Goal: Transaction & Acquisition: Purchase product/service

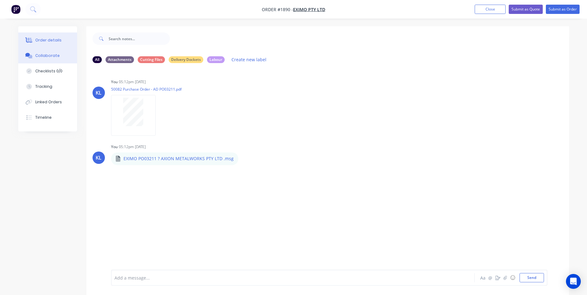
click at [49, 40] on div "Order details" at bounding box center [48, 40] width 26 height 6
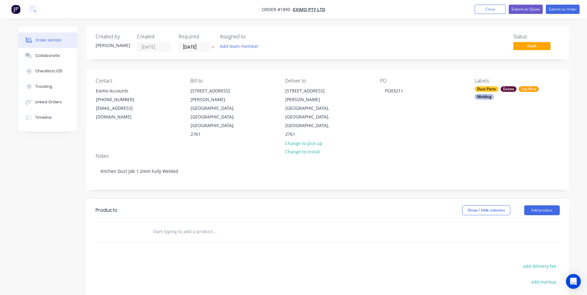
click at [186, 226] on input "text" at bounding box center [215, 232] width 124 height 12
click at [56, 53] on div "Collaborate" at bounding box center [47, 56] width 24 height 6
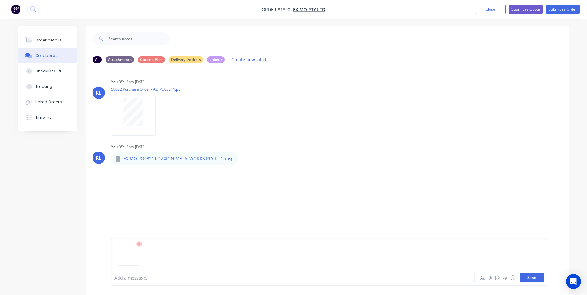
click at [528, 279] on button "Send" at bounding box center [532, 277] width 24 height 9
click at [133, 201] on img at bounding box center [133, 212] width 45 height 41
drag, startPoint x: 158, startPoint y: 90, endPoint x: 174, endPoint y: 90, distance: 15.5
click at [174, 90] on p "50082 Purchase Order - AD PO03211.pdf" at bounding box center [168, 89] width 114 height 5
copy p "PO03211"
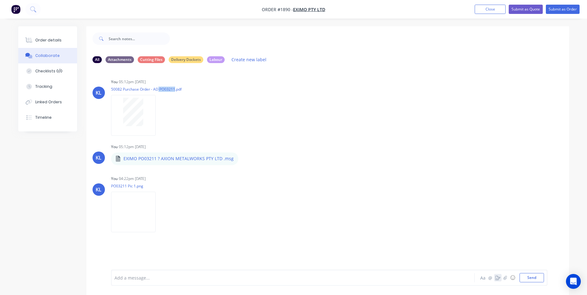
click at [501, 279] on button "button" at bounding box center [498, 277] width 7 height 7
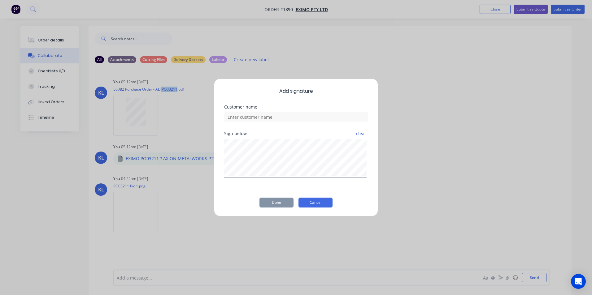
click at [312, 204] on button "Cancel" at bounding box center [316, 203] width 34 height 10
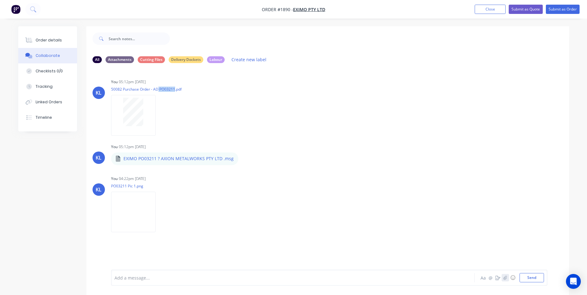
click at [502, 280] on button "button" at bounding box center [505, 277] width 7 height 7
click at [534, 278] on button "Send" at bounding box center [532, 277] width 24 height 9
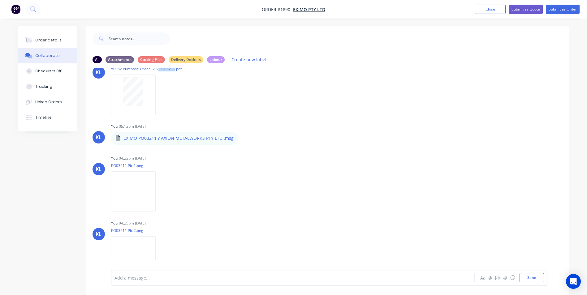
scroll to position [30, 0]
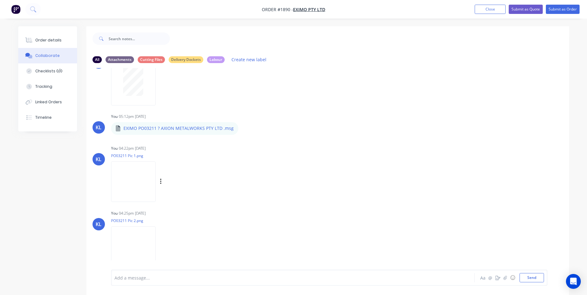
click at [137, 181] on img at bounding box center [133, 182] width 45 height 41
click at [140, 233] on img at bounding box center [133, 247] width 45 height 41
click at [47, 40] on div "Order details" at bounding box center [48, 40] width 26 height 6
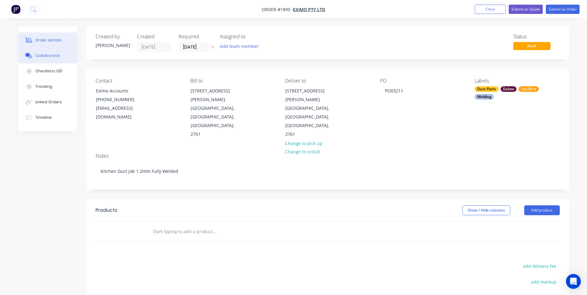
click at [49, 57] on div "Collaborate" at bounding box center [47, 56] width 24 height 6
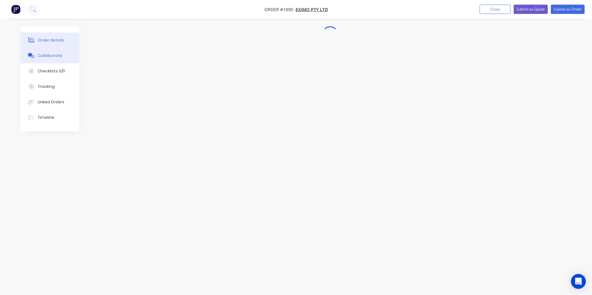
click at [54, 42] on div "Order details" at bounding box center [51, 40] width 26 height 6
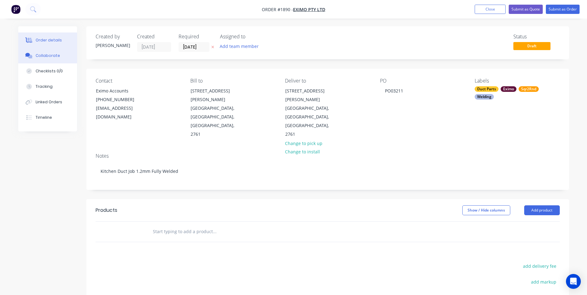
click at [52, 57] on div "Collaborate" at bounding box center [47, 56] width 24 height 6
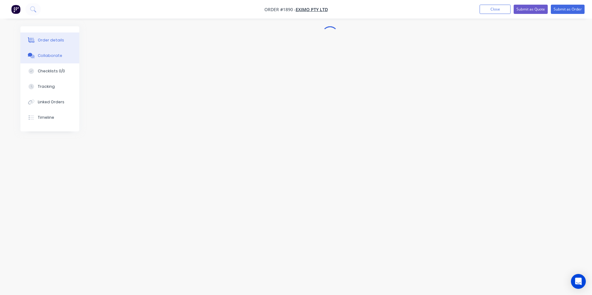
click at [54, 37] on div "Order details" at bounding box center [51, 40] width 26 height 6
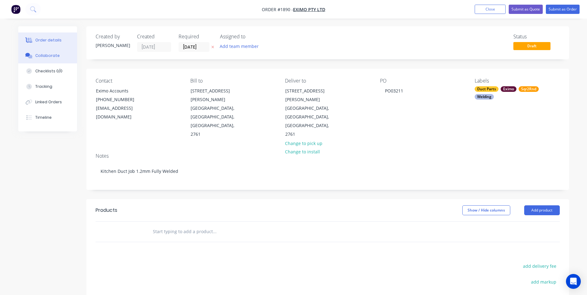
click at [53, 56] on div "Collaborate" at bounding box center [47, 56] width 24 height 6
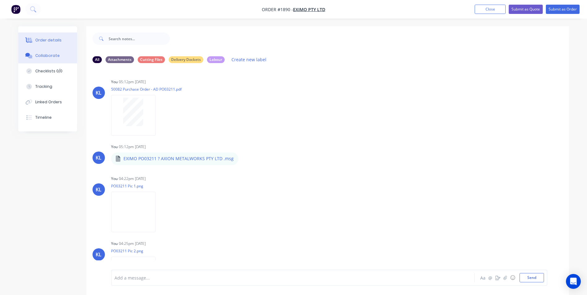
click at [55, 39] on div "Order details" at bounding box center [48, 40] width 26 height 6
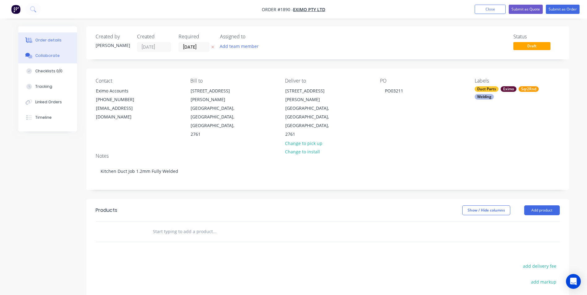
click at [52, 55] on div "Collaborate" at bounding box center [47, 56] width 24 height 6
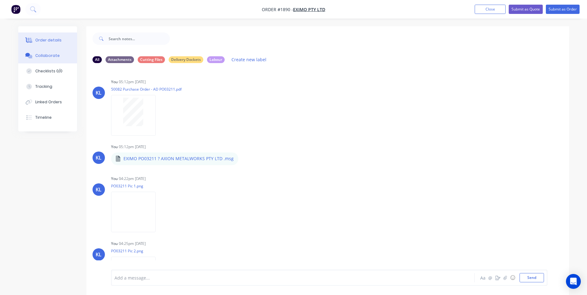
click at [42, 38] on div "Order details" at bounding box center [48, 40] width 26 height 6
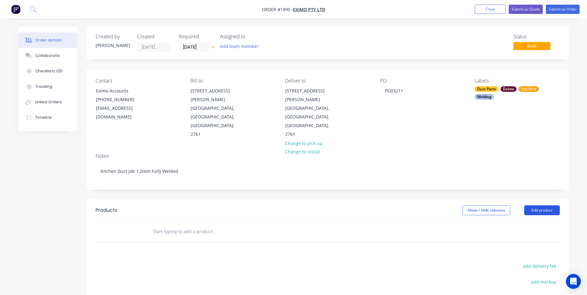
click at [529, 206] on button "Add product" at bounding box center [543, 211] width 36 height 10
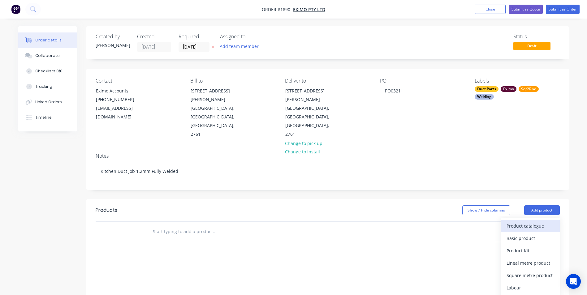
click at [517, 222] on div "Product catalogue" at bounding box center [531, 226] width 48 height 9
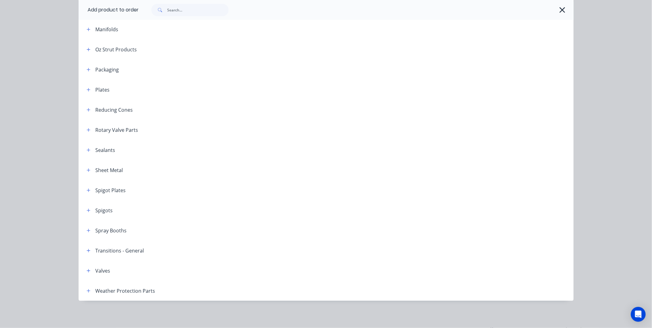
scroll to position [55, 0]
click at [87, 292] on icon "button" at bounding box center [89, 291] width 4 height 4
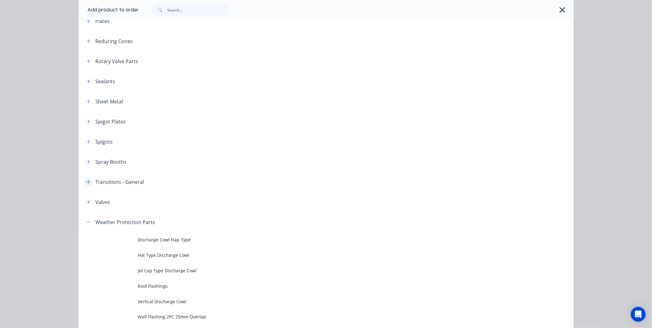
click at [87, 180] on icon "button" at bounding box center [89, 182] width 4 height 4
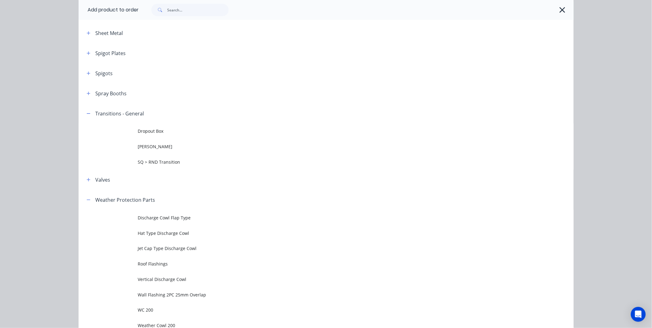
scroll to position [810, 0]
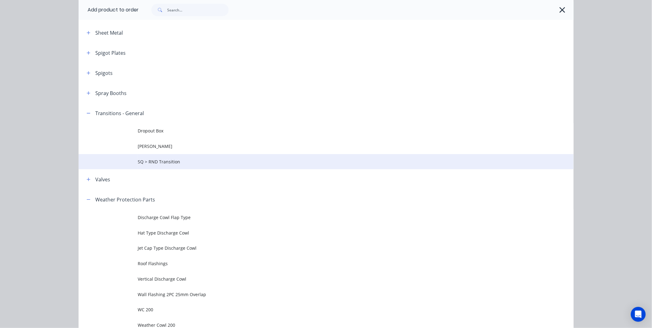
click at [148, 163] on span "SQ > RND Transition" at bounding box center [312, 162] width 349 height 7
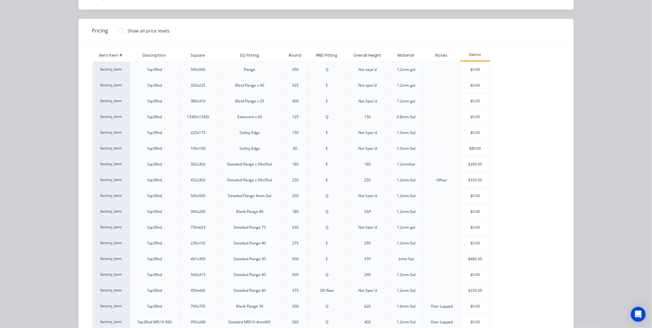
scroll to position [76, 0]
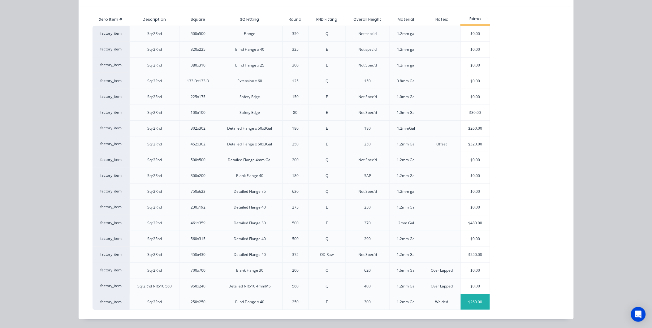
click at [475, 295] on div "$260.00" at bounding box center [475, 301] width 29 height 15
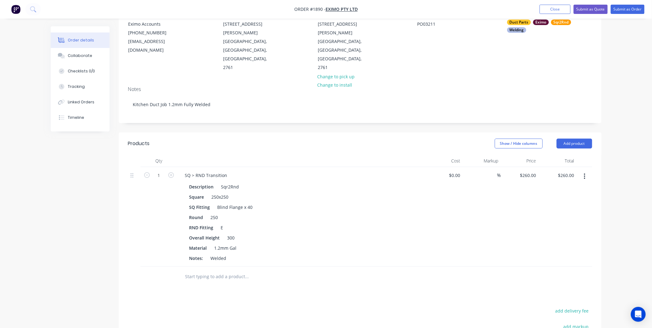
scroll to position [0, 0]
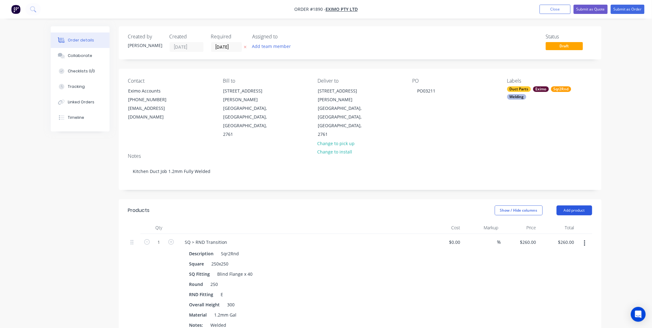
click at [577, 206] on button "Add product" at bounding box center [575, 211] width 36 height 10
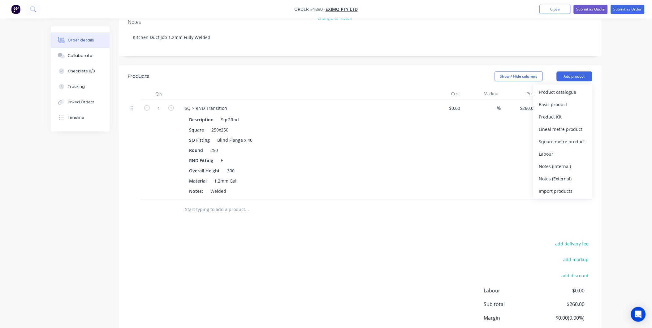
scroll to position [137, 0]
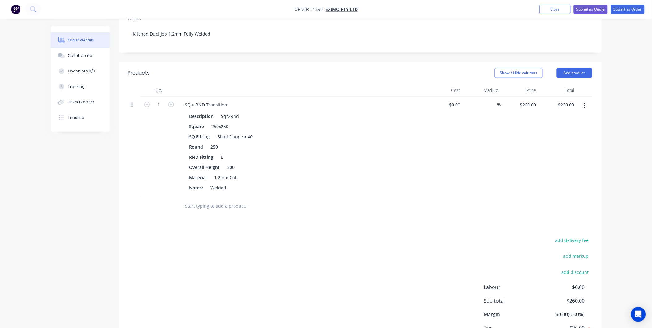
click at [317, 236] on div "add delivery fee add markup add discount Labour $0.00 Sub total $260.00 Margin …" at bounding box center [360, 296] width 464 height 120
click at [577, 68] on button "Add product" at bounding box center [575, 73] width 36 height 10
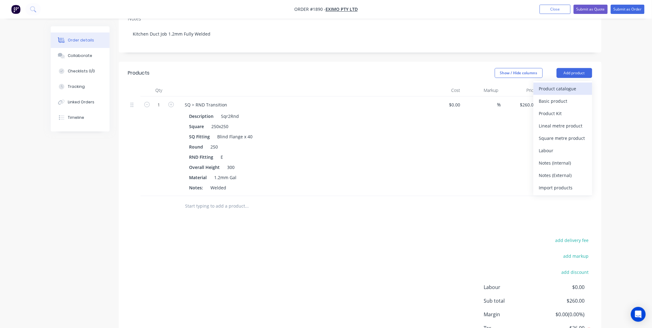
click at [572, 84] on div "Product catalogue" at bounding box center [563, 88] width 48 height 9
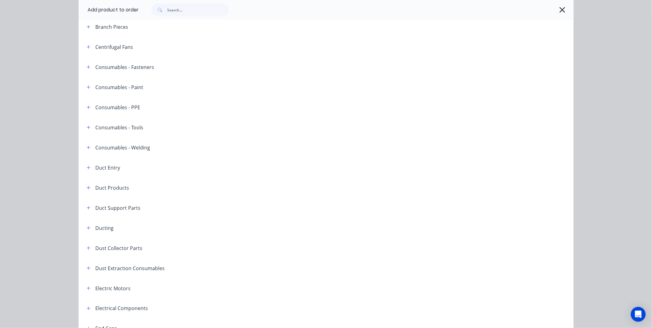
scroll to position [206, 0]
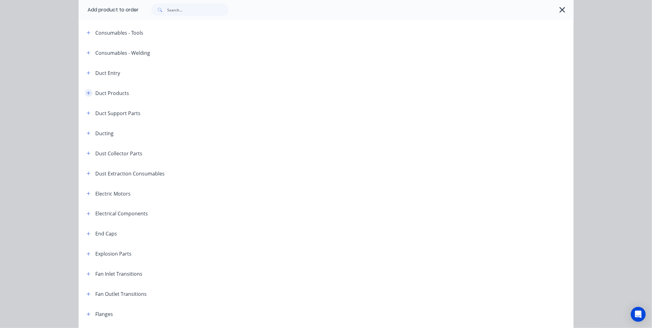
click at [87, 93] on icon "button" at bounding box center [88, 92] width 3 height 3
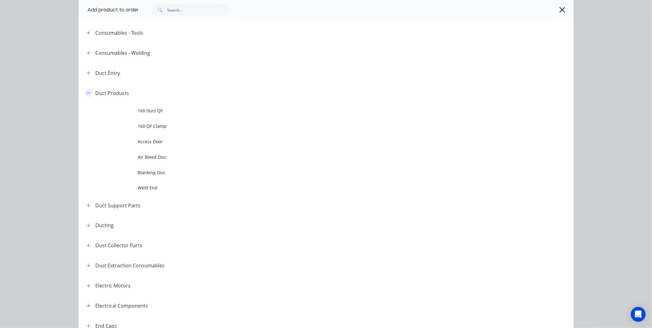
click at [87, 92] on icon "button" at bounding box center [89, 93] width 4 height 4
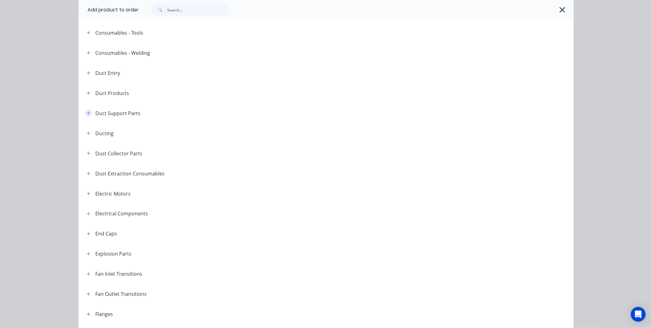
click at [87, 114] on icon "button" at bounding box center [89, 113] width 4 height 4
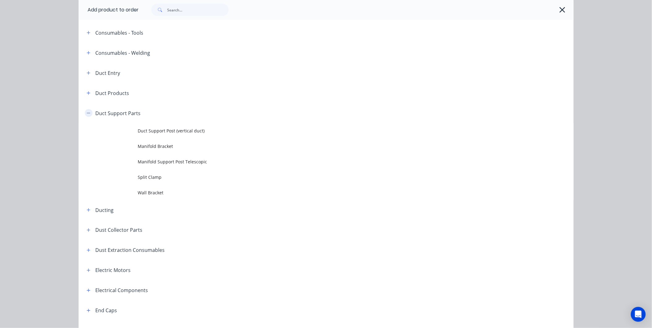
click at [85, 113] on button "button" at bounding box center [89, 113] width 8 height 8
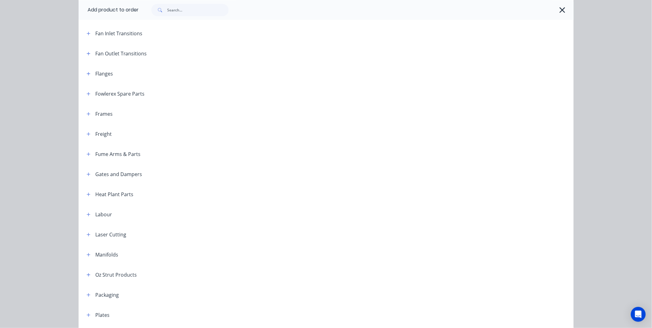
scroll to position [654, 0]
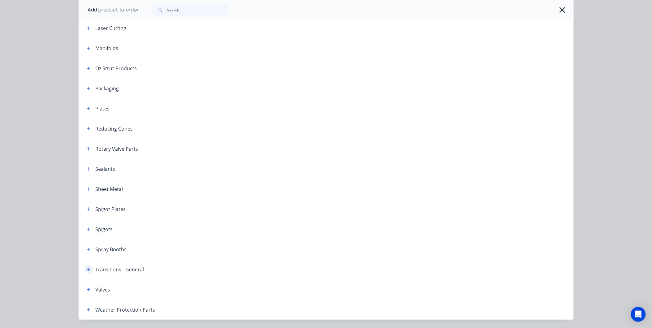
click at [87, 271] on icon "button" at bounding box center [89, 270] width 4 height 4
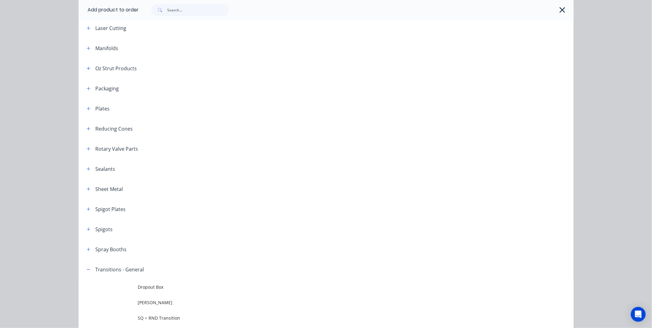
scroll to position [719, 0]
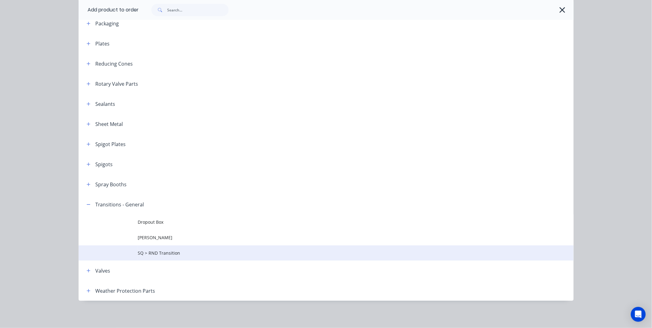
click at [128, 252] on td at bounding box center [108, 253] width 59 height 15
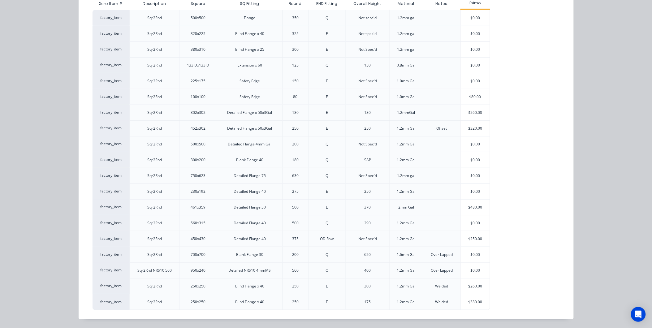
scroll to position [166, 0]
click at [480, 295] on div "$330.00" at bounding box center [475, 301] width 29 height 15
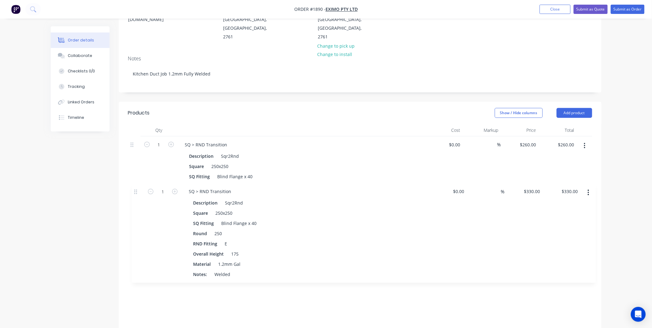
scroll to position [98, 0]
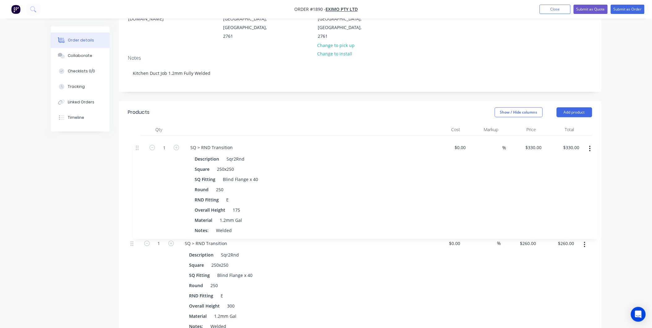
drag, startPoint x: 133, startPoint y: 217, endPoint x: 138, endPoint y: 141, distance: 76.4
click at [138, 141] on div "1 SQ > RND Transition Description Sqr2Rnd Square 250x250 SQ Fitting Blind Flang…" at bounding box center [360, 235] width 464 height 199
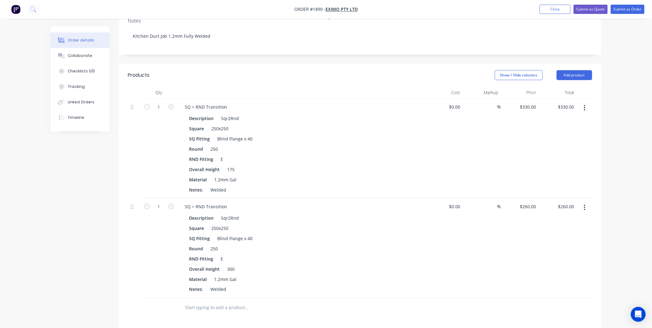
scroll to position [167, 0]
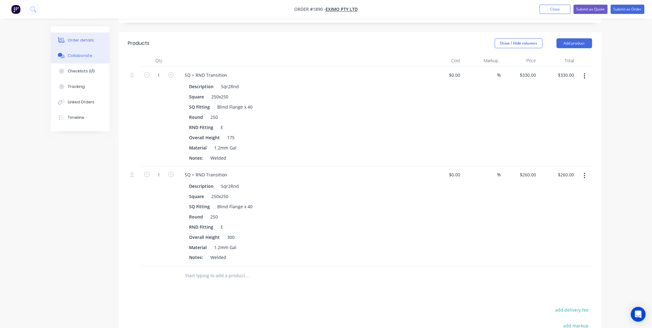
click at [71, 55] on div "Collaborate" at bounding box center [80, 56] width 24 height 6
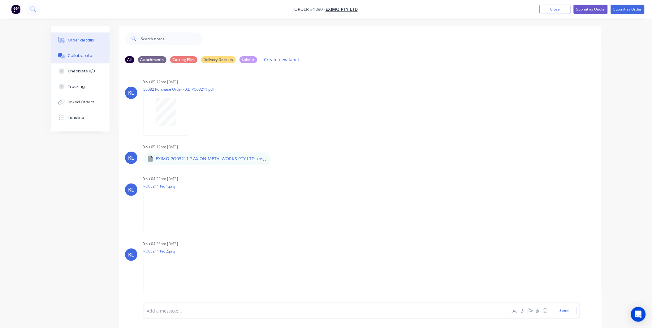
click at [76, 39] on div "Order details" at bounding box center [81, 40] width 26 height 6
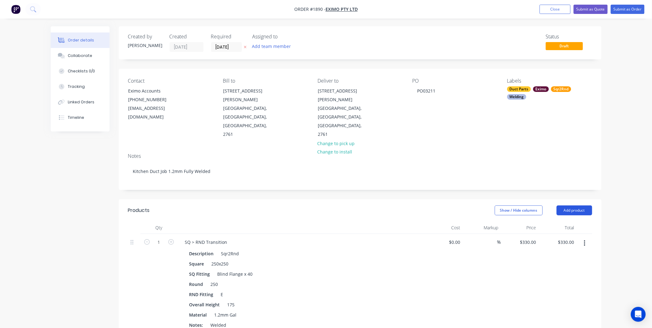
click at [575, 206] on button "Add product" at bounding box center [575, 211] width 36 height 10
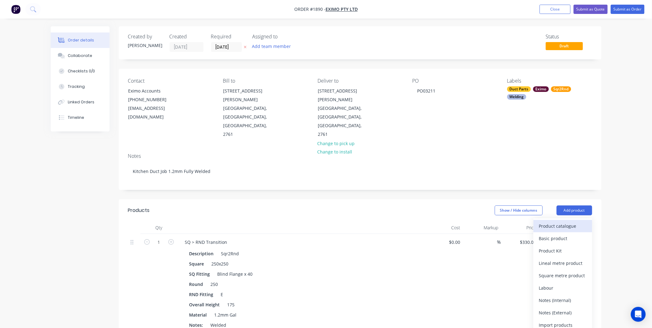
click at [560, 222] on div "Product catalogue" at bounding box center [563, 226] width 48 height 9
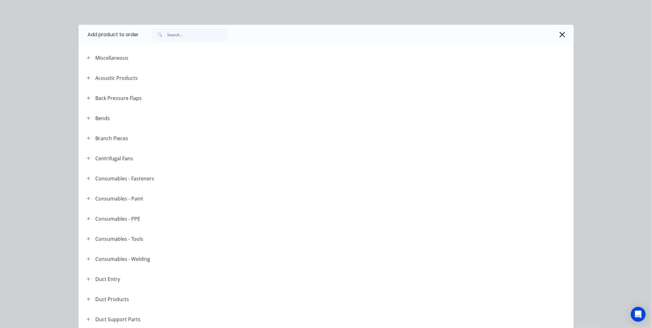
click at [560, 33] on icon "button" at bounding box center [563, 35] width 6 height 6
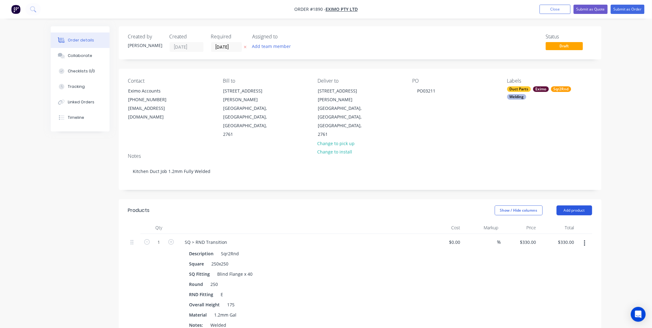
click at [564, 206] on button "Add product" at bounding box center [575, 211] width 36 height 10
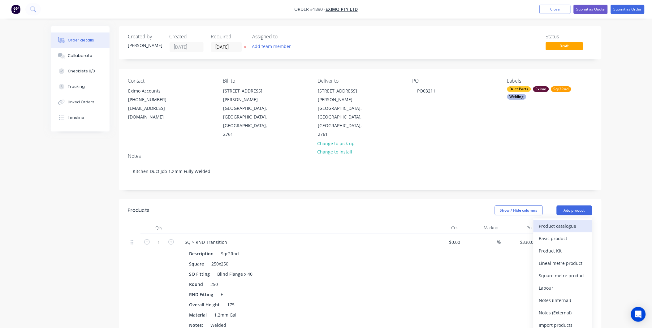
click at [559, 222] on div "Product catalogue" at bounding box center [563, 226] width 48 height 9
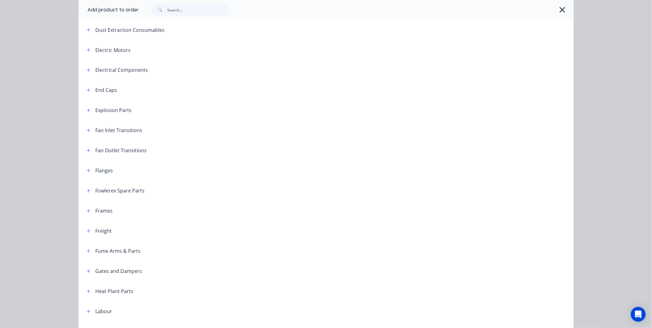
scroll to position [413, 0]
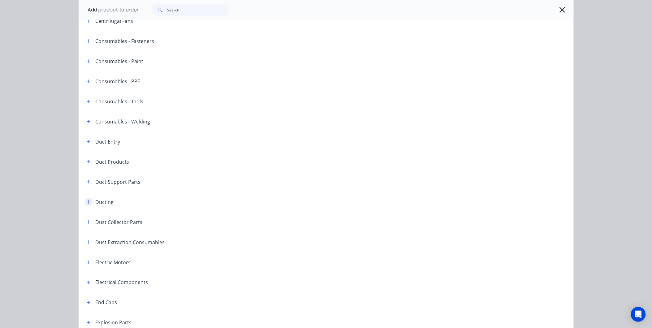
click at [85, 202] on button "button" at bounding box center [89, 202] width 8 height 8
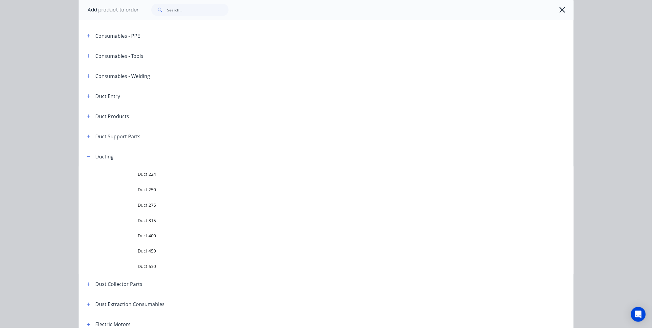
scroll to position [275, 0]
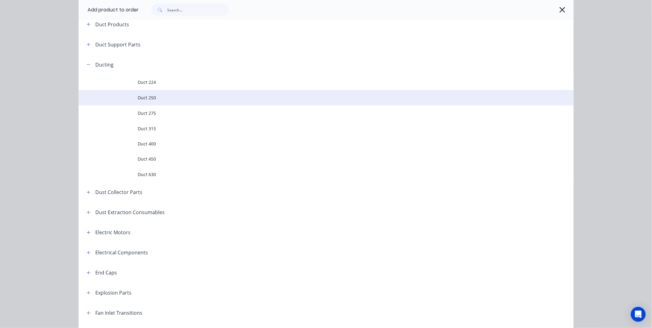
click at [160, 95] on span "Duct 250" at bounding box center [312, 97] width 349 height 7
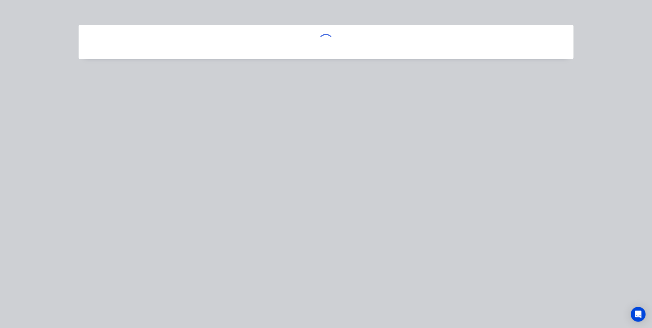
scroll to position [0, 0]
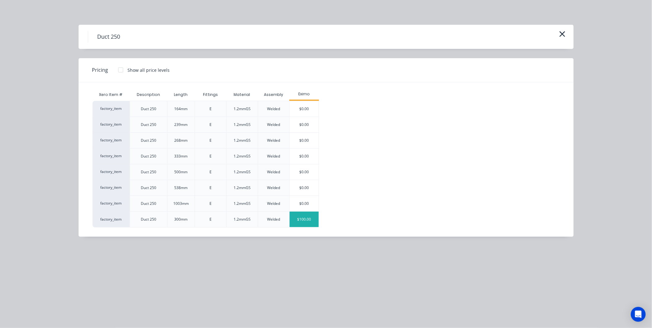
click at [303, 219] on div "$100.00" at bounding box center [304, 219] width 29 height 15
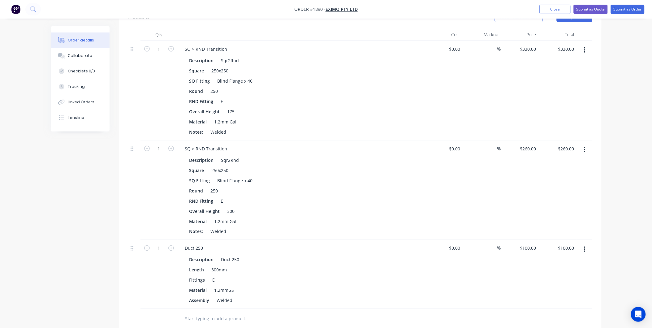
scroll to position [137, 0]
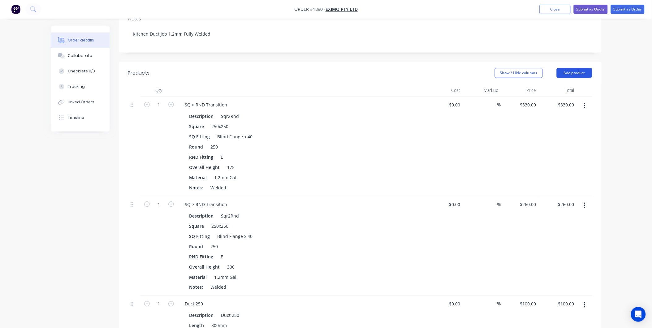
click at [574, 68] on button "Add product" at bounding box center [575, 73] width 36 height 10
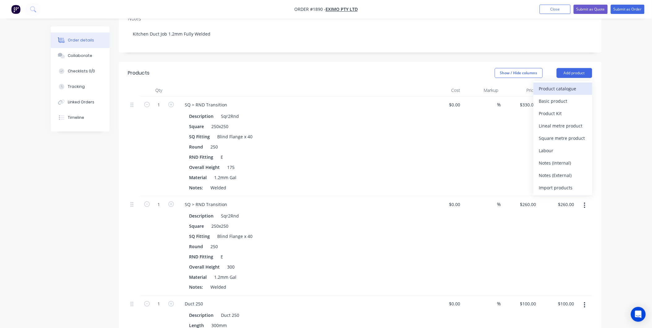
click at [563, 84] on div "Product catalogue" at bounding box center [563, 88] width 48 height 9
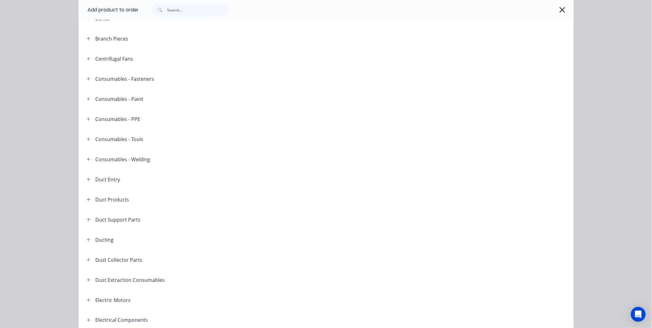
scroll to position [172, 0]
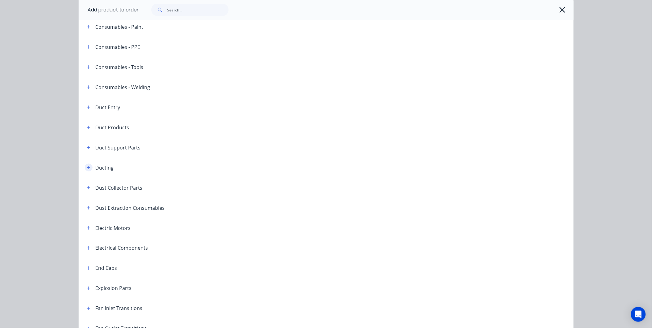
click at [82, 169] on header "Ducting" at bounding box center [326, 168] width 495 height 20
click at [87, 164] on span at bounding box center [89, 168] width 8 height 8
click at [85, 170] on button "button" at bounding box center [89, 168] width 8 height 8
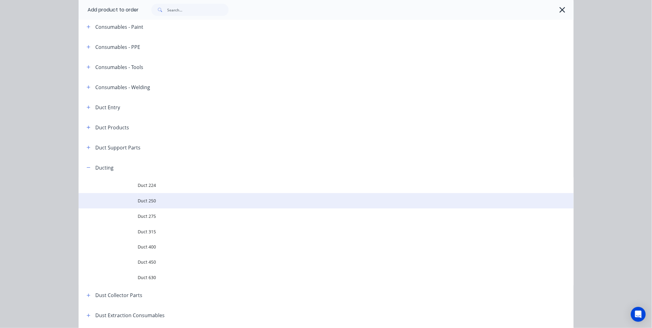
click at [159, 201] on span "Duct 250" at bounding box center [312, 201] width 349 height 7
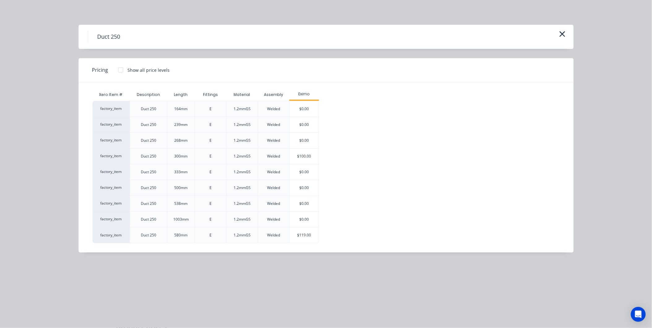
scroll to position [275, 0]
click at [308, 241] on div "$119.00" at bounding box center [304, 235] width 29 height 15
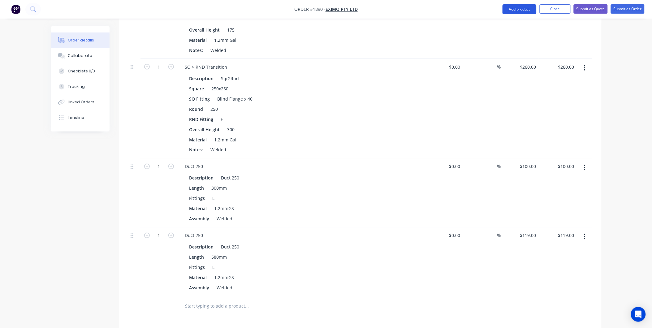
click at [508, 8] on button "Add product" at bounding box center [520, 9] width 34 height 10
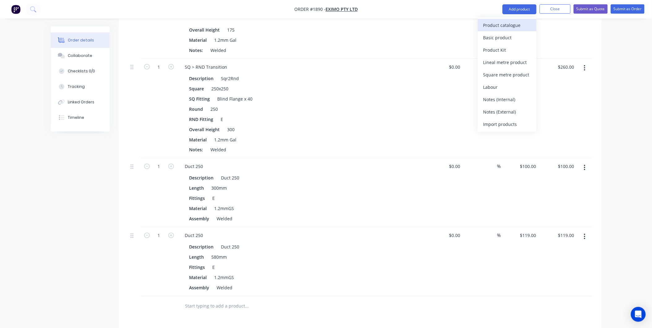
click at [506, 26] on div "Product catalogue" at bounding box center [508, 25] width 48 height 9
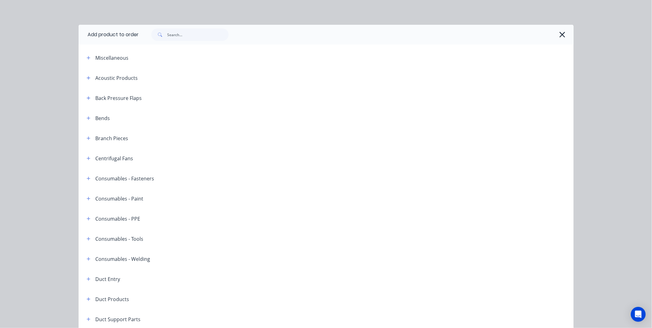
scroll to position [172, 0]
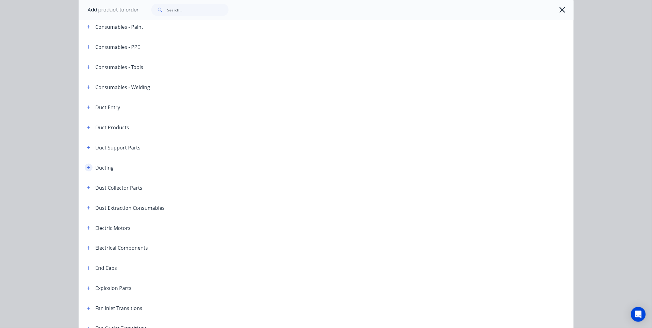
click at [85, 166] on button "button" at bounding box center [89, 168] width 8 height 8
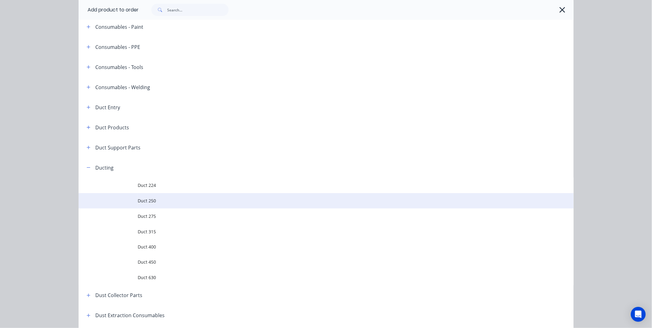
click at [143, 199] on span "Duct 250" at bounding box center [312, 201] width 349 height 7
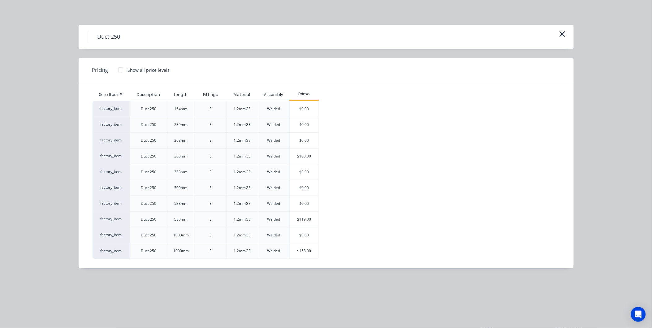
scroll to position [404, 0]
click at [292, 249] on div "$158.00" at bounding box center [304, 250] width 29 height 15
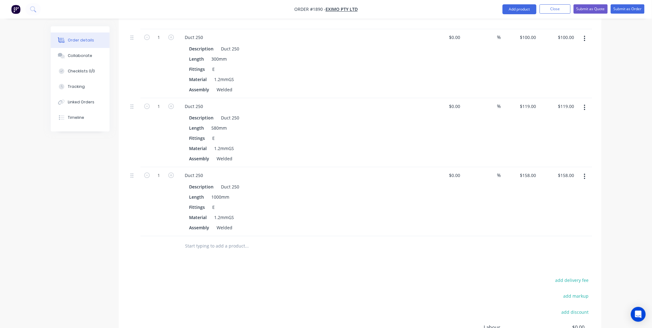
scroll to position [464, 0]
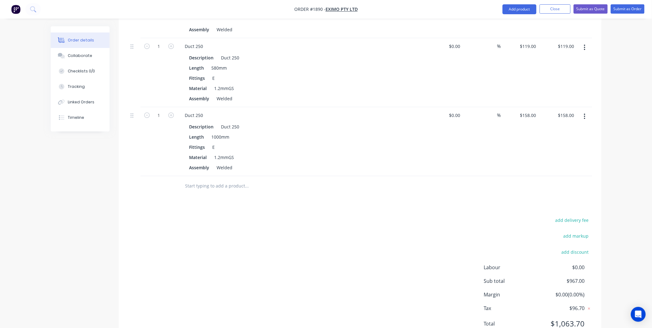
click at [216, 180] on input "text" at bounding box center [247, 186] width 124 height 12
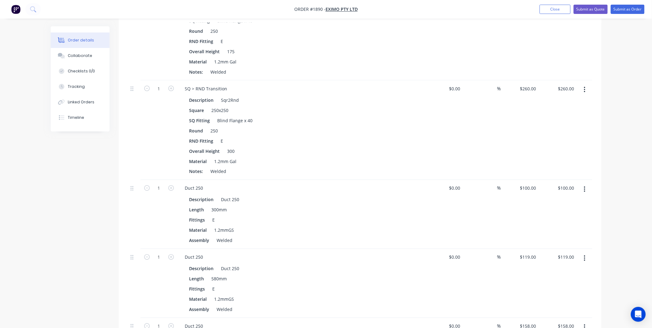
scroll to position [155, 0]
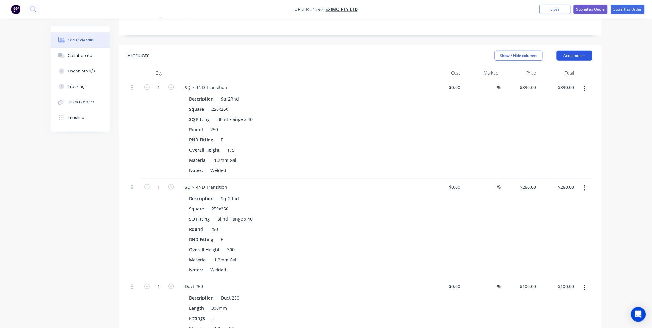
click at [582, 51] on button "Add product" at bounding box center [575, 56] width 36 height 10
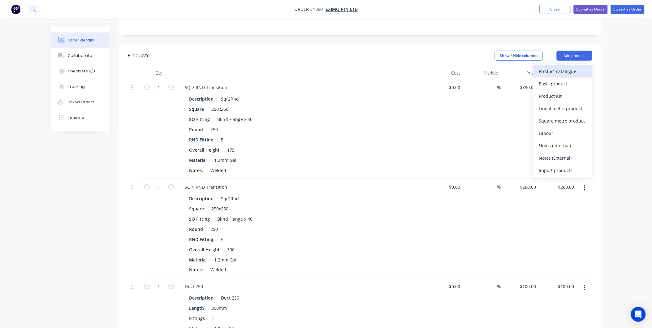
click at [553, 67] on div "Product catalogue" at bounding box center [563, 71] width 48 height 9
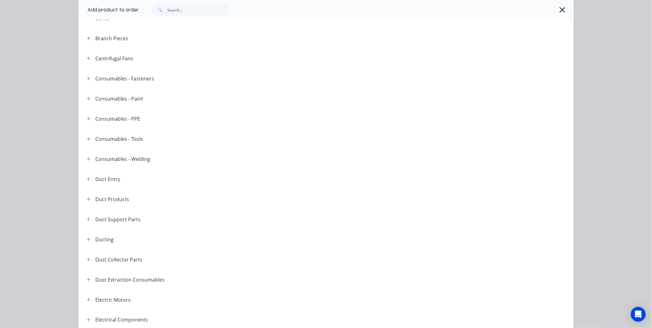
scroll to position [172, 0]
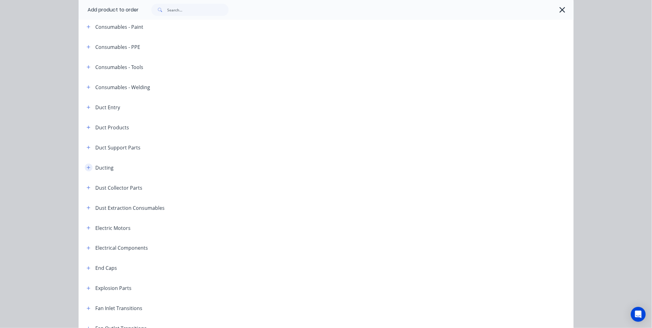
click at [87, 168] on icon "button" at bounding box center [89, 168] width 4 height 4
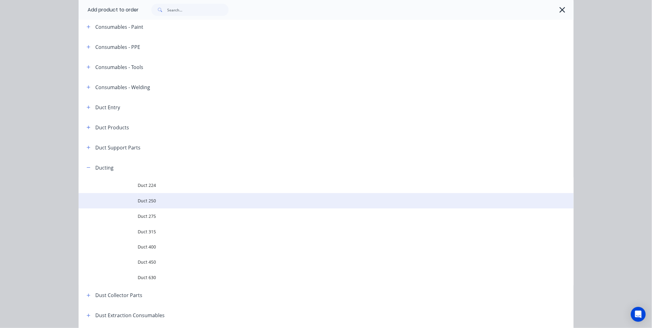
click at [150, 203] on span "Duct 250" at bounding box center [312, 201] width 349 height 7
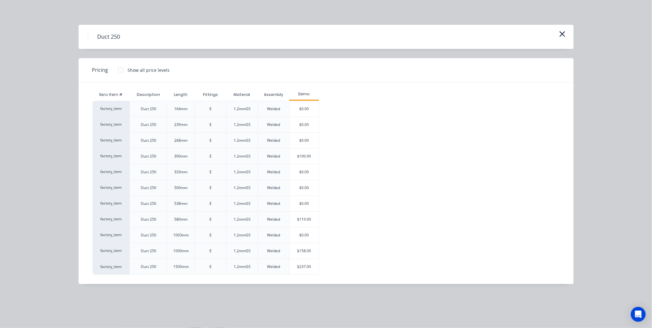
scroll to position [292, 0]
click at [303, 267] on div "$237.00" at bounding box center [304, 266] width 29 height 15
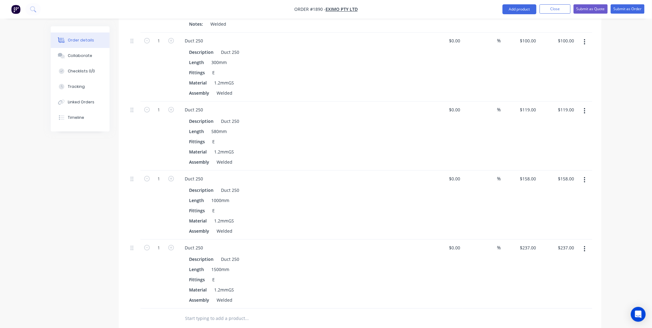
scroll to position [499, 0]
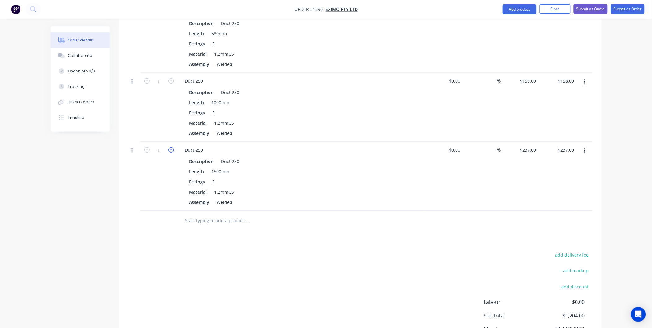
click at [171, 147] on icon "button" at bounding box center [171, 150] width 6 height 6
type input "2"
type input "$474.00"
click at [171, 147] on icon "button" at bounding box center [171, 150] width 6 height 6
type input "3"
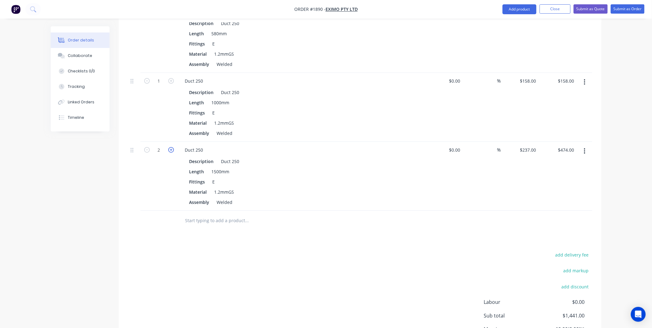
type input "$711.00"
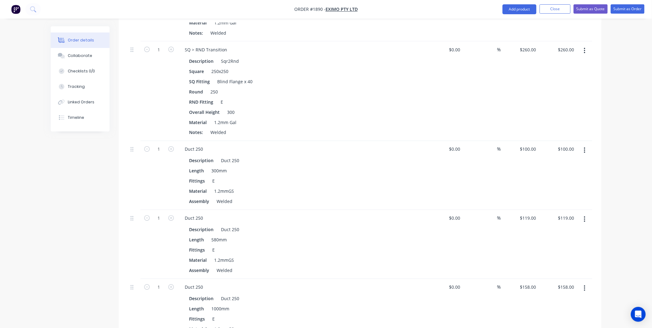
scroll to position [430, 0]
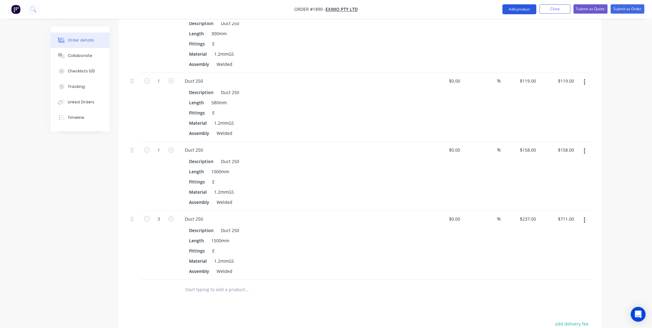
click at [533, 10] on button "Add product" at bounding box center [520, 9] width 34 height 10
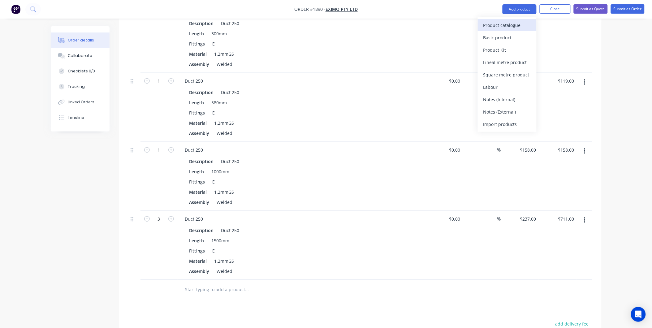
click at [504, 22] on div "Product catalogue" at bounding box center [508, 25] width 48 height 9
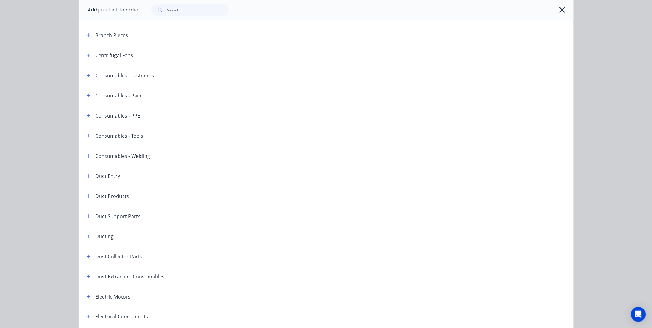
scroll to position [34, 0]
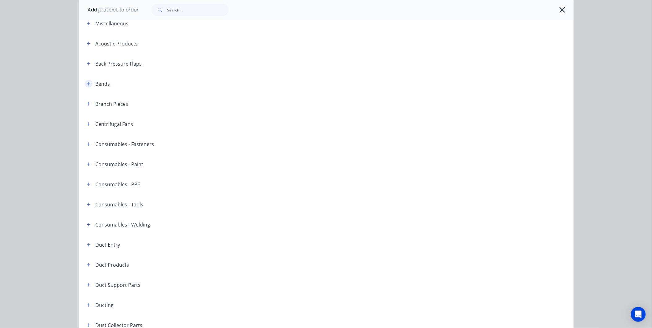
click at [85, 85] on button "button" at bounding box center [89, 84] width 8 height 8
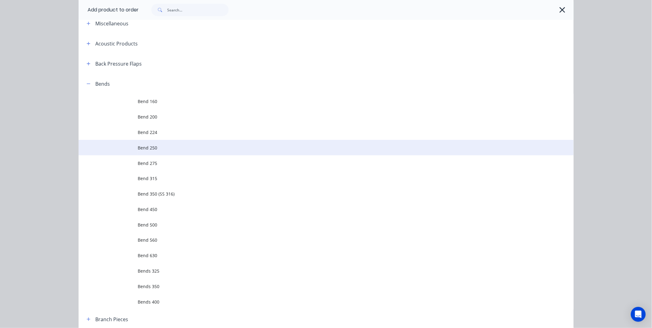
click at [161, 147] on span "Bend 250" at bounding box center [312, 148] width 349 height 7
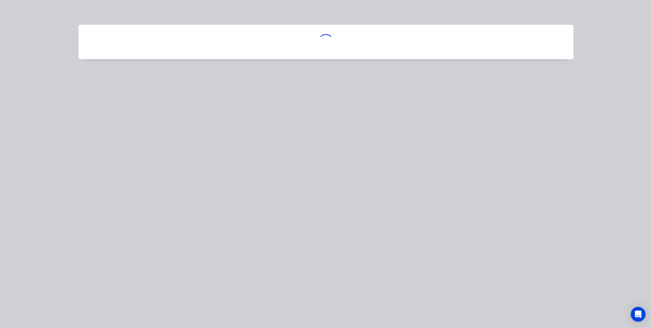
scroll to position [0, 0]
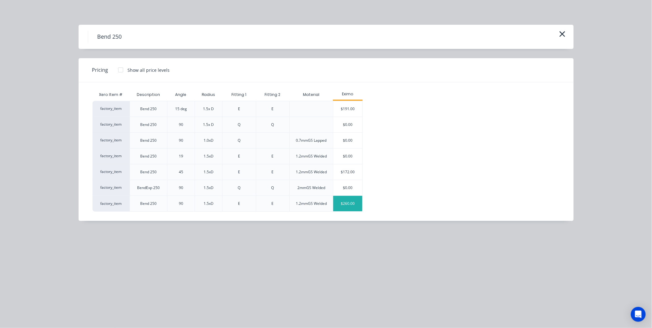
click at [347, 207] on div "$260.00" at bounding box center [348, 203] width 29 height 15
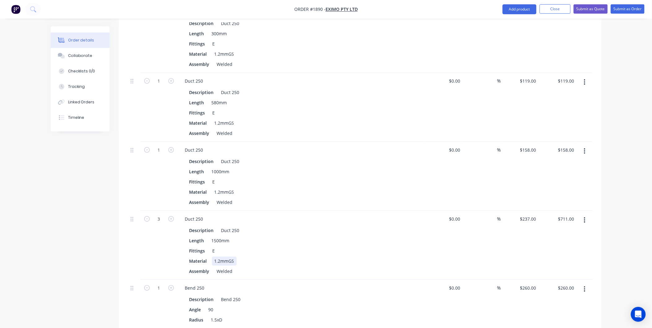
scroll to position [568, 0]
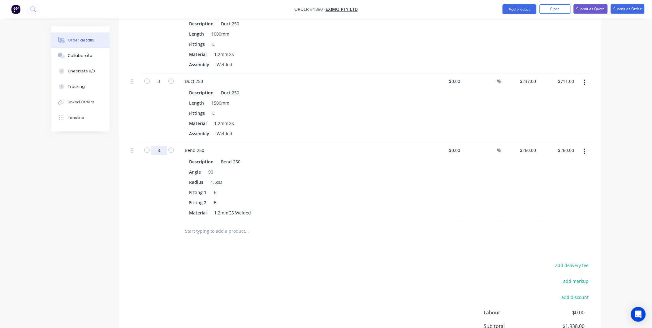
type input "8"
type input "$2,080.00"
click at [410, 218] on div "Products Show / Hide columns Add product Qty Cost Markup Price Total 1 SQ > RND…" at bounding box center [360, 11] width 483 height 758
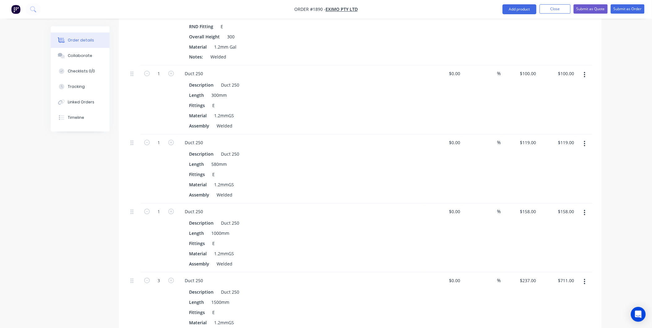
scroll to position [361, 0]
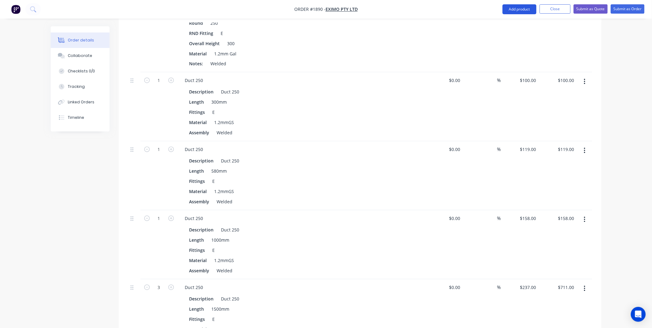
click at [512, 14] on button "Add product" at bounding box center [520, 9] width 34 height 10
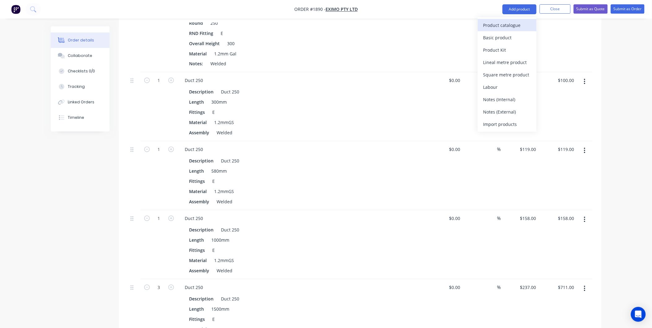
click at [509, 21] on div "Product catalogue" at bounding box center [508, 25] width 48 height 9
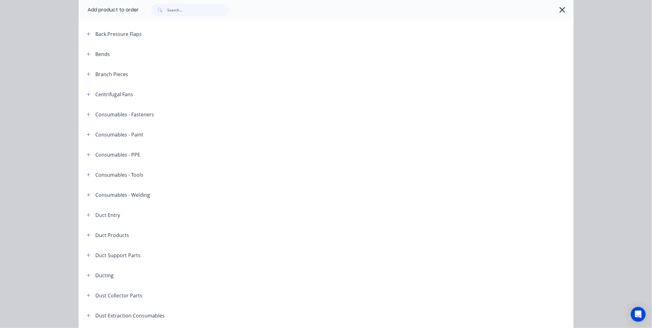
scroll to position [103, 0]
click at [87, 235] on icon "button" at bounding box center [89, 236] width 4 height 4
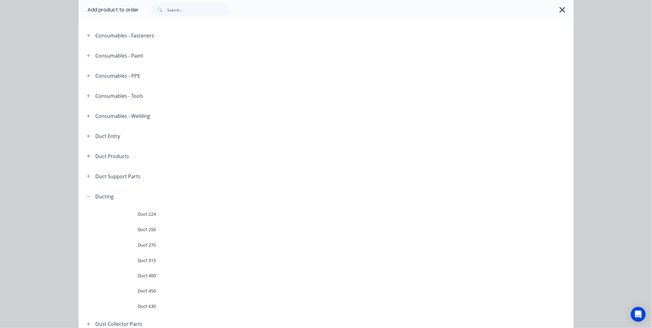
scroll to position [275, 0]
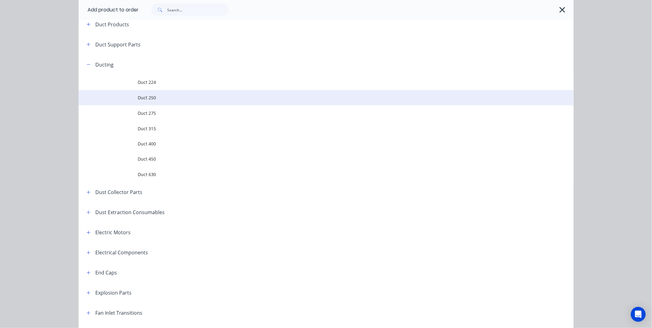
click at [152, 96] on span "Duct 250" at bounding box center [312, 97] width 349 height 7
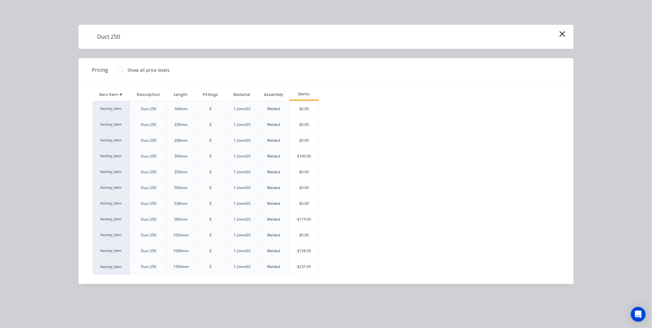
scroll to position [430, 0]
click at [560, 32] on icon "button" at bounding box center [563, 34] width 7 height 9
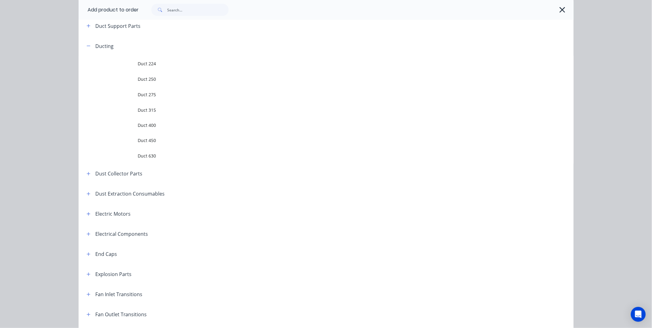
scroll to position [226, 0]
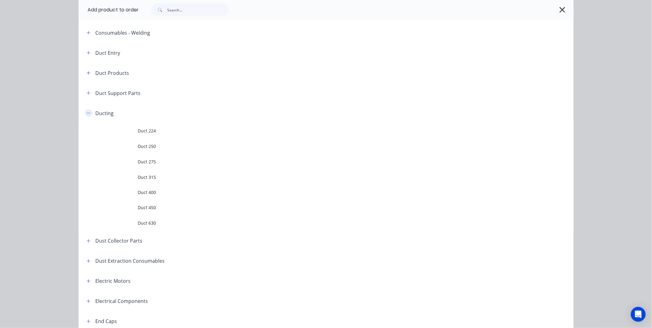
click at [85, 116] on button "button" at bounding box center [89, 113] width 8 height 8
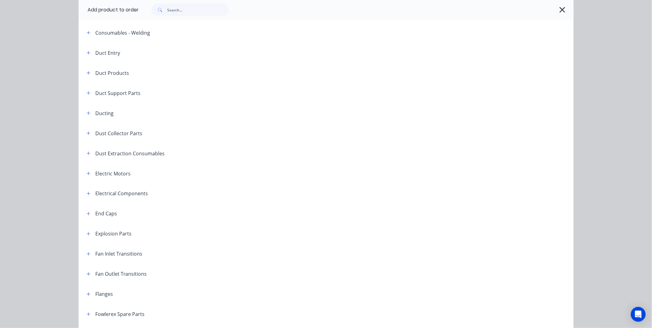
scroll to position [89, 0]
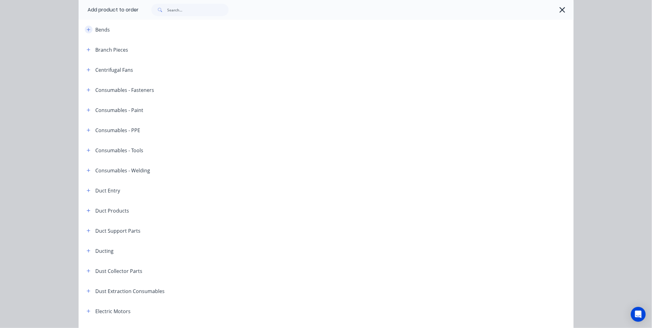
click at [88, 28] on icon "button" at bounding box center [89, 30] width 4 height 4
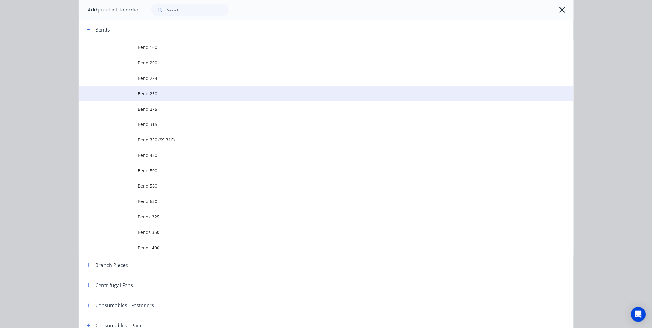
click at [162, 88] on td "Bend 250" at bounding box center [356, 93] width 436 height 15
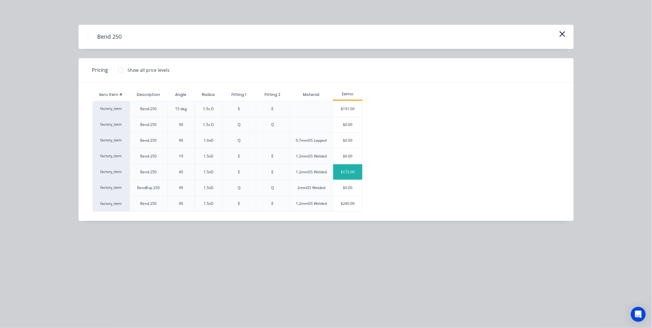
click at [351, 174] on div "$172.00" at bounding box center [348, 171] width 29 height 15
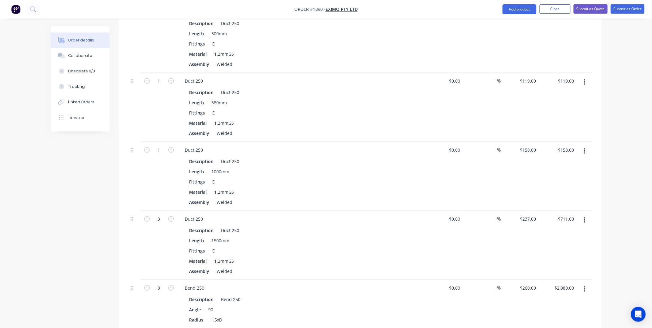
scroll to position [602, 0]
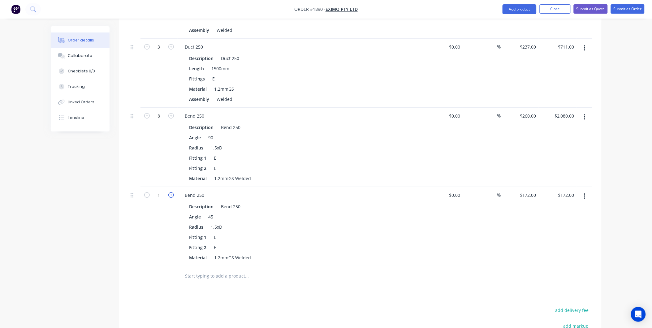
click at [173, 192] on icon "button" at bounding box center [171, 195] width 6 height 6
type input "2"
type input "$344.00"
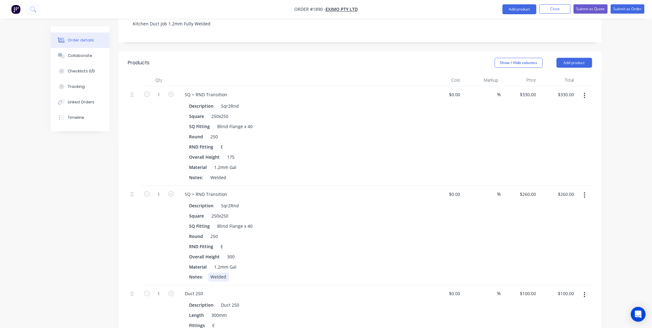
scroll to position [107, 0]
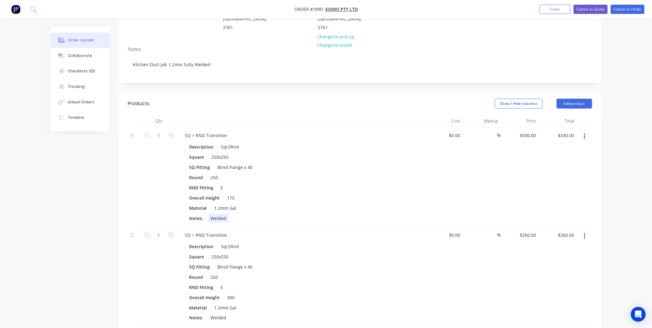
click at [227, 214] on div "Welded" at bounding box center [218, 218] width 21 height 9
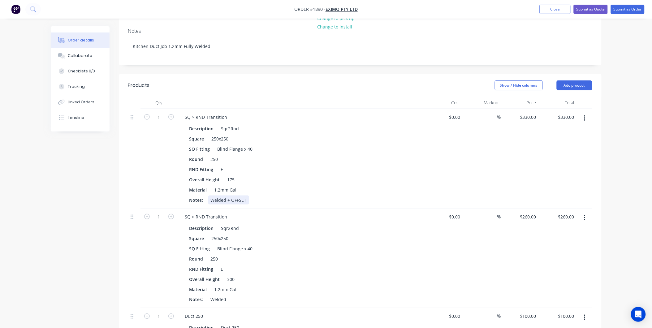
scroll to position [141, 0]
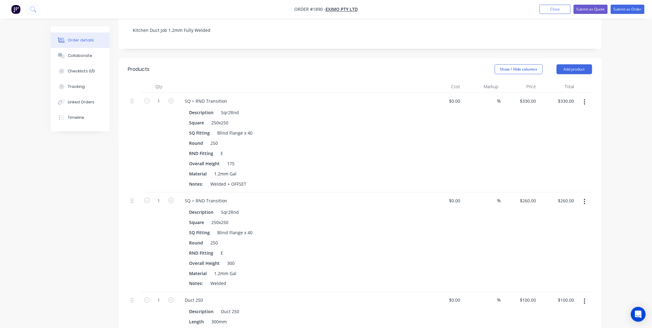
click at [308, 196] on div "SQ > RND Transition" at bounding box center [301, 200] width 243 height 9
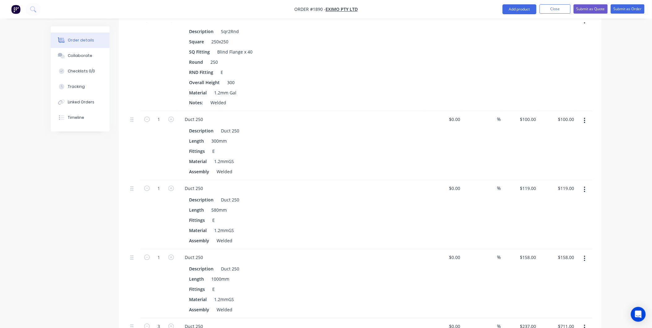
scroll to position [313, 0]
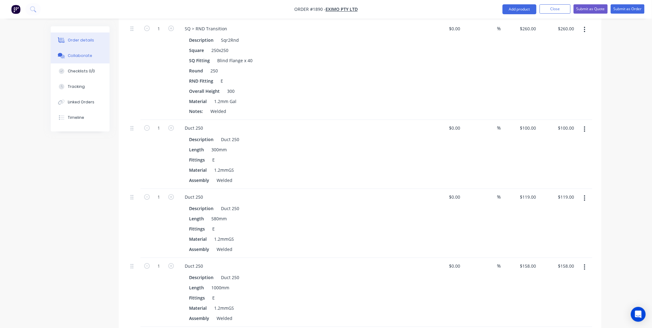
click at [69, 52] on button "Collaborate" at bounding box center [80, 55] width 59 height 15
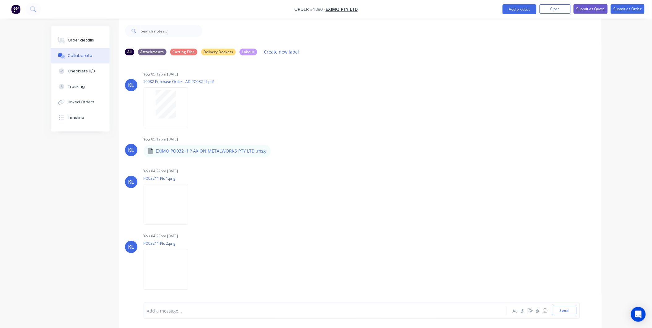
scroll to position [10, 0]
click at [168, 210] on img at bounding box center [166, 203] width 45 height 41
click at [164, 192] on img at bounding box center [166, 203] width 45 height 41
click at [96, 42] on button "Order details" at bounding box center [80, 40] width 59 height 15
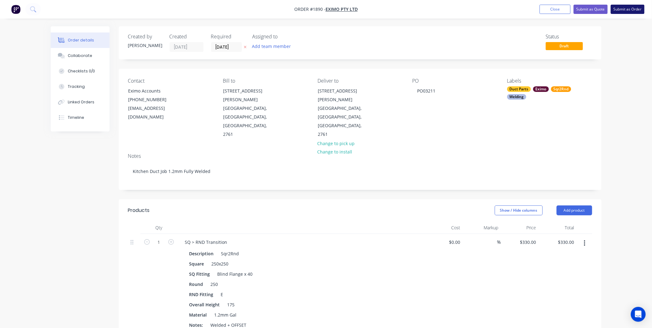
click at [587, 10] on button "Submit as Order" at bounding box center [628, 9] width 34 height 9
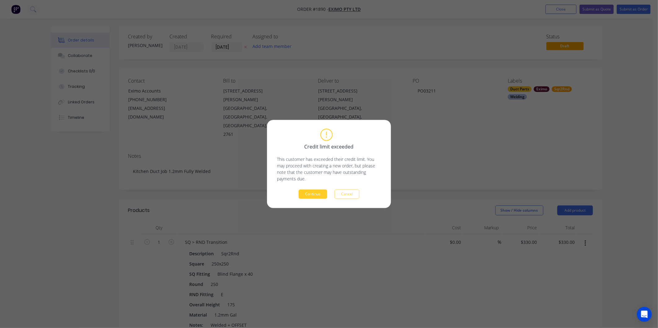
click at [312, 195] on button "Continue" at bounding box center [313, 194] width 28 height 9
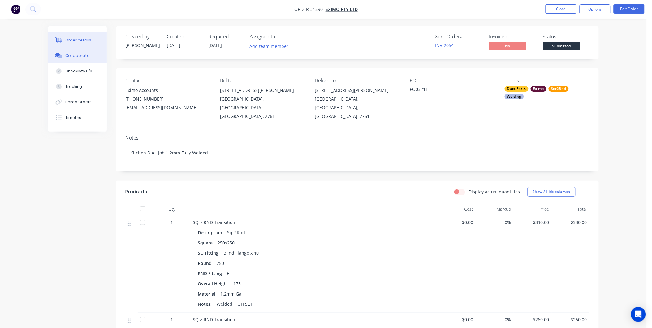
click at [90, 50] on button "Collaborate" at bounding box center [77, 55] width 59 height 15
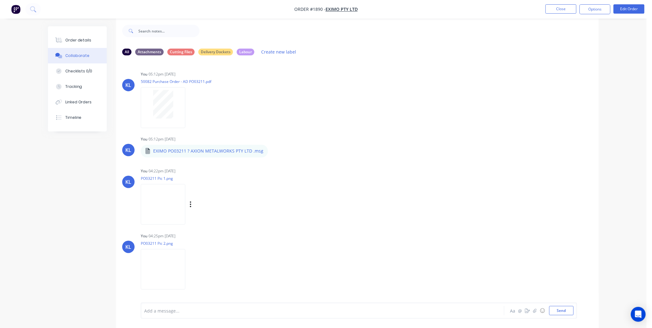
scroll to position [10, 0]
click at [85, 34] on button "Order details" at bounding box center [77, 40] width 59 height 15
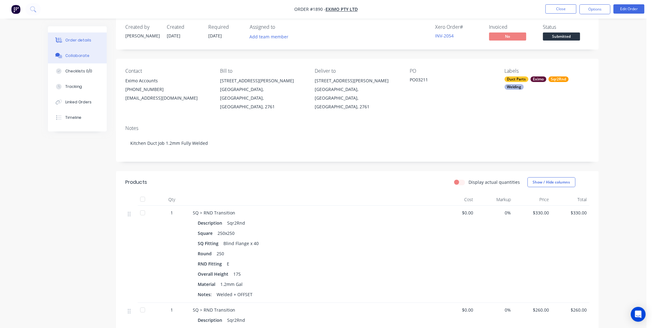
click at [89, 49] on button "Collaborate" at bounding box center [77, 55] width 59 height 15
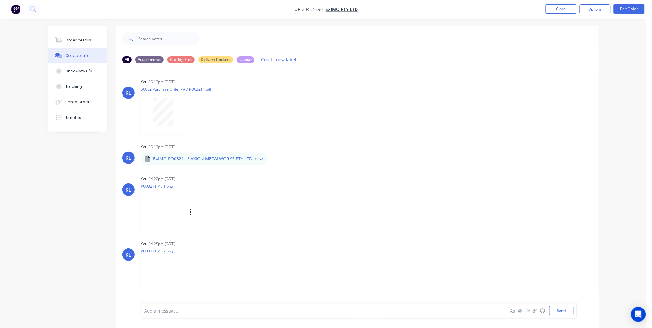
scroll to position [10, 0]
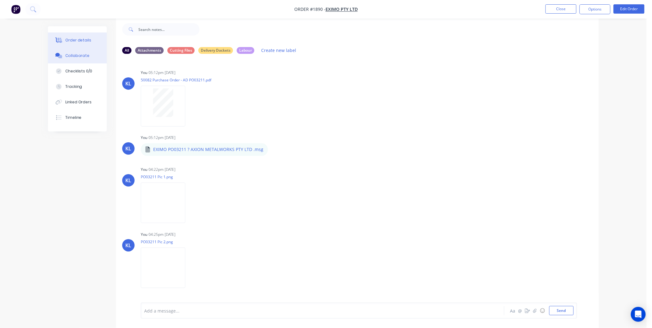
click at [95, 41] on button "Order details" at bounding box center [77, 40] width 59 height 15
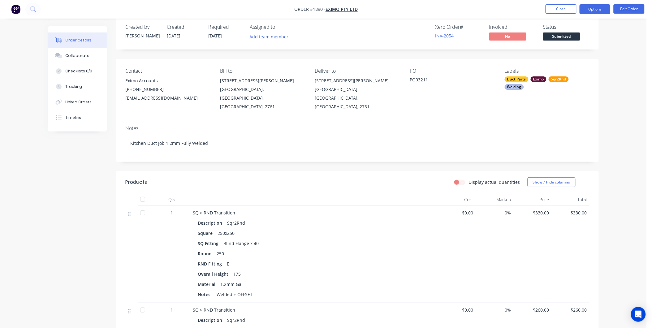
click at [587, 10] on button "Options" at bounding box center [595, 9] width 31 height 10
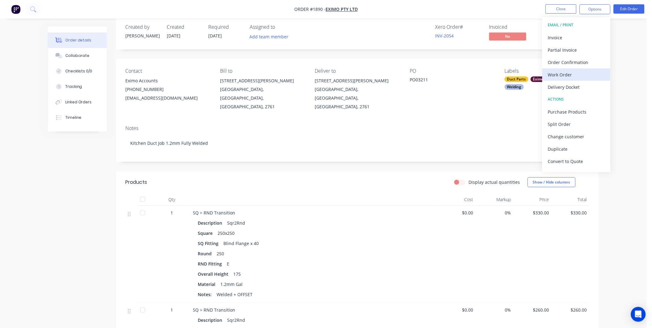
click at [563, 73] on div "Work Order" at bounding box center [576, 74] width 57 height 9
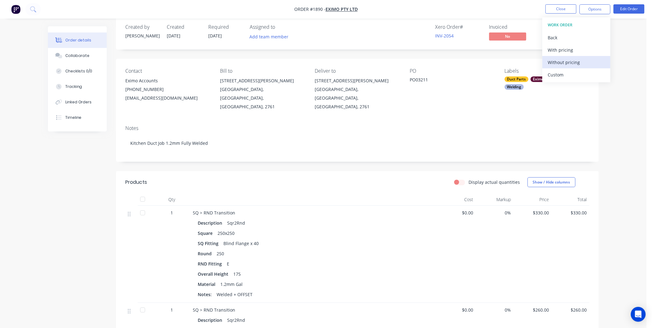
click at [565, 63] on div "Without pricing" at bounding box center [576, 62] width 57 height 9
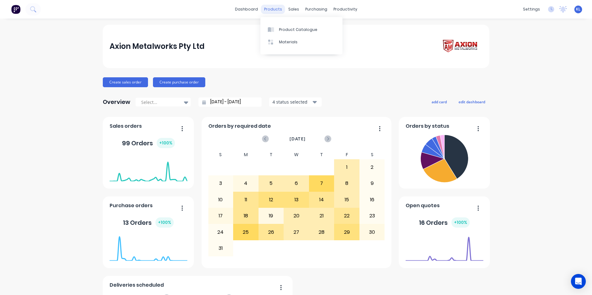
click at [269, 8] on div "products" at bounding box center [273, 9] width 24 height 9
click at [294, 32] on div "Product Catalogue" at bounding box center [298, 30] width 38 height 6
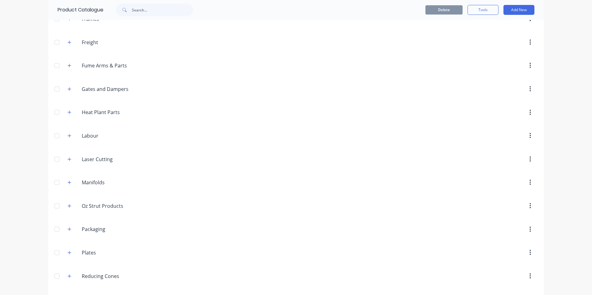
scroll to position [829, 0]
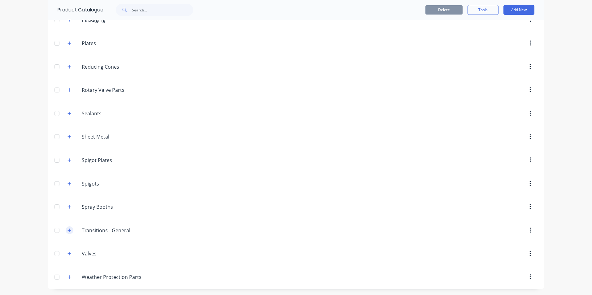
click at [70, 232] on button "button" at bounding box center [70, 231] width 8 height 8
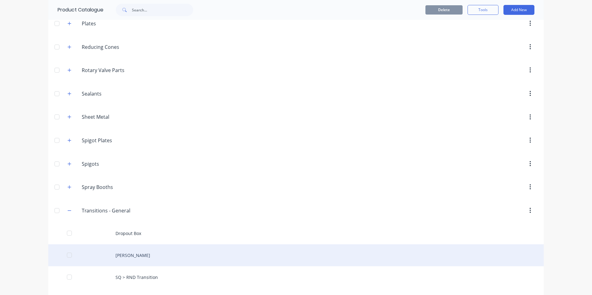
scroll to position [860, 0]
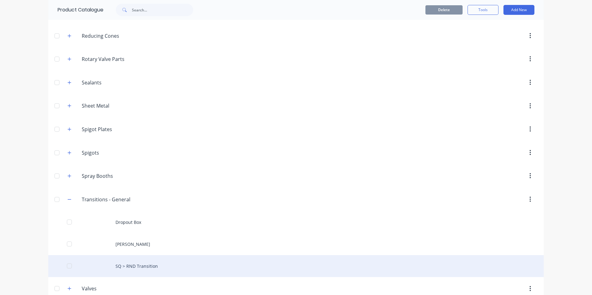
click at [111, 265] on div "SQ > RND Transition" at bounding box center [295, 266] width 495 height 22
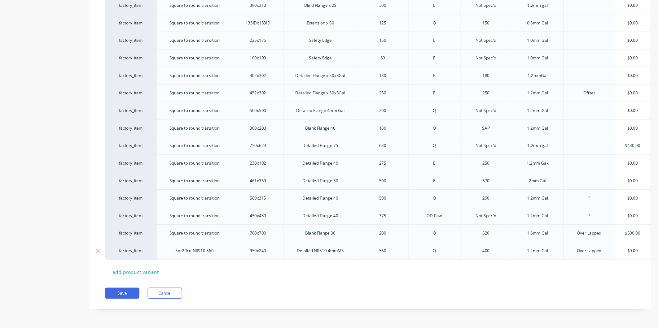
scroll to position [205, 0]
click at [130, 240] on div "+ add product variant" at bounding box center [119, 245] width 51 height 10
type textarea "x"
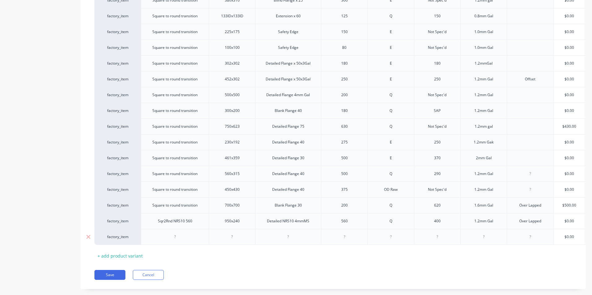
click at [182, 235] on div at bounding box center [174, 237] width 31 height 8
drag, startPoint x: 201, startPoint y: 205, endPoint x: 153, endPoint y: 207, distance: 47.8
click at [153, 207] on div "Square to round transition" at bounding box center [174, 206] width 55 height 8
click at [186, 238] on div "Sqr2Rnd" at bounding box center [174, 237] width 31 height 8
drag, startPoint x: 187, startPoint y: 238, endPoint x: 167, endPoint y: 238, distance: 20.4
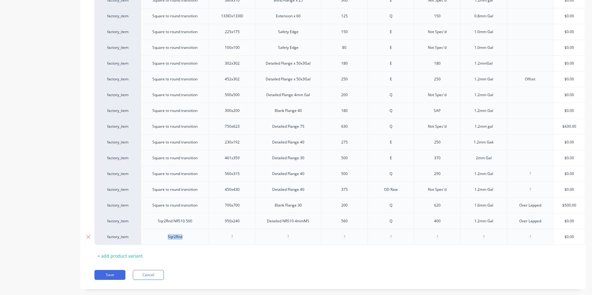
click at [167, 238] on div "Sqr2Rnd" at bounding box center [174, 237] width 31 height 8
copy div "Sqr2Rnd"
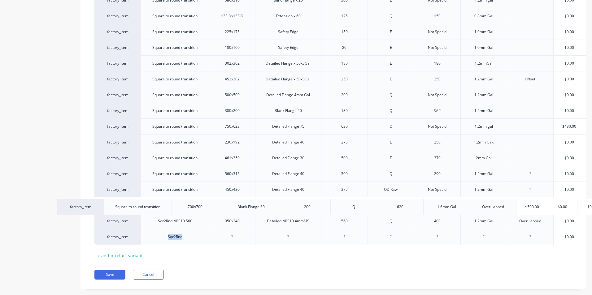
drag, startPoint x: 203, startPoint y: 206, endPoint x: 162, endPoint y: 208, distance: 41.2
click at [162, 208] on div "factory_item Square to round transition 500x500 Flange 350 Q Not sepc'd 1.2mm g…" at bounding box center [333, 103] width 478 height 284
type textarea "x"
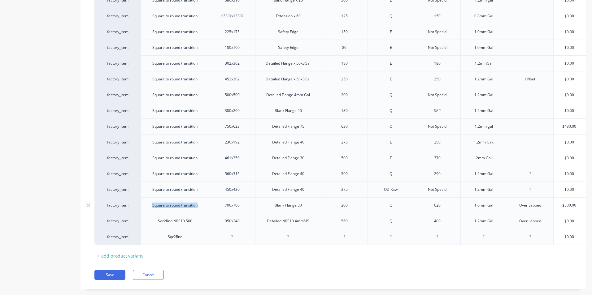
drag, startPoint x: 200, startPoint y: 205, endPoint x: 147, endPoint y: 206, distance: 53.0
click at [147, 206] on div "Square to round transition" at bounding box center [174, 206] width 55 height 8
paste div
type textarea "x"
drag, startPoint x: 199, startPoint y: 191, endPoint x: 141, endPoint y: 187, distance: 58.1
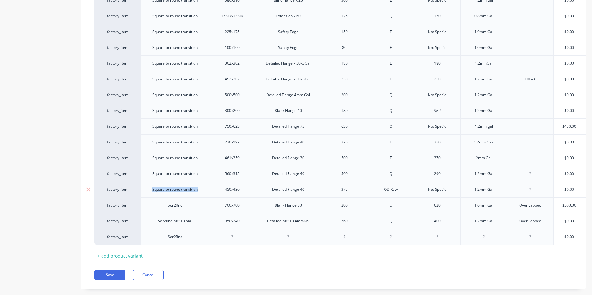
click at [141, 187] on div "Square to round transition" at bounding box center [175, 190] width 68 height 16
paste div
type textarea "x"
drag, startPoint x: 201, startPoint y: 175, endPoint x: 144, endPoint y: 177, distance: 56.4
click at [144, 177] on div "Square to round transition" at bounding box center [175, 174] width 68 height 16
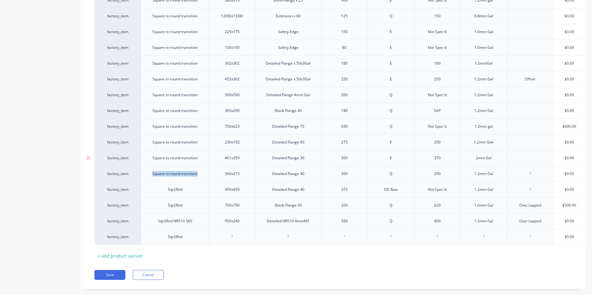
paste div
type textarea "x"
drag, startPoint x: 198, startPoint y: 159, endPoint x: 143, endPoint y: 160, distance: 55.1
click at [143, 160] on div "Square to round transition" at bounding box center [175, 158] width 68 height 16
paste div
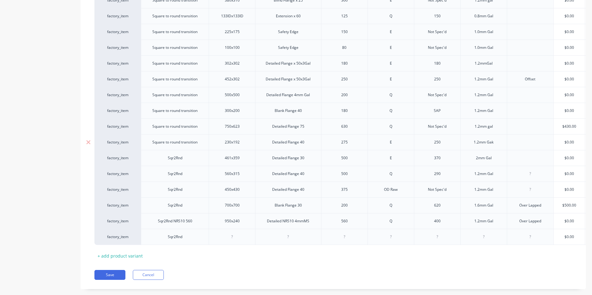
type textarea "x"
drag, startPoint x: 201, startPoint y: 145, endPoint x: 147, endPoint y: 144, distance: 54.5
click at [147, 144] on div "Square to round transition" at bounding box center [175, 142] width 68 height 16
paste div
drag, startPoint x: 200, startPoint y: 131, endPoint x: 185, endPoint y: 131, distance: 15.5
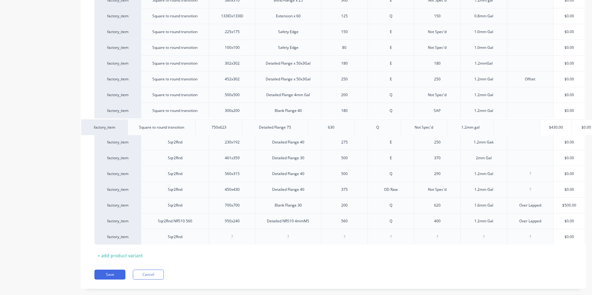
click at [185, 131] on div "factory_item Square to round transition 500x500 Flange 350 Q Not sepc'd 1.2mm g…" at bounding box center [333, 103] width 478 height 284
type textarea "x"
drag, startPoint x: 201, startPoint y: 128, endPoint x: 143, endPoint y: 127, distance: 57.9
click at [143, 127] on div "Square to round transition" at bounding box center [175, 127] width 68 height 16
paste div
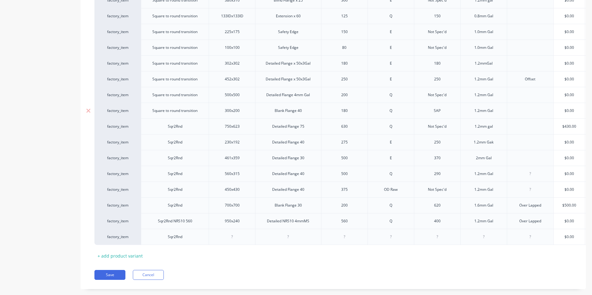
type textarea "x"
drag, startPoint x: 198, startPoint y: 114, endPoint x: 151, endPoint y: 115, distance: 47.1
click at [151, 115] on div "Square to round transition" at bounding box center [175, 111] width 68 height 16
paste div
type textarea "x"
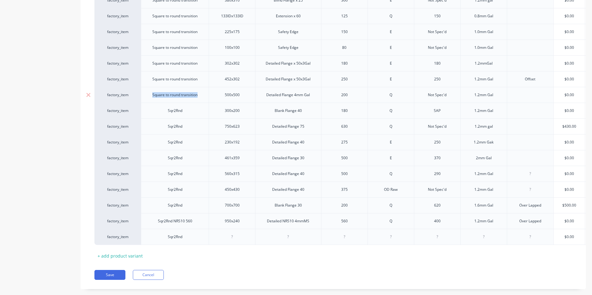
drag, startPoint x: 198, startPoint y: 96, endPoint x: 150, endPoint y: 99, distance: 47.8
click at [150, 99] on div "Square to round transition" at bounding box center [174, 95] width 55 height 8
paste div
type textarea "x"
drag, startPoint x: 162, startPoint y: 80, endPoint x: 143, endPoint y: 83, distance: 18.8
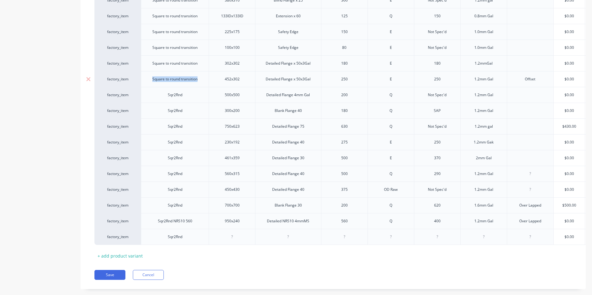
click at [140, 81] on div "factory_item Square to round transition 452x302 Detailed Flange x 50x3Gal 250 E…" at bounding box center [410, 79] width 632 height 16
paste div
type textarea "x"
drag, startPoint x: 200, startPoint y: 67, endPoint x: 148, endPoint y: 68, distance: 51.7
click at [148, 68] on div "Square to round transition" at bounding box center [175, 63] width 68 height 16
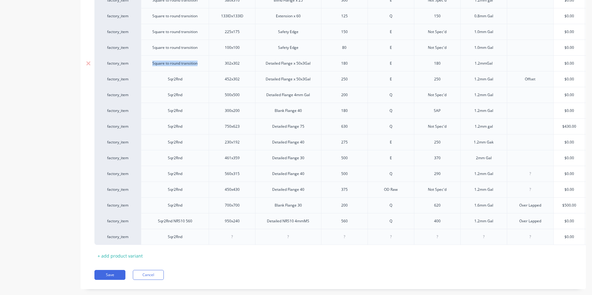
paste div
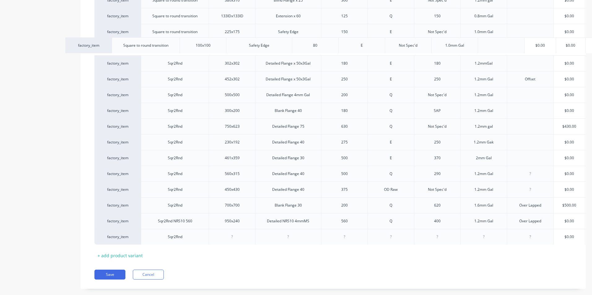
drag, startPoint x: 204, startPoint y: 49, endPoint x: 187, endPoint y: 46, distance: 18.0
click at [186, 46] on div "factory_item Square to round transition 500x500 Flange 350 Q Not sepc'd 1.2mm g…" at bounding box center [333, 103] width 478 height 284
type textarea "x"
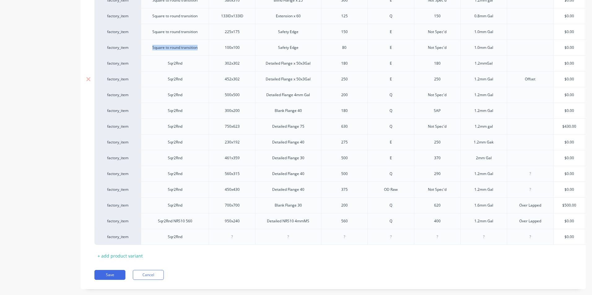
drag, startPoint x: 200, startPoint y: 48, endPoint x: 184, endPoint y: 82, distance: 37.4
click at [148, 54] on div "Square to round transition" at bounding box center [175, 48] width 68 height 16
paste div
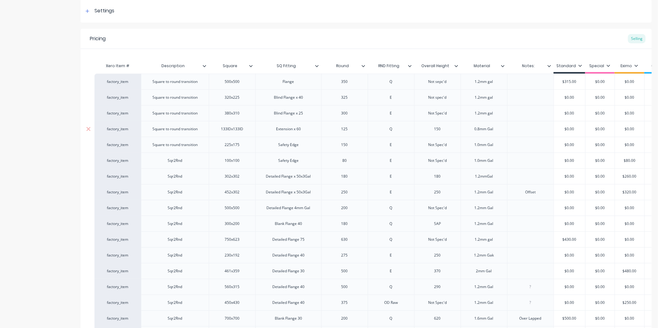
scroll to position [86, 0]
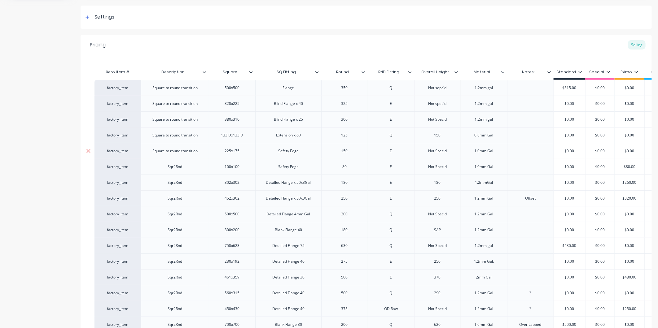
type textarea "x"
drag, startPoint x: 199, startPoint y: 149, endPoint x: 150, endPoint y: 149, distance: 48.6
click at [150, 149] on div "Square to round transition" at bounding box center [174, 151] width 55 height 8
paste div
type textarea "x"
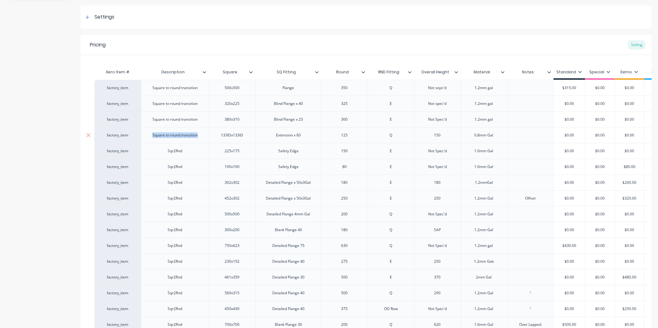
drag, startPoint x: 200, startPoint y: 132, endPoint x: 168, endPoint y: 138, distance: 32.2
click at [149, 137] on div "Square to round transition" at bounding box center [174, 135] width 55 height 8
paste div
type textarea "x"
drag, startPoint x: 187, startPoint y: 122, endPoint x: 137, endPoint y: 125, distance: 50.3
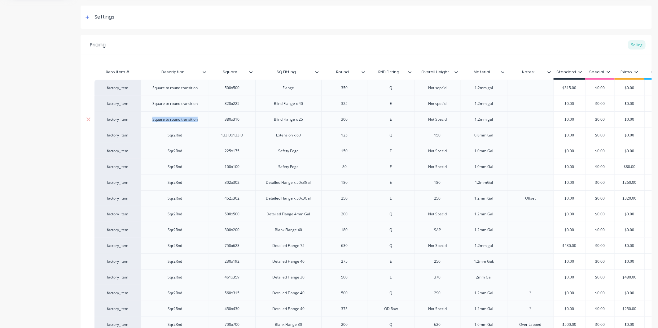
click at [137, 125] on div "factory_item Square to round transition 380x310 Blind Flange x 25 300 E Not Spe…" at bounding box center [410, 119] width 632 height 16
paste div
type textarea "x"
drag, startPoint x: 200, startPoint y: 101, endPoint x: 141, endPoint y: 109, distance: 59.9
click at [141, 109] on div "Square to round transition" at bounding box center [175, 104] width 68 height 16
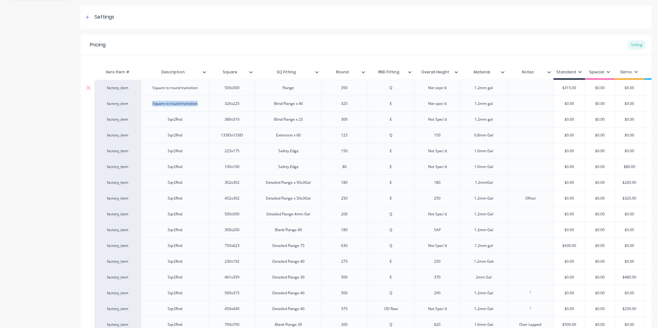
paste div
type textarea "x"
drag, startPoint x: 202, startPoint y: 85, endPoint x: 140, endPoint y: 94, distance: 62.5
click at [140, 94] on div "factory_item Square to round transition 500x500 Flange 350 Q Not sepc'd 1.2mm g…" at bounding box center [410, 88] width 632 height 16
paste div
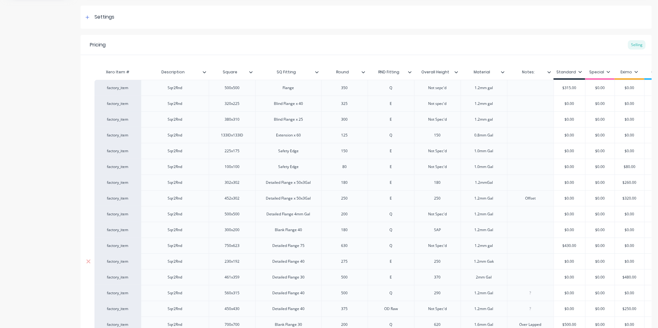
scroll to position [189, 0]
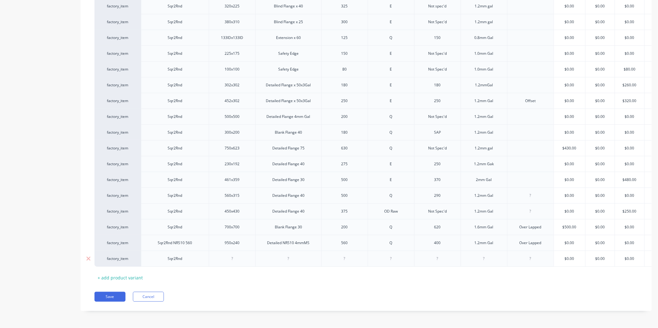
click at [239, 258] on div at bounding box center [232, 259] width 46 height 16
click at [235, 255] on div at bounding box center [232, 259] width 46 height 16
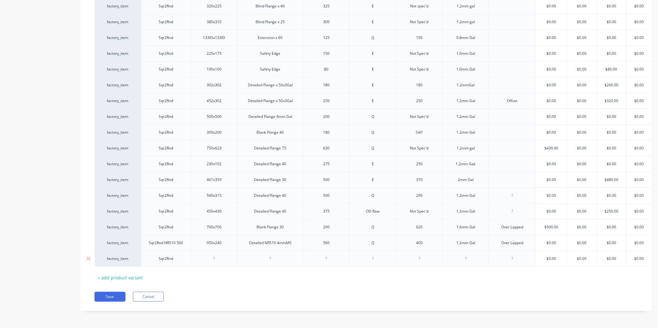
click at [216, 255] on div at bounding box center [213, 259] width 31 height 8
type textarea "x"
click at [220, 257] on div at bounding box center [213, 259] width 31 height 8
type textarea "x"
click at [275, 255] on div at bounding box center [270, 259] width 31 height 8
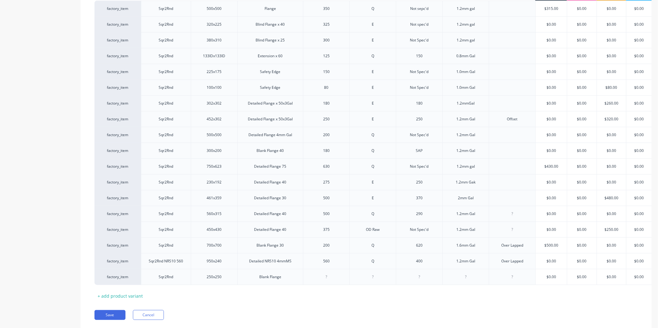
scroll to position [155, 0]
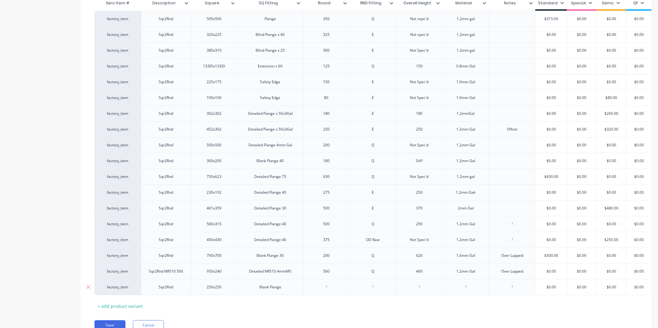
click at [288, 288] on div "Blank Flange" at bounding box center [270, 287] width 66 height 16
click at [269, 286] on div "Blank Flange" at bounding box center [270, 287] width 32 height 8
click at [286, 288] on div "Blind Flange" at bounding box center [270, 287] width 66 height 16
click at [290, 290] on div "Blind Flange" at bounding box center [270, 287] width 66 height 16
click at [285, 287] on div "Blind Flange" at bounding box center [270, 287] width 31 height 8
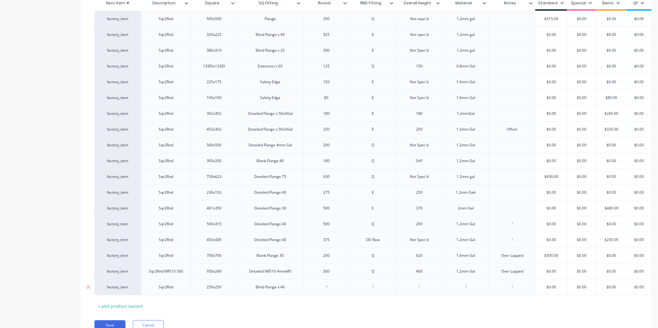
click at [331, 288] on div at bounding box center [326, 287] width 31 height 8
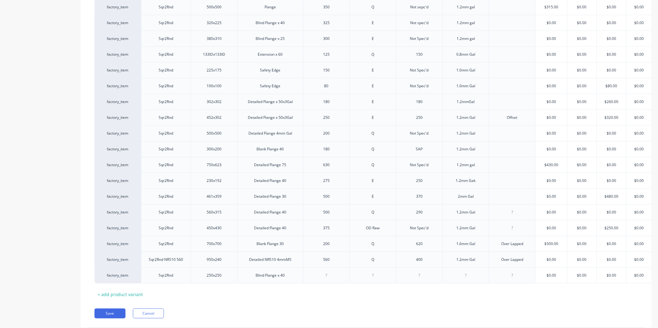
scroll to position [172, 0]
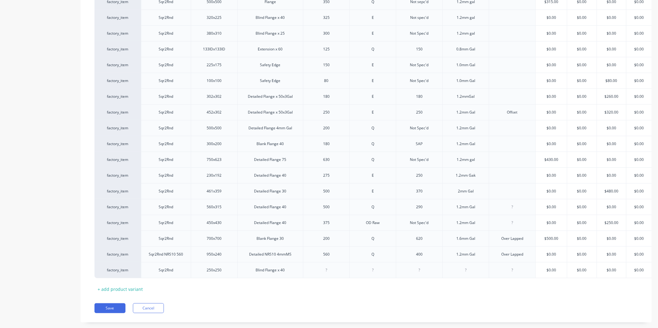
type textarea "x"
click at [331, 271] on div at bounding box center [326, 270] width 31 height 8
click at [376, 273] on div at bounding box center [372, 270] width 31 height 8
type textarea "x"
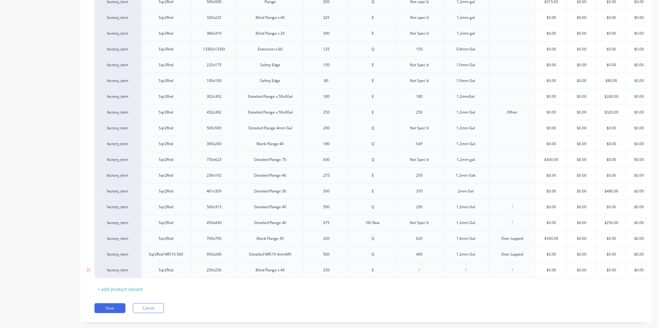
click at [425, 272] on div at bounding box center [419, 270] width 31 height 8
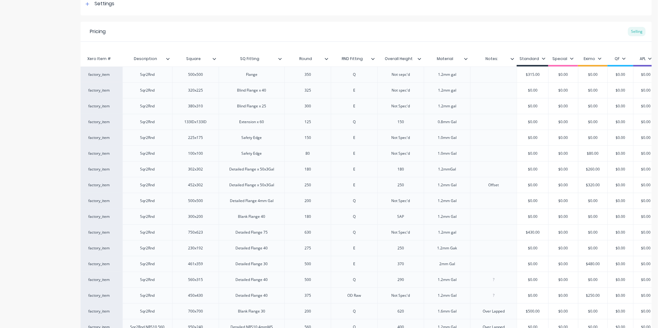
scroll to position [189, 0]
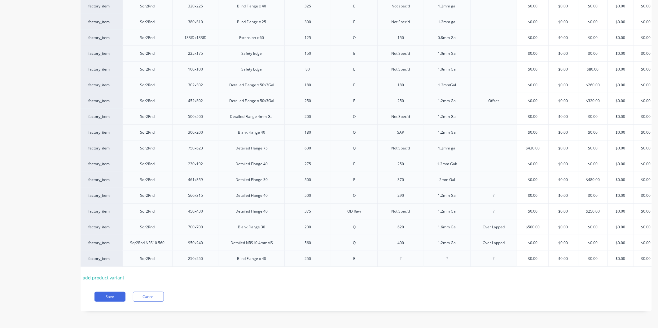
click at [408, 255] on div at bounding box center [400, 259] width 31 height 8
drag, startPoint x: 409, startPoint y: 253, endPoint x: 395, endPoint y: 252, distance: 13.4
click at [395, 255] on div "250" at bounding box center [400, 259] width 31 height 8
type textarea "x"
click at [451, 256] on div at bounding box center [447, 259] width 31 height 8
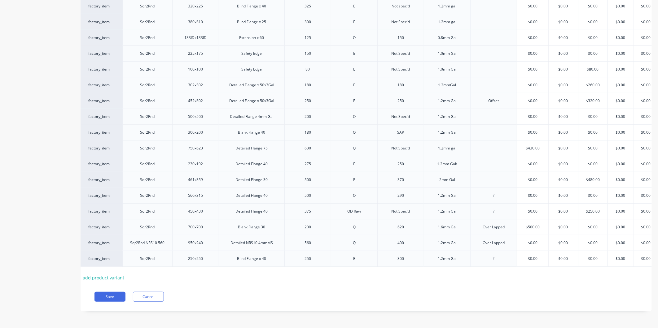
type textarea "x"
click at [462, 160] on div "1.2mm Gak" at bounding box center [447, 164] width 31 height 8
click at [493, 255] on div at bounding box center [493, 259] width 31 height 8
type textarea "x"
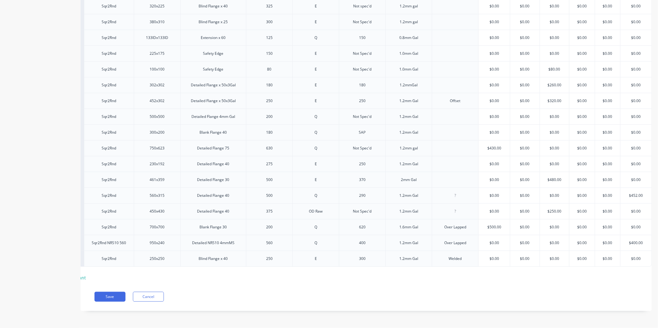
scroll to position [0, 59]
type textarea "x"
type input "$0.00"
click at [533, 256] on input "$0.00" at bounding box center [524, 259] width 31 height 6
drag, startPoint x: 533, startPoint y: 254, endPoint x: 515, endPoint y: 257, distance: 17.6
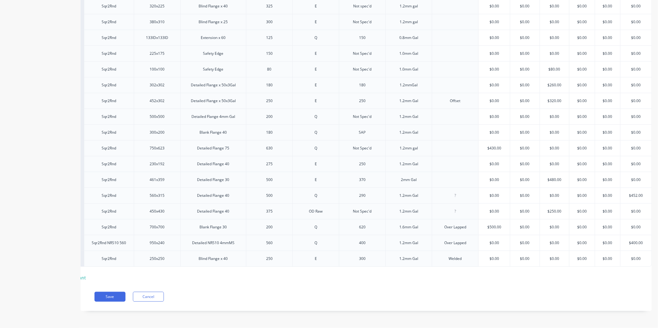
click at [515, 257] on div "$0.00 $0.00" at bounding box center [524, 258] width 31 height 15
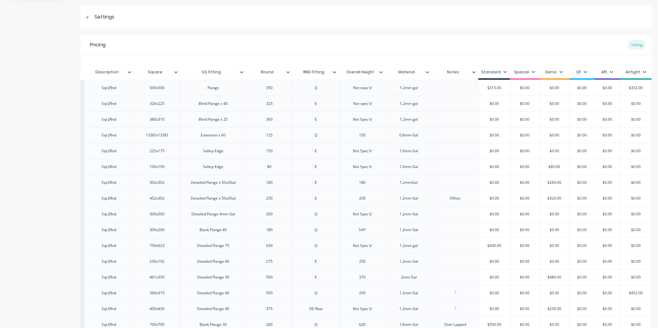
scroll to position [189, 0]
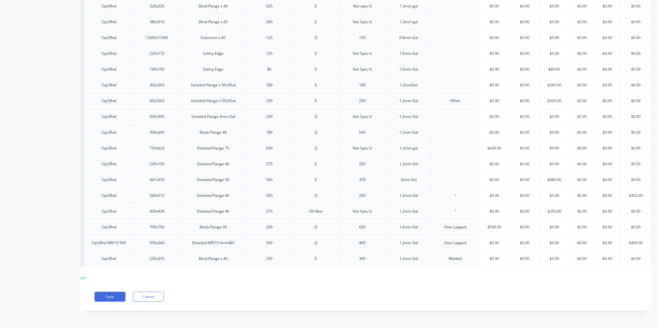
click at [559, 257] on div "$0.00" at bounding box center [554, 258] width 31 height 15
type input "$0.00"
drag, startPoint x: 552, startPoint y: 254, endPoint x: 532, endPoint y: 256, distance: 20.2
click at [532, 256] on div "factory_item Sqr2Rnd 250x250 Blind Flange x 40 250 E 300 1.2mm Gal Welded $0.00…" at bounding box center [344, 259] width 614 height 16
type textarea "x"
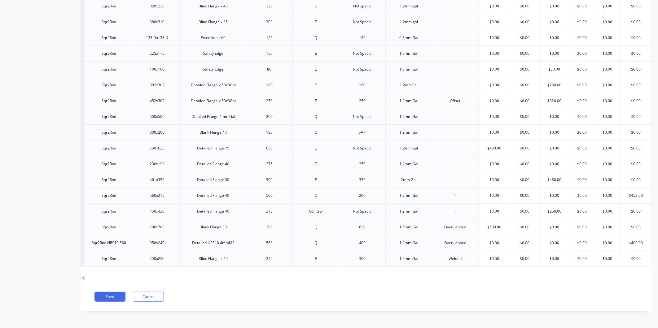
type input "2"
type textarea "x"
type input "26"
type textarea "x"
type input "260"
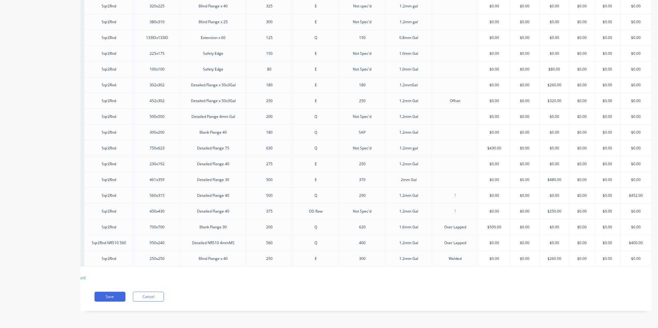
click at [531, 265] on div "Xero Item # Description Square SQ Fitting Round RND Fitting Overall Height Mate…" at bounding box center [308, 125] width 543 height 314
click at [103, 295] on button "Save" at bounding box center [109, 297] width 31 height 10
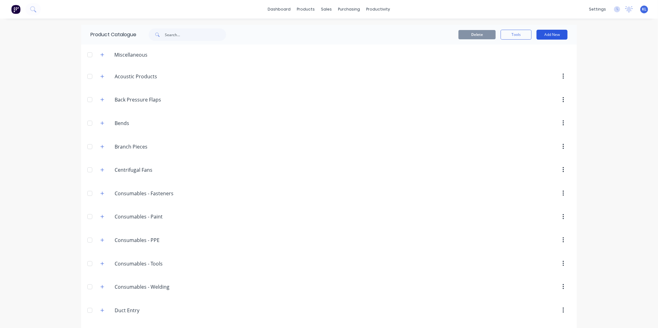
click at [547, 38] on button "Add New" at bounding box center [551, 35] width 31 height 10
click at [531, 60] on div "Product" at bounding box center [538, 63] width 48 height 9
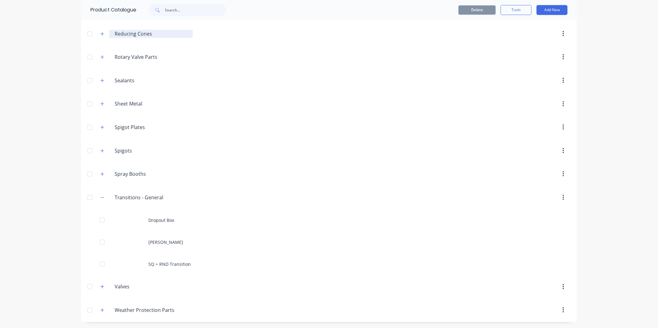
scroll to position [865, 0]
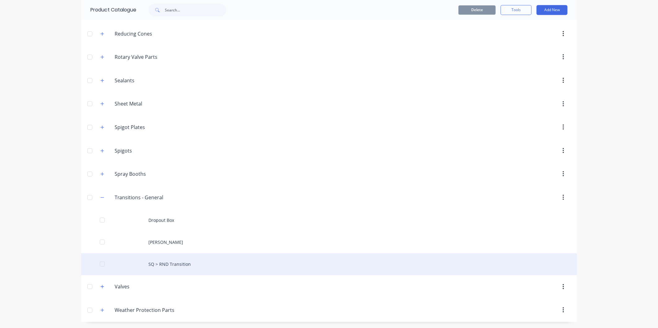
click at [160, 267] on div "SQ > RND Transition" at bounding box center [328, 264] width 495 height 22
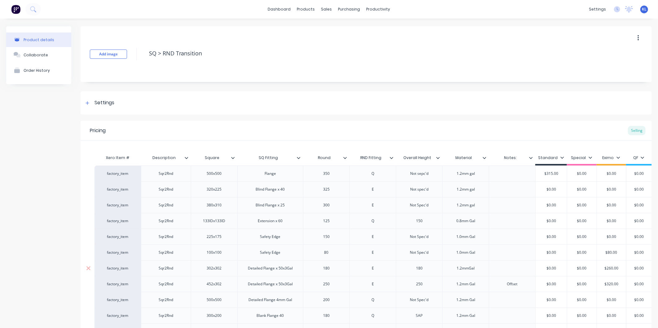
drag, startPoint x: 160, startPoint y: 267, endPoint x: 151, endPoint y: 264, distance: 9.3
click at [151, 264] on div "Sqr2Rnd" at bounding box center [165, 268] width 31 height 8
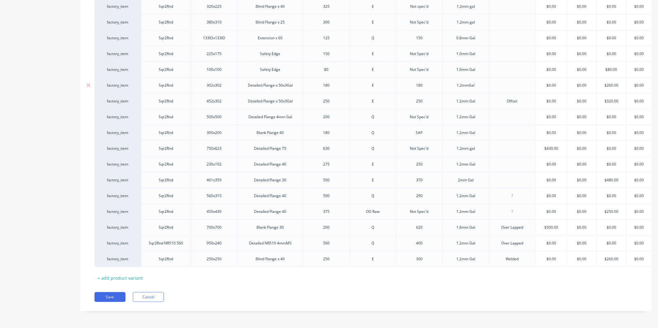
scroll to position [189, 0]
click at [120, 273] on div "+ add product variant" at bounding box center [119, 278] width 51 height 10
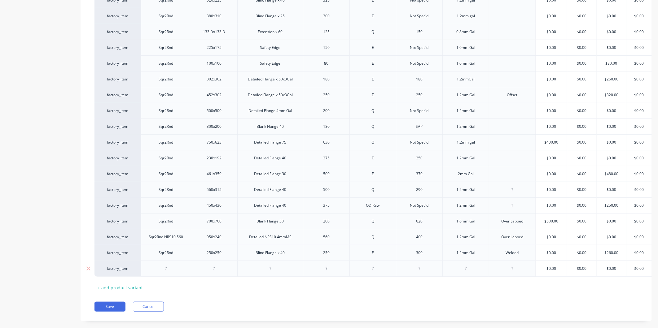
click at [168, 268] on div at bounding box center [165, 269] width 31 height 8
drag, startPoint x: 177, startPoint y: 254, endPoint x: 149, endPoint y: 255, distance: 28.2
click at [149, 255] on div "Sqr2Rnd" at bounding box center [166, 253] width 50 height 16
copy div "Sqr2Rnd"
type textarea "x"
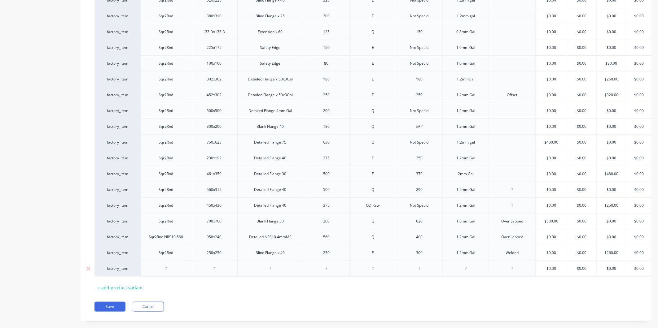
drag, startPoint x: 180, startPoint y: 267, endPoint x: 176, endPoint y: 270, distance: 5.3
click at [178, 267] on div at bounding box center [165, 269] width 31 height 8
paste div
click at [219, 268] on div at bounding box center [213, 269] width 31 height 8
type textarea "x"
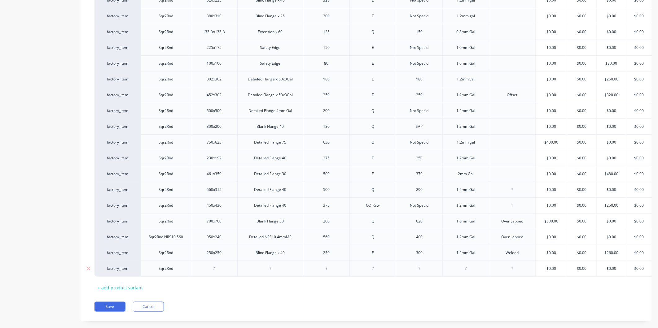
click at [219, 269] on div at bounding box center [213, 269] width 31 height 8
click at [267, 268] on div at bounding box center [270, 269] width 31 height 8
drag, startPoint x: 287, startPoint y: 253, endPoint x: 237, endPoint y: 256, distance: 50.3
click at [237, 256] on div "Blind Flange x 40" at bounding box center [270, 253] width 66 height 16
copy div "Blind Flange x 40"
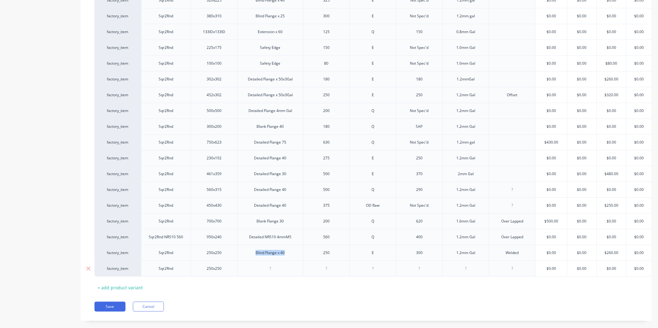
type textarea "x"
click at [279, 273] on div at bounding box center [270, 269] width 31 height 8
paste div
type textarea "x"
click at [330, 269] on div at bounding box center [326, 269] width 31 height 8
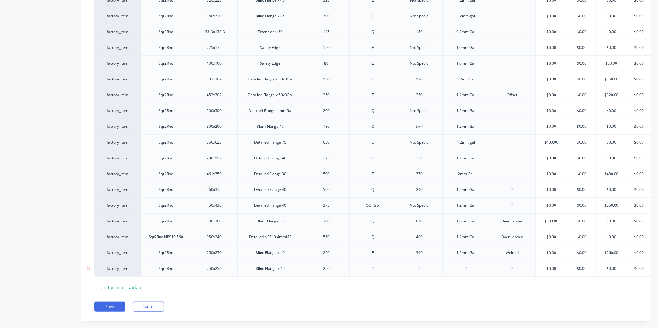
type textarea "x"
click at [377, 271] on div at bounding box center [372, 269] width 31 height 8
type textarea "x"
click at [425, 270] on div at bounding box center [419, 269] width 31 height 8
type textarea "x"
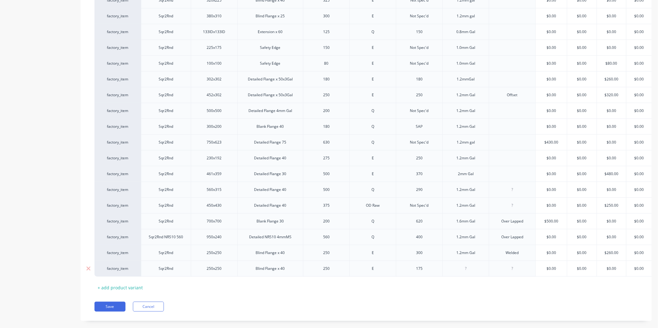
click at [470, 271] on div at bounding box center [465, 269] width 31 height 8
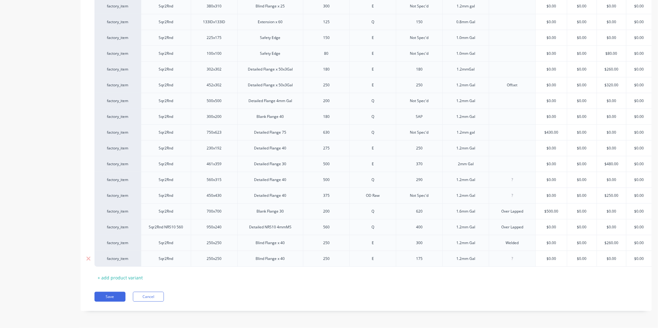
click at [515, 255] on div at bounding box center [512, 259] width 31 height 8
type textarea "x"
drag, startPoint x: 558, startPoint y: 249, endPoint x: 545, endPoint y: 251, distance: 12.8
click at [545, 251] on div "factory_item Sqr2Rnd 500x500 Flange 350 Q Not sepc'd 1.2mm gal $315.00 $0.00 $0…" at bounding box center [365, 117] width 543 height 300
type textarea "x"
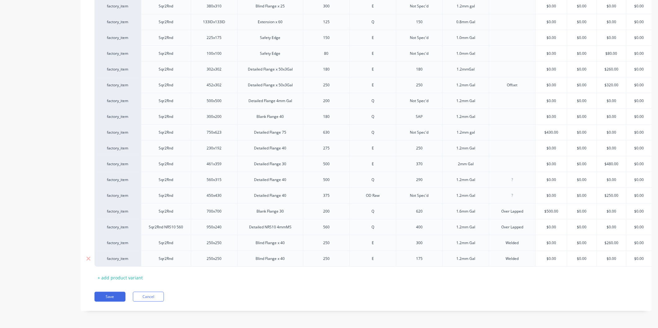
type input "$0.00"
drag, startPoint x: 562, startPoint y: 254, endPoint x: 546, endPoint y: 254, distance: 16.4
click at [546, 256] on input "$0.00" at bounding box center [550, 259] width 31 height 6
type textarea "x"
type input "3"
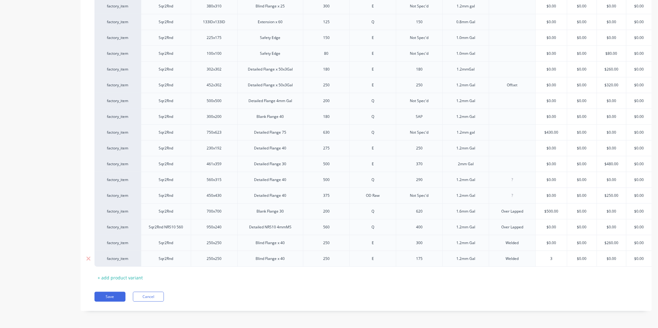
type textarea "x"
type input "33"
type textarea "x"
click at [543, 264] on div "Xero Item # Description Square SQ Fitting Round RND Fitting Overall Height Mate…" at bounding box center [365, 118] width 543 height 330
type input "$330.00"
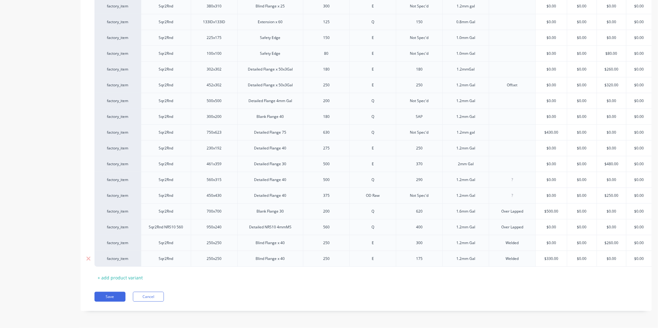
drag, startPoint x: 559, startPoint y: 256, endPoint x: 534, endPoint y: 257, distance: 24.8
click at [534, 257] on div "factory_item Sqr2Rnd 250x250 Blind Flange x 40 250 E 175 1.2mm Gal Welded $330.…" at bounding box center [401, 259] width 614 height 16
type textarea "x"
type input "$0.00"
drag, startPoint x: 619, startPoint y: 253, endPoint x: 601, endPoint y: 256, distance: 18.2
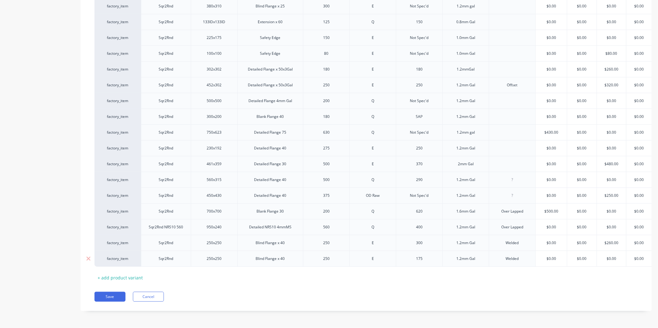
click at [592, 256] on input "$0.00" at bounding box center [611, 259] width 31 height 6
type textarea "x"
type input "3"
type textarea "x"
type input "33"
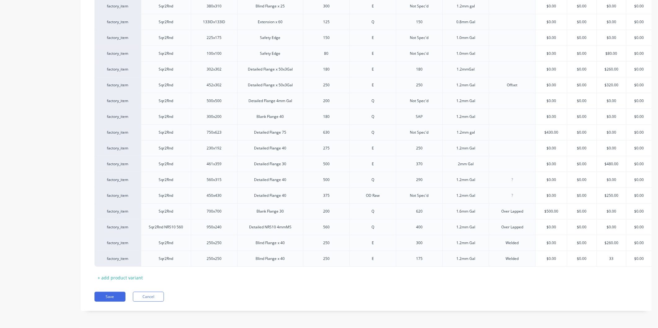
type textarea "x"
type input "330"
click at [592, 270] on div "Xero Item # Description Square SQ Fitting Round RND Fitting Overall Height Mate…" at bounding box center [365, 118] width 543 height 330
click at [111, 295] on button "Save" at bounding box center [109, 297] width 31 height 10
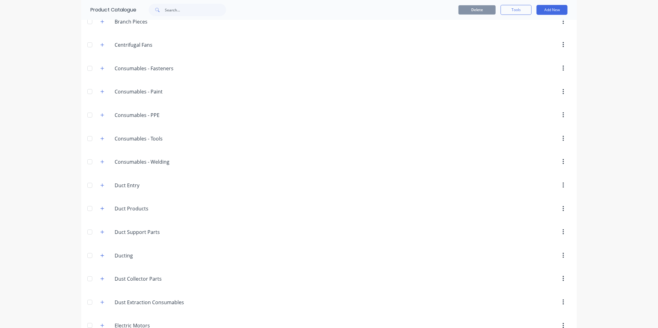
scroll to position [137, 0]
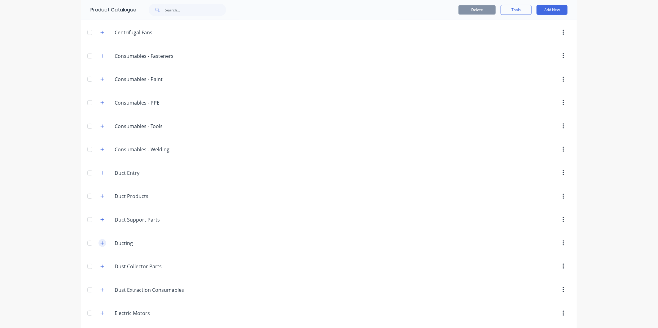
click at [102, 245] on button "button" at bounding box center [102, 243] width 8 height 8
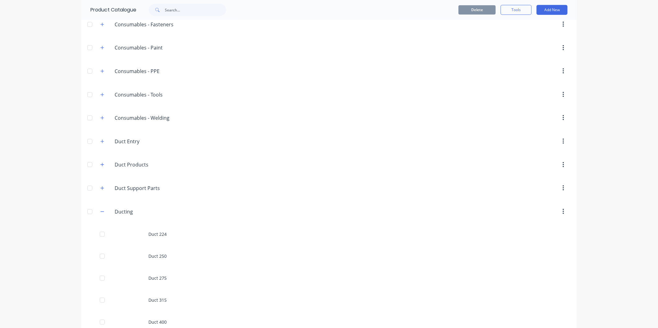
scroll to position [310, 0]
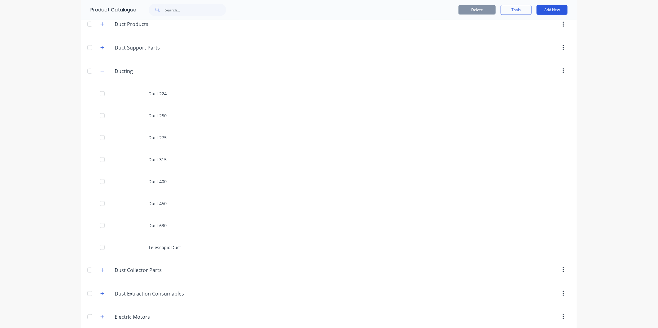
click at [549, 13] on button "Add New" at bounding box center [551, 10] width 31 height 10
click at [526, 33] on button "Product" at bounding box center [537, 38] width 59 height 12
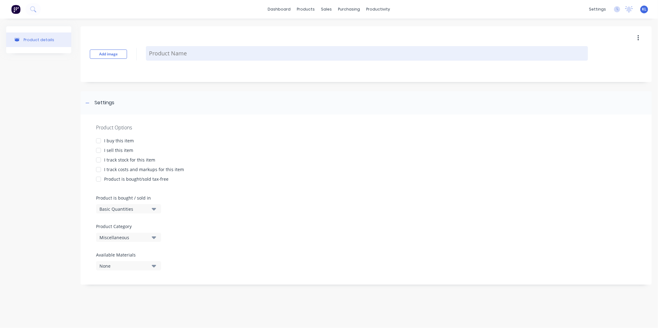
click at [158, 52] on textarea at bounding box center [367, 53] width 442 height 15
type textarea "x"
type textarea "D"
type textarea "x"
type textarea "Du"
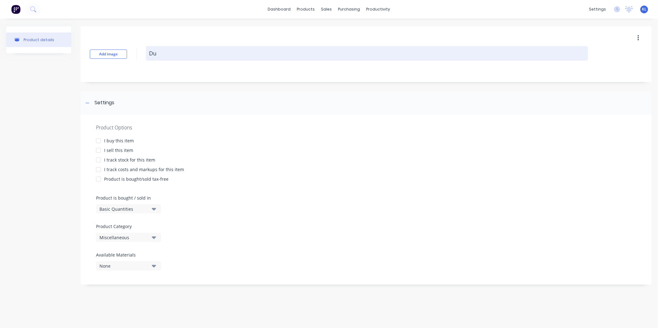
type textarea "x"
type textarea "Duc"
type textarea "x"
type textarea "Duct"
type textarea "x"
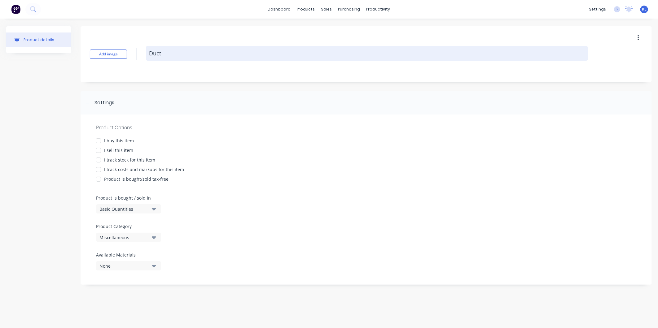
type textarea "Duct"
type textarea "x"
type textarea "Duct 2"
type textarea "x"
type textarea "Duct 20"
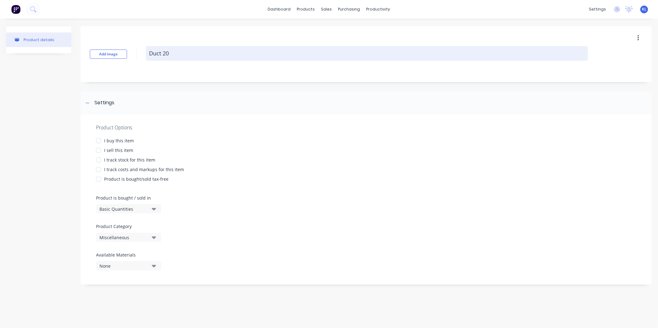
type textarea "x"
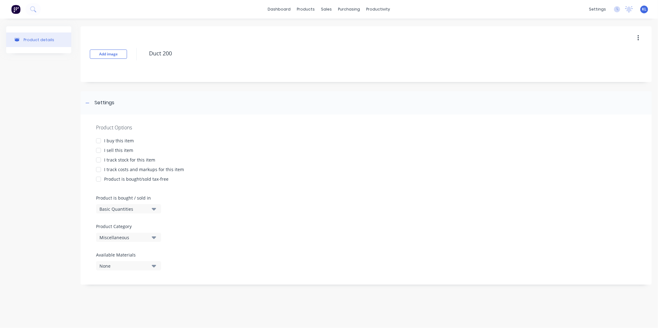
type textarea "Duct 200"
type textarea "x"
type textarea "Duct 200"
click at [110, 147] on div "I sell this item" at bounding box center [118, 150] width 29 height 7
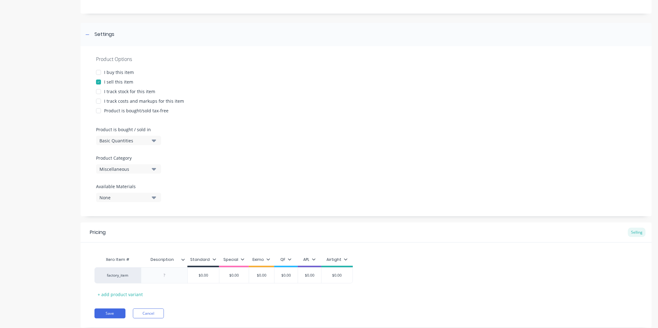
scroll to position [69, 0]
click at [129, 137] on div "Basic Quantities" at bounding box center [124, 140] width 50 height 7
click at [138, 155] on div "Basic Quantities" at bounding box center [142, 156] width 93 height 12
click at [137, 164] on button "Miscellaneous" at bounding box center [128, 168] width 65 height 9
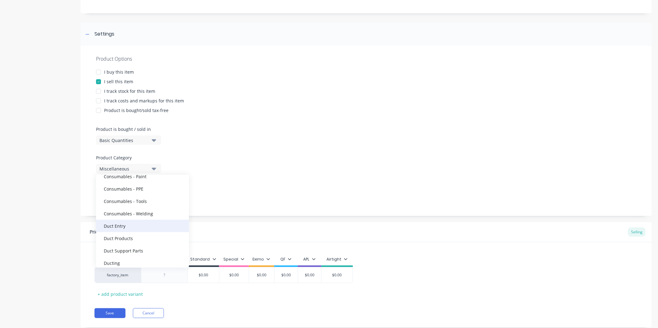
scroll to position [137, 0]
click at [121, 220] on div "Ducting" at bounding box center [142, 226] width 93 height 12
type textarea "x"
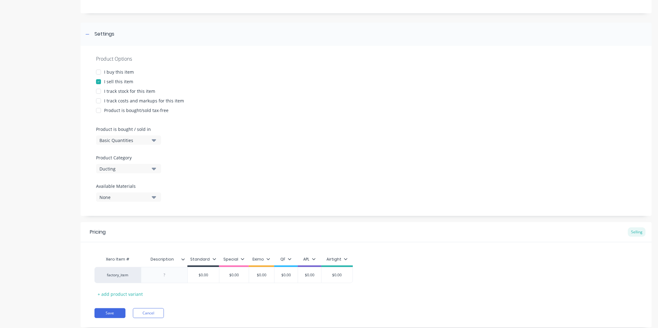
scroll to position [85, 0]
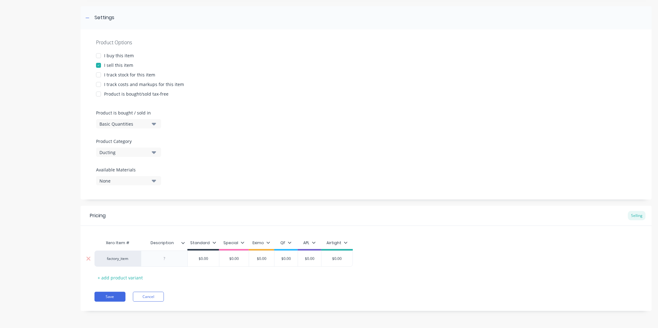
click at [162, 263] on div at bounding box center [164, 259] width 46 height 16
click at [173, 262] on div at bounding box center [164, 259] width 31 height 8
click at [168, 259] on div at bounding box center [164, 259] width 31 height 8
click at [185, 243] on div at bounding box center [186, 243] width 4 height 6
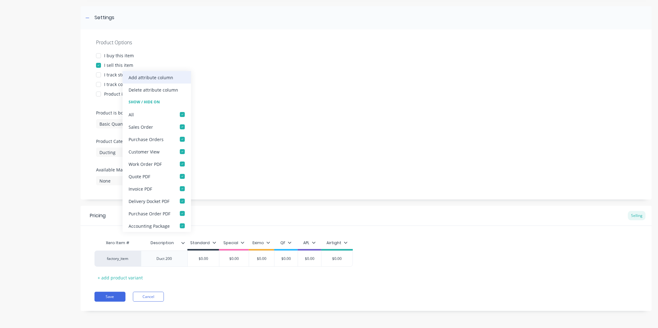
click at [146, 78] on div "Add attribute column" at bounding box center [151, 77] width 45 height 7
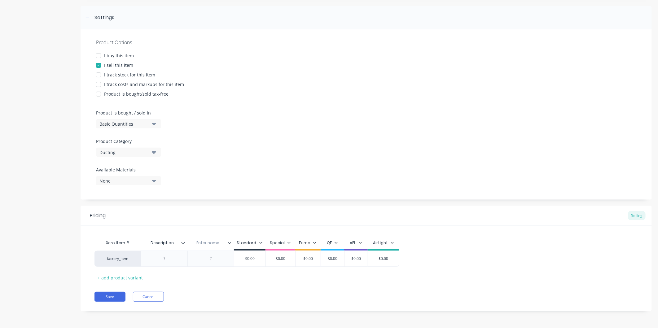
click at [229, 243] on icon at bounding box center [229, 243] width 3 height 2
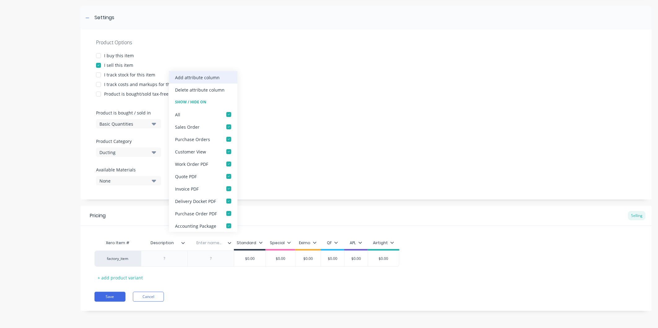
click at [221, 77] on div "Add attribute column" at bounding box center [203, 77] width 68 height 12
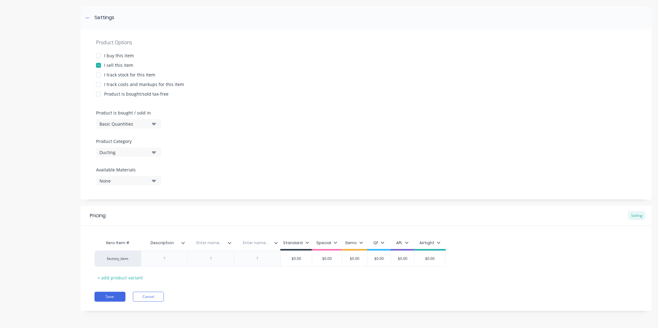
click at [276, 241] on icon at bounding box center [276, 243] width 4 height 4
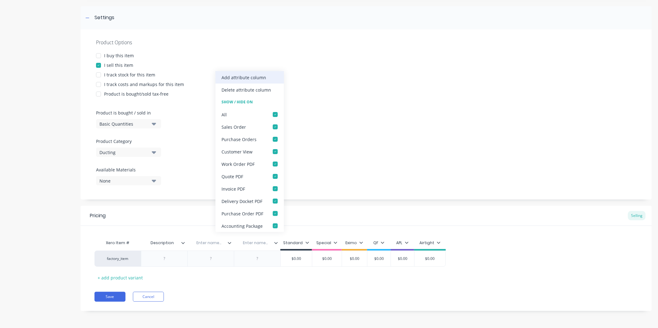
click at [246, 76] on div "Add attribute column" at bounding box center [244, 77] width 45 height 7
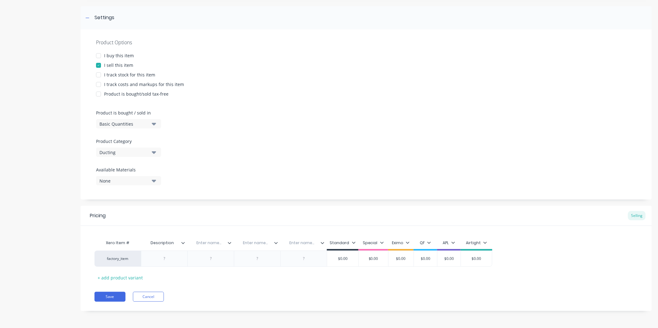
click at [322, 240] on input "text" at bounding box center [301, 243] width 43 height 6
click at [321, 246] on div "Enter name..." at bounding box center [301, 242] width 43 height 15
click at [321, 241] on icon at bounding box center [323, 243] width 4 height 4
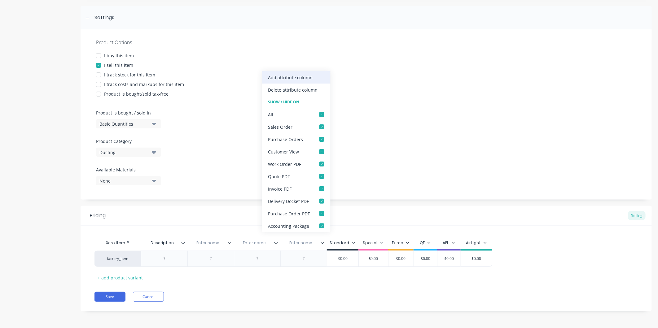
click at [299, 80] on div "Add attribute column" at bounding box center [290, 77] width 45 height 7
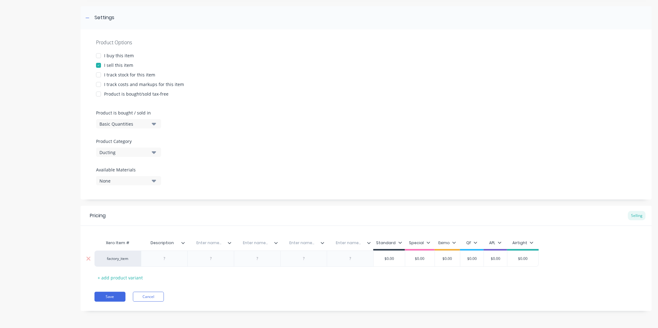
click at [211, 258] on div at bounding box center [210, 259] width 31 height 8
click at [172, 256] on div at bounding box center [164, 259] width 31 height 8
type textarea "x"
click at [212, 243] on input "text" at bounding box center [208, 243] width 43 height 6
type input "Material"
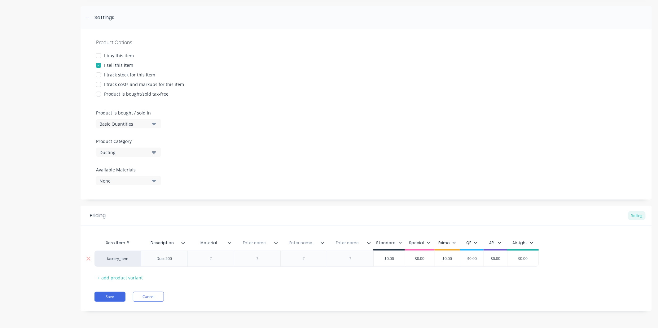
type textarea "x"
click at [212, 258] on div at bounding box center [210, 259] width 31 height 8
type textarea "x"
click at [266, 243] on input "text" at bounding box center [268, 243] width 43 height 6
type input "Length"
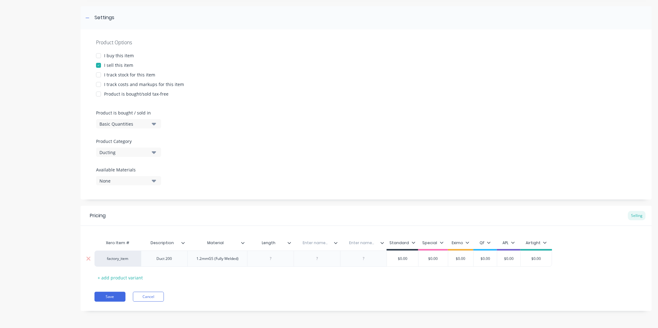
type textarea "x"
click at [276, 255] on div at bounding box center [270, 259] width 31 height 8
click at [157, 295] on button "Cancel" at bounding box center [148, 297] width 31 height 10
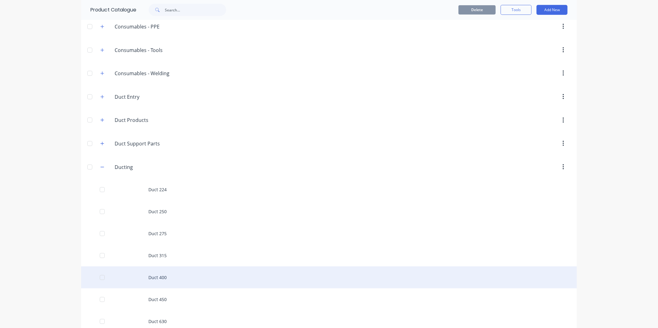
scroll to position [275, 0]
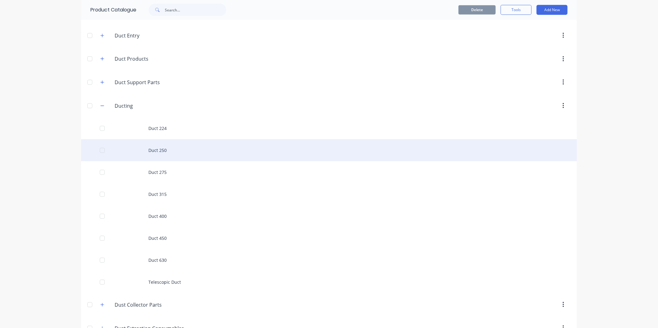
click at [156, 151] on div "Duct 250" at bounding box center [328, 150] width 495 height 22
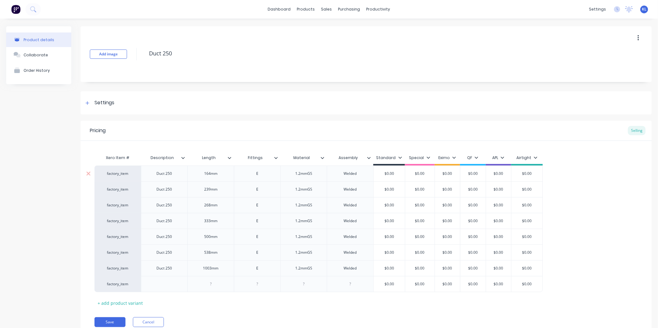
type textarea "x"
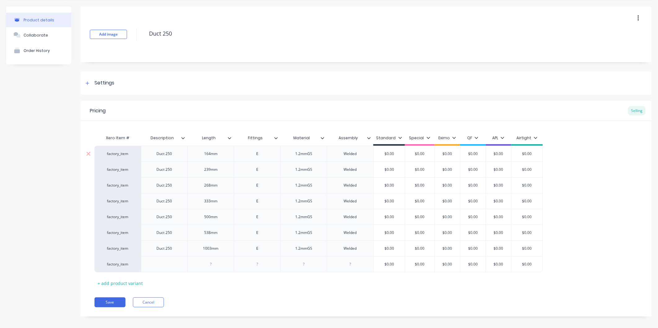
scroll to position [26, 0]
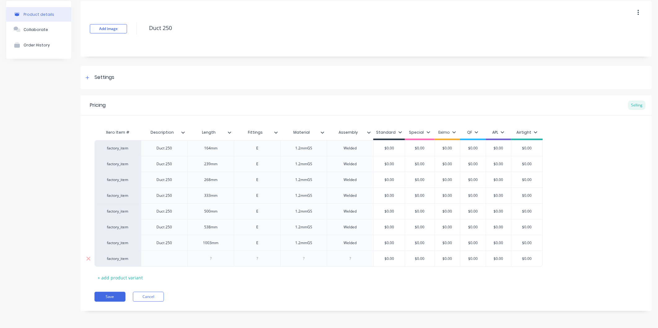
click at [160, 262] on div at bounding box center [164, 259] width 31 height 8
type textarea "x"
click at [213, 255] on div at bounding box center [210, 259] width 31 height 8
type textarea "x"
click at [256, 261] on div at bounding box center [257, 259] width 31 height 8
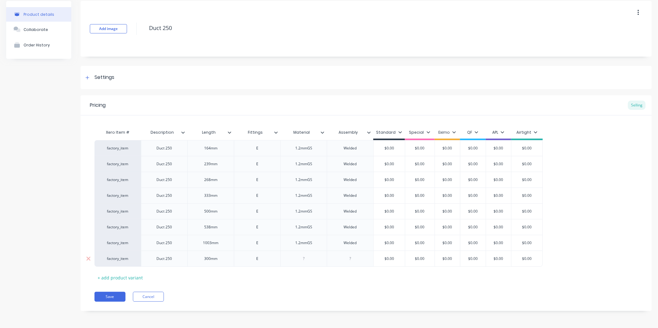
type textarea "x"
click at [306, 260] on div at bounding box center [303, 259] width 31 height 8
click at [302, 257] on div "1.23mmGS" at bounding box center [303, 259] width 31 height 8
type textarea "x"
click at [355, 259] on div at bounding box center [350, 259] width 31 height 8
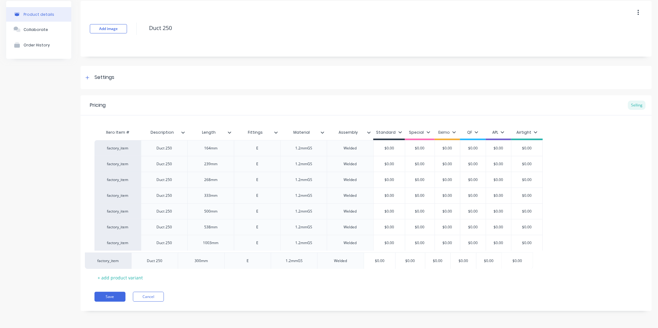
drag, startPoint x: 455, startPoint y: 262, endPoint x: 443, endPoint y: 264, distance: 11.7
click at [443, 264] on div "factory_item Duct 250 164mm E 1.2mmGS Welded $0.00 $0.00 $0.00 $0.00 $0.00 $0.0…" at bounding box center [365, 203] width 543 height 127
type textarea "x"
type input "$0.00"
drag, startPoint x: 454, startPoint y: 260, endPoint x: 427, endPoint y: 258, distance: 26.4
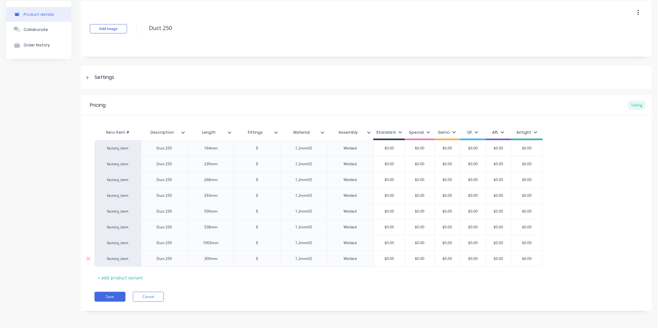
click at [427, 258] on div "factory_item Duct 250 300mm E 1.2mmGS Welded $0.00 $0.00 $0.00 $0.00 $0.00 $0.0…" at bounding box center [318, 259] width 448 height 16
type textarea "x"
type input "1"
type textarea "x"
type input "10"
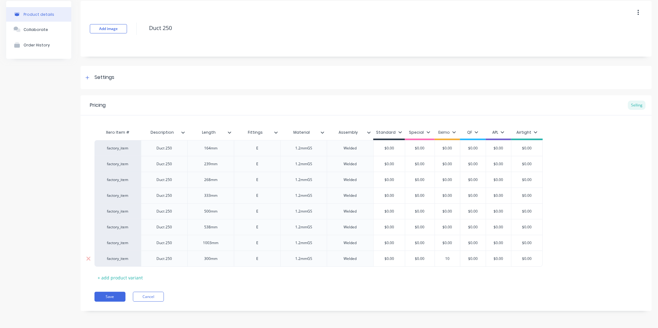
type textarea "x"
type input "100"
click at [431, 278] on div "Xero Item # Description Length Fittings Material Assembly Standard Special Exim…" at bounding box center [365, 204] width 543 height 156
click at [104, 295] on button "Save" at bounding box center [109, 297] width 31 height 10
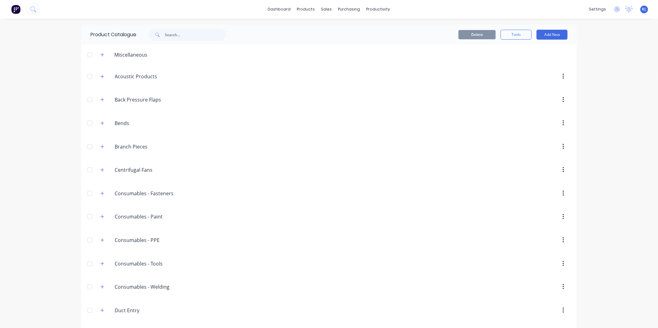
scroll to position [137, 0]
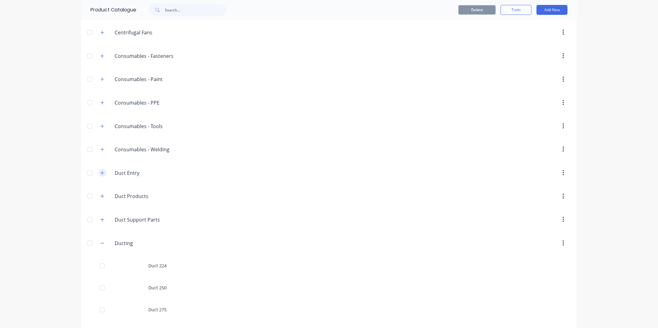
click at [100, 174] on icon "button" at bounding box center [102, 173] width 4 height 4
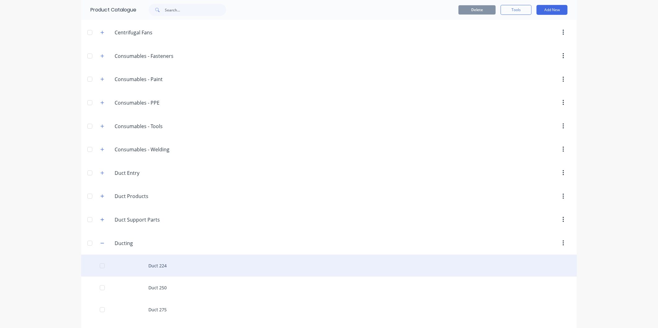
scroll to position [275, 0]
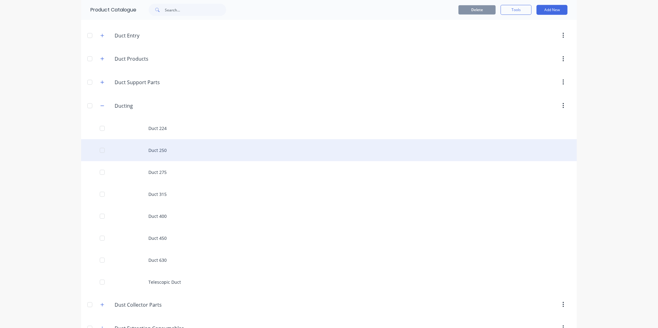
click at [165, 153] on div "Duct 250" at bounding box center [328, 150] width 495 height 22
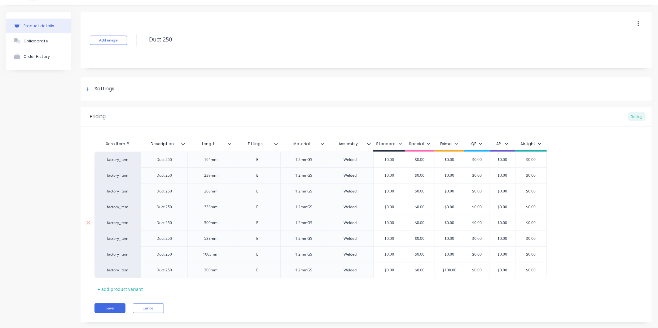
scroll to position [26, 0]
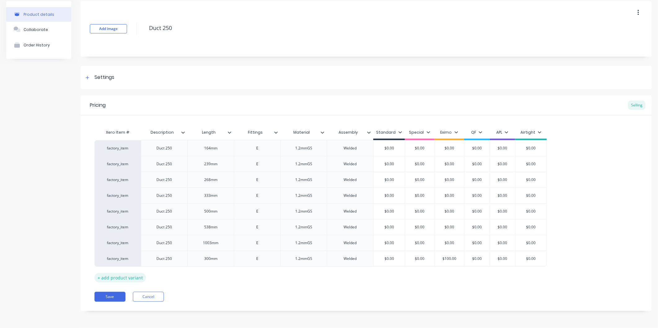
click at [125, 279] on div "+ add product variant" at bounding box center [119, 278] width 51 height 10
click at [175, 276] on div at bounding box center [164, 274] width 31 height 8
drag, startPoint x: 107, startPoint y: 260, endPoint x: 108, endPoint y: 195, distance: 65.0
click at [108, 195] on div "factory_item Duct 250 164mm E 1.2mmGS Welded $0.00 $0.00 $0.00 $0.00 $0.00 $0.0…" at bounding box center [365, 211] width 543 height 142
type textarea "x"
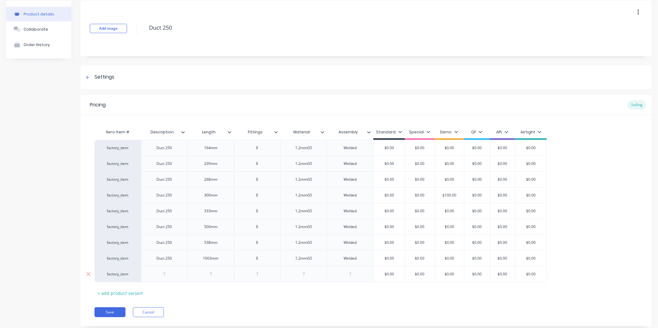
click at [175, 273] on div at bounding box center [164, 274] width 31 height 8
type textarea "x"
click at [212, 274] on div at bounding box center [210, 274] width 31 height 8
click at [212, 274] on div "1" at bounding box center [210, 274] width 31 height 8
type textarea "x"
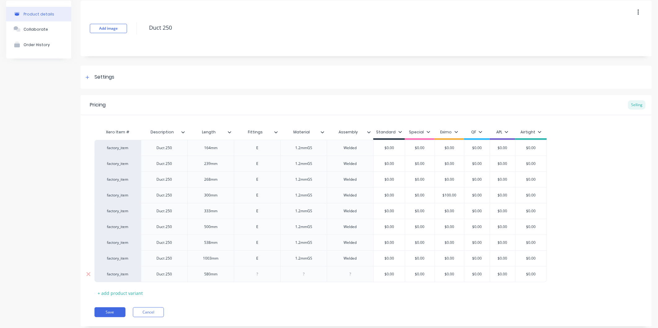
click at [261, 274] on div at bounding box center [257, 274] width 31 height 8
type textarea "x"
click at [306, 273] on div at bounding box center [303, 274] width 31 height 8
type textarea "x"
click at [355, 277] on div at bounding box center [350, 274] width 31 height 8
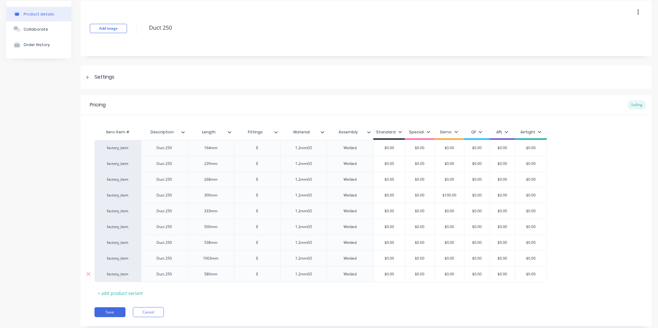
type textarea "x"
type input "$0.00"
drag, startPoint x: 459, startPoint y: 273, endPoint x: 444, endPoint y: 274, distance: 14.9
click at [444, 274] on input "$0.00" at bounding box center [449, 275] width 31 height 6
type textarea "x"
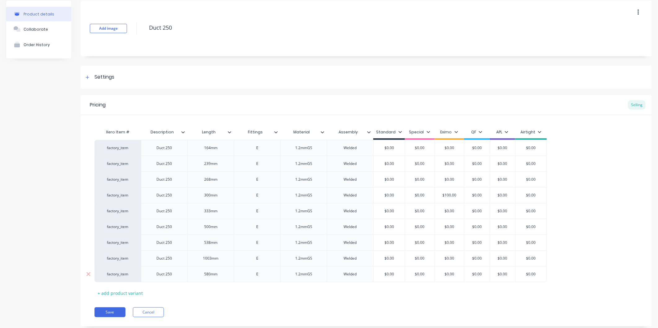
type input "1"
type textarea "x"
type input "11"
type textarea "x"
type input "119"
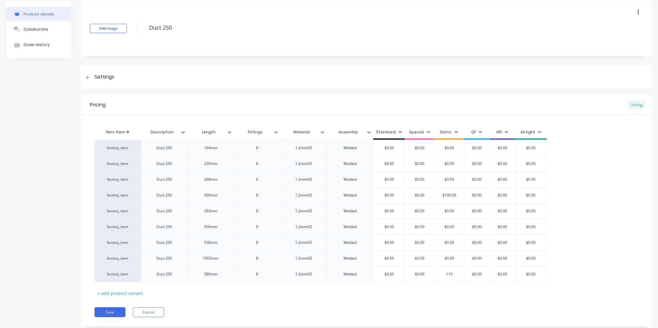
click at [438, 293] on div "Xero Item # Description Length Fittings Material Assembly Standard Special Exim…" at bounding box center [365, 212] width 543 height 172
click at [109, 295] on button "Save" at bounding box center [109, 312] width 31 height 10
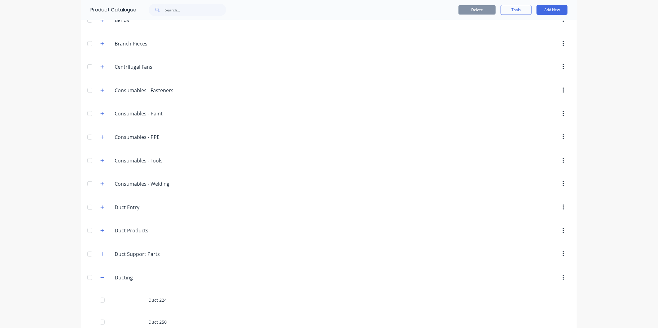
scroll to position [206, 0]
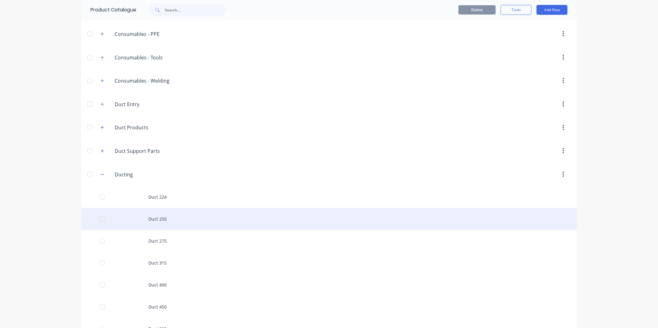
click at [155, 222] on div "Duct 250" at bounding box center [328, 219] width 495 height 22
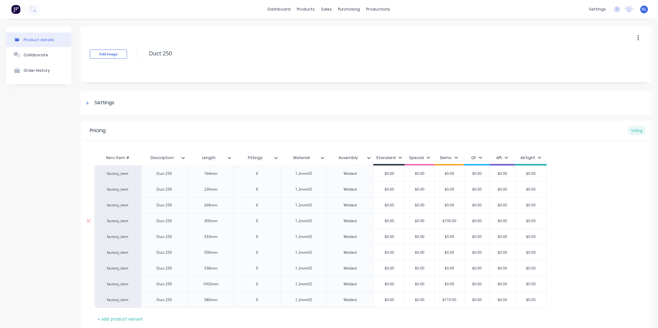
scroll to position [41, 0]
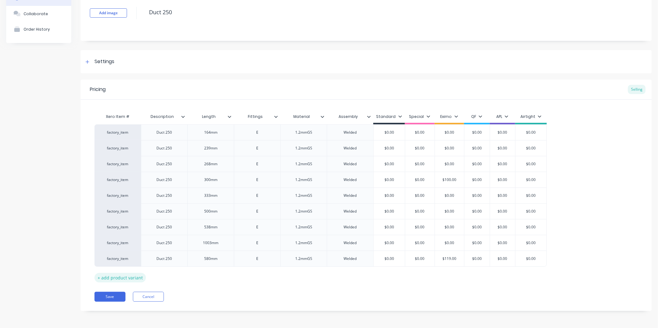
click at [126, 273] on div "+ add product variant" at bounding box center [119, 278] width 51 height 10
click at [172, 276] on div at bounding box center [164, 274] width 31 height 8
drag, startPoint x: 116, startPoint y: 260, endPoint x: 114, endPoint y: 242, distance: 17.7
click at [114, 242] on div "factory_item Duct 250 164mm E 1.2mmGS Welded $0.00 $0.00 $0.00 $0.00 $0.00 $0.0…" at bounding box center [365, 203] width 543 height 158
type textarea "x"
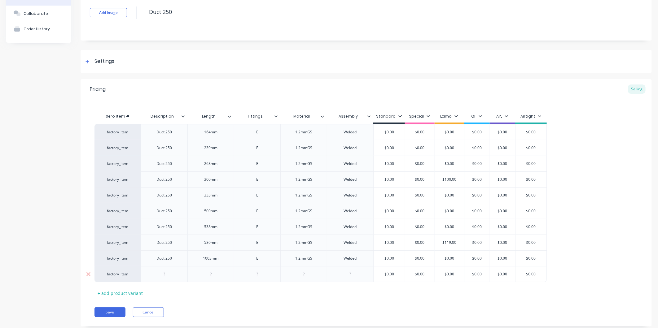
click at [168, 273] on div at bounding box center [164, 274] width 31 height 8
click at [212, 276] on div at bounding box center [210, 274] width 31 height 8
type textarea "x"
click at [216, 272] on div at bounding box center [210, 274] width 31 height 8
type textarea "x"
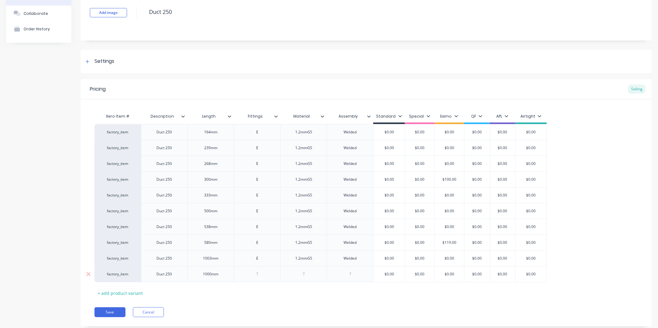
click at [262, 276] on div at bounding box center [257, 274] width 31 height 8
type textarea "x"
click at [306, 273] on div at bounding box center [303, 274] width 31 height 8
click at [356, 273] on div at bounding box center [350, 274] width 31 height 8
drag, startPoint x: 360, startPoint y: 260, endPoint x: 332, endPoint y: 256, distance: 27.8
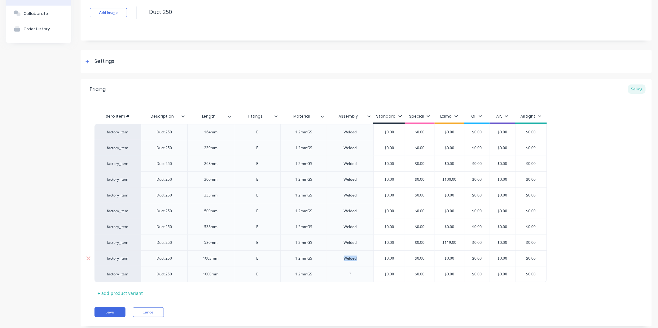
click at [333, 256] on div "Welded" at bounding box center [350, 259] width 46 height 16
copy div "Welded"
type textarea "x"
click at [354, 271] on div at bounding box center [350, 274] width 31 height 8
paste div
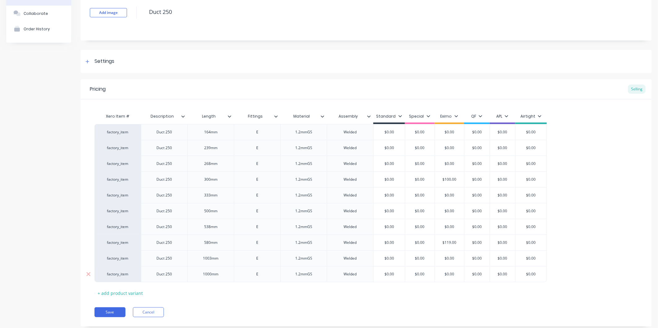
type textarea "x"
type input "$0.00"
drag, startPoint x: 458, startPoint y: 274, endPoint x: 425, endPoint y: 274, distance: 33.8
click at [425, 274] on div "factory_item Duct 250 1000mm E 1.2mmGS Welded $0.00 $0.00 $0.00 $0.00 $0.00 $0.…" at bounding box center [320, 274] width 452 height 16
type textarea "x"
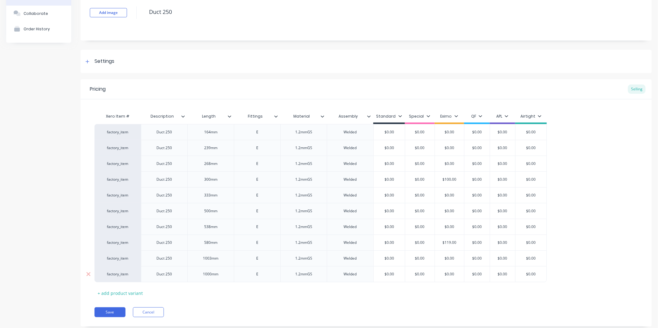
type input "1"
type textarea "x"
type input "15"
type textarea "x"
type input "158"
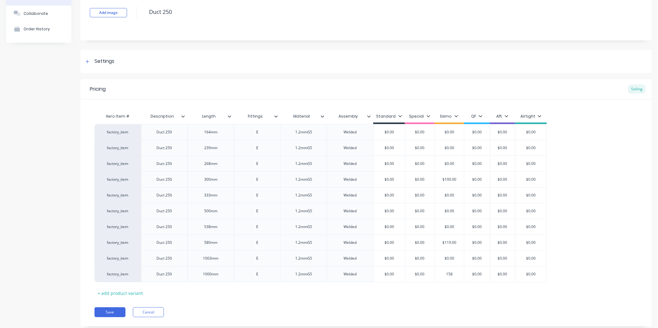
click at [431, 295] on div "Pricing Selling Xero Item # Description Length Fittings Material Assembly Stand…" at bounding box center [366, 202] width 571 height 247
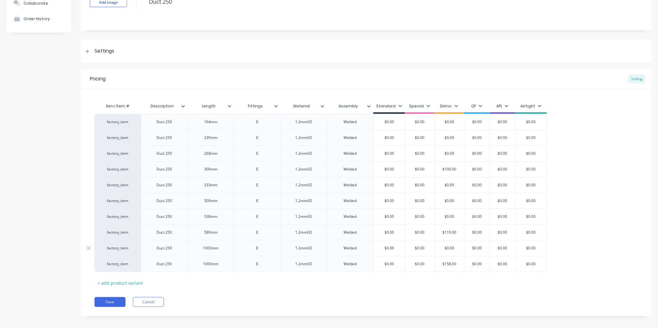
scroll to position [57, 0]
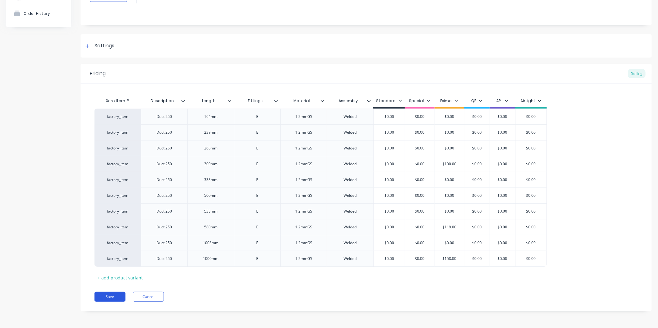
click at [107, 295] on button "Save" at bounding box center [109, 297] width 31 height 10
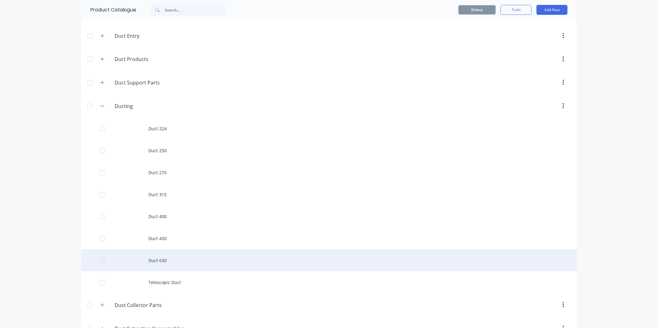
scroll to position [275, 0]
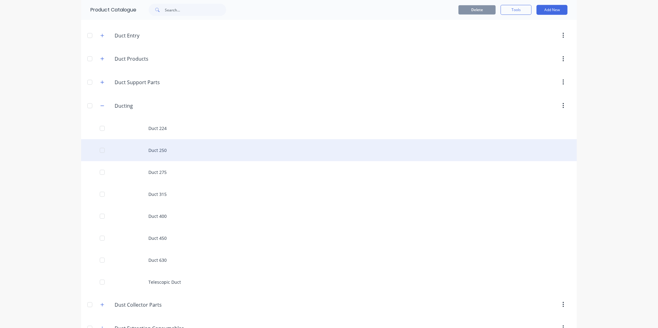
click at [167, 149] on div "Duct 250" at bounding box center [328, 150] width 495 height 22
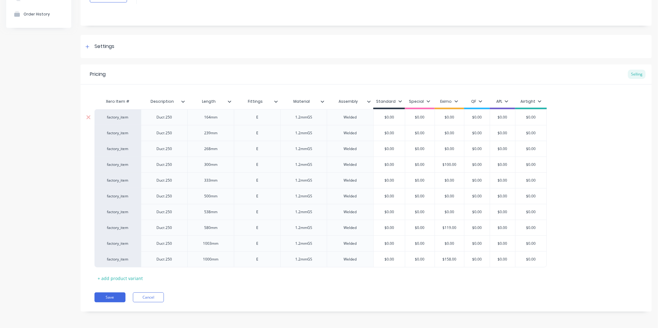
scroll to position [57, 0]
click at [128, 274] on div "+ add product variant" at bounding box center [119, 278] width 51 height 10
type textarea "x"
click at [168, 273] on div at bounding box center [164, 274] width 31 height 8
type textarea "x"
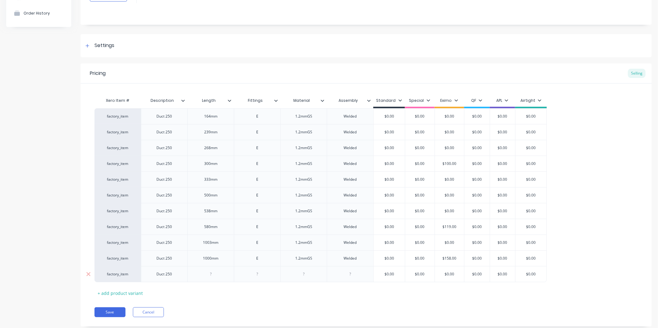
click at [212, 276] on div at bounding box center [210, 274] width 31 height 8
type textarea "x"
click at [260, 272] on div at bounding box center [257, 274] width 31 height 8
type textarea "x"
click at [311, 274] on div at bounding box center [303, 274] width 31 height 8
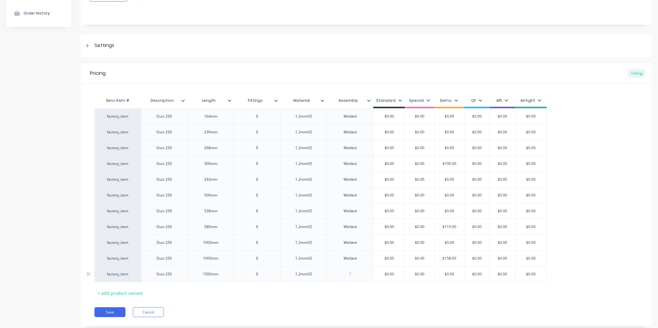
click at [358, 273] on div at bounding box center [350, 274] width 31 height 8
drag, startPoint x: 361, startPoint y: 258, endPoint x: 342, endPoint y: 258, distance: 19.5
click at [342, 258] on div "Welded" at bounding box center [350, 259] width 31 height 8
copy div "Welded"
type textarea "x"
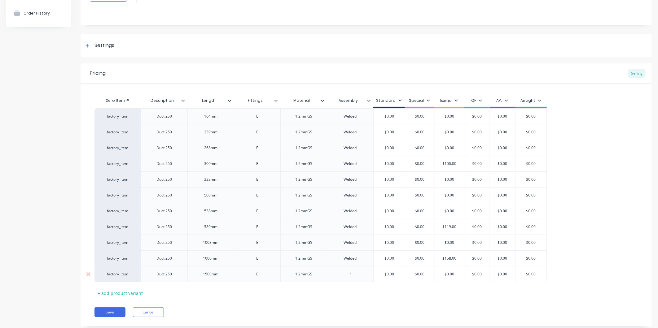
click at [351, 273] on div at bounding box center [350, 274] width 31 height 8
paste div
type textarea "x"
type input "$0.00"
drag, startPoint x: 458, startPoint y: 274, endPoint x: 438, endPoint y: 275, distance: 19.5
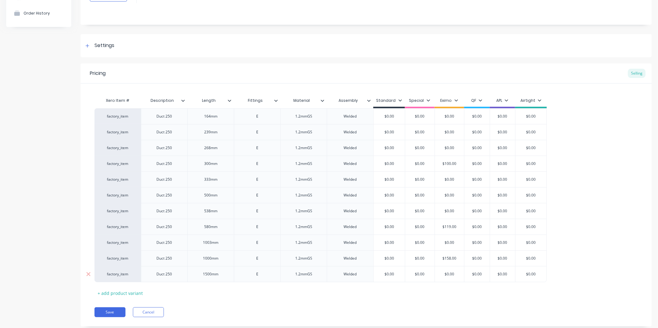
click at [438, 275] on input "$0.00" at bounding box center [449, 275] width 31 height 6
type textarea "x"
type input "2"
type textarea "x"
type input "23"
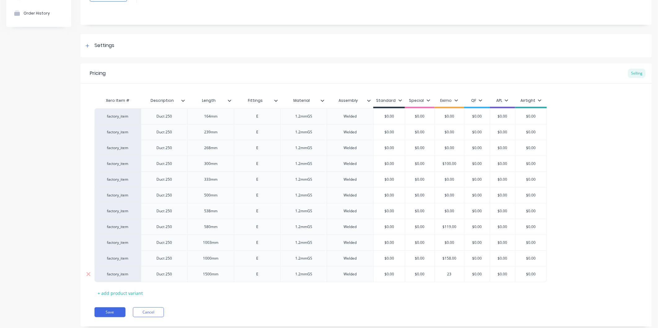
type textarea "x"
type input "237"
click at [436, 295] on div "Pricing Selling Xero Item # Description Length Fittings Material Assembly Stand…" at bounding box center [366, 194] width 571 height 263
click at [118, 295] on div "Pricing Selling Xero Item # Description Length Fittings Material Assembly Stand…" at bounding box center [366, 194] width 571 height 263
click at [112, 295] on button "Save" at bounding box center [109, 312] width 31 height 10
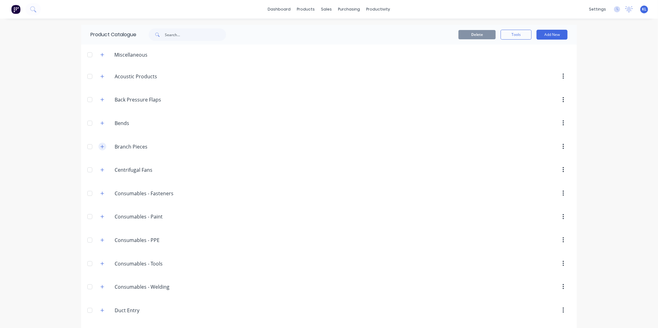
click at [100, 146] on icon "button" at bounding box center [102, 147] width 4 height 4
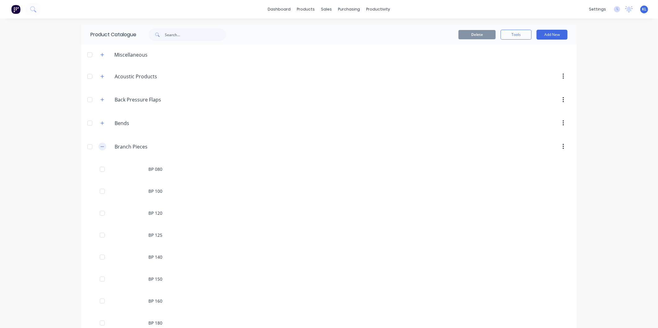
click at [100, 146] on icon "button" at bounding box center [102, 147] width 4 height 4
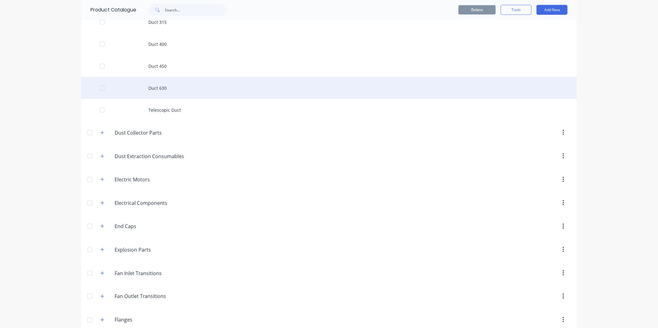
scroll to position [310, 0]
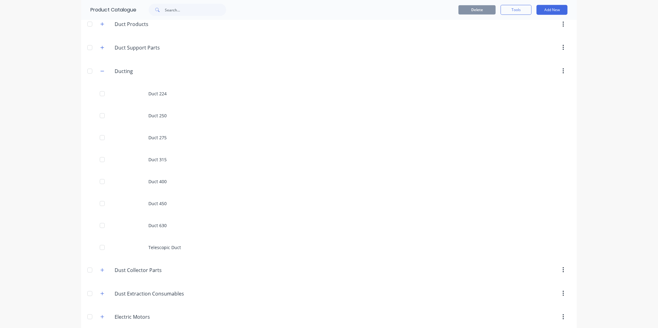
click at [103, 73] on span at bounding box center [102, 71] width 8 height 8
click at [103, 72] on span at bounding box center [102, 71] width 8 height 8
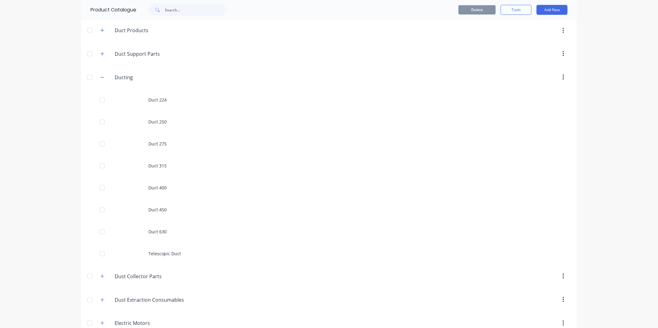
scroll to position [241, 0]
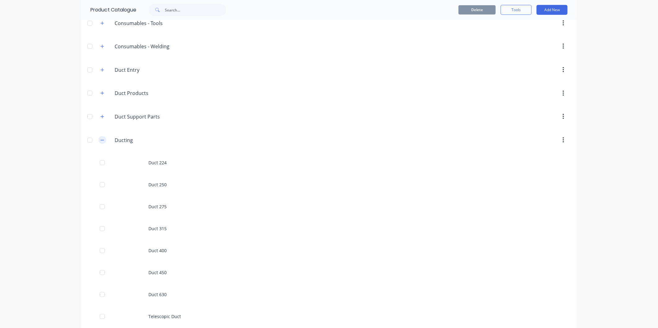
click at [101, 140] on icon "button" at bounding box center [102, 140] width 4 height 4
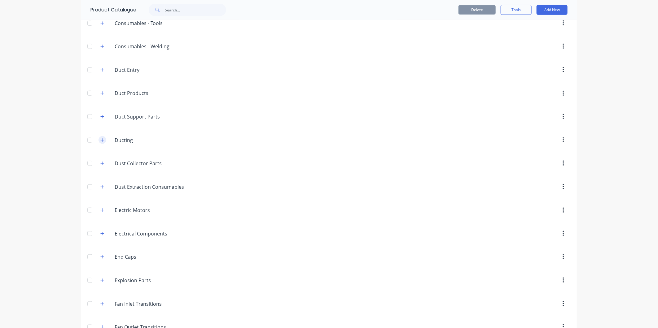
click at [101, 141] on icon "button" at bounding box center [102, 139] width 3 height 3
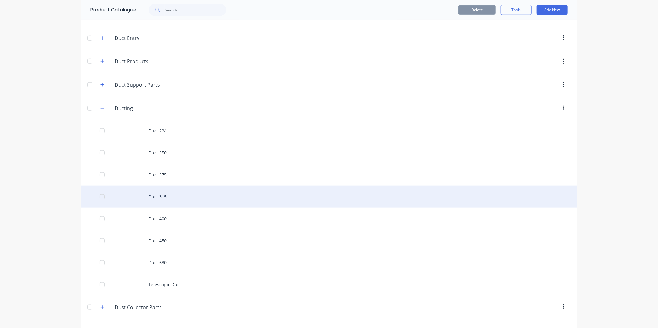
scroll to position [310, 0]
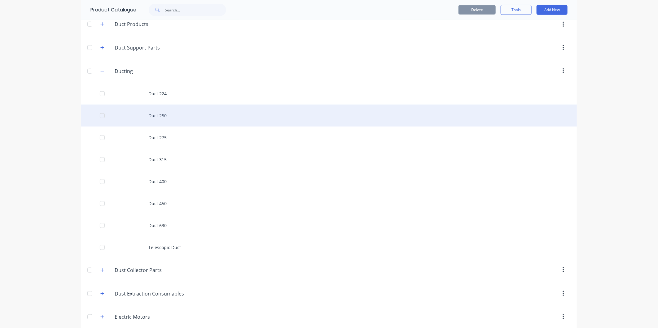
click at [160, 111] on div "Duct 250" at bounding box center [328, 116] width 495 height 22
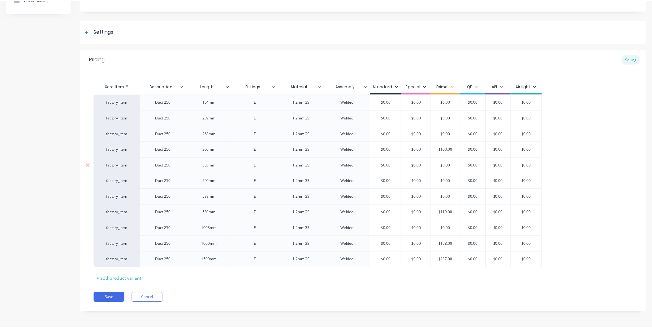
scroll to position [73, 0]
click at [123, 276] on div "+ add product variant" at bounding box center [119, 278] width 51 height 10
click at [168, 276] on div at bounding box center [164, 274] width 31 height 8
click at [175, 276] on div at bounding box center [164, 274] width 31 height 8
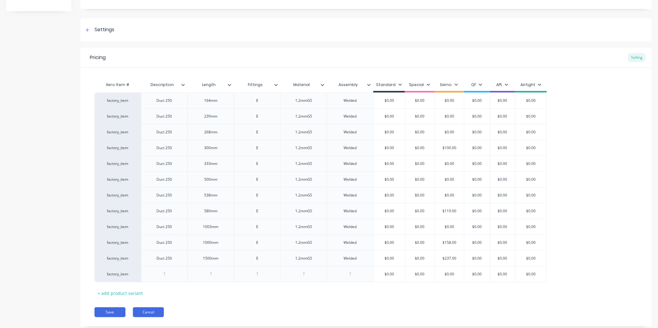
click at [150, 295] on button "Cancel" at bounding box center [148, 312] width 31 height 10
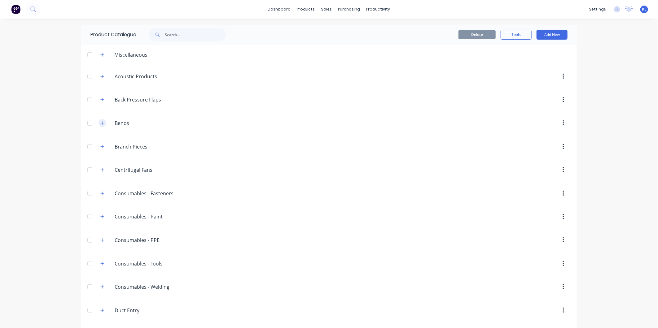
click at [98, 124] on button "button" at bounding box center [102, 123] width 8 height 8
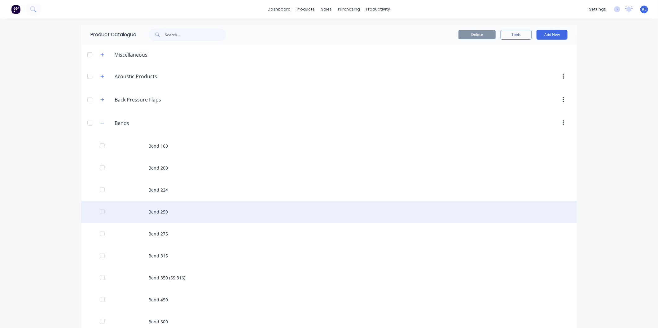
click at [164, 211] on div "Bend 250" at bounding box center [328, 212] width 495 height 22
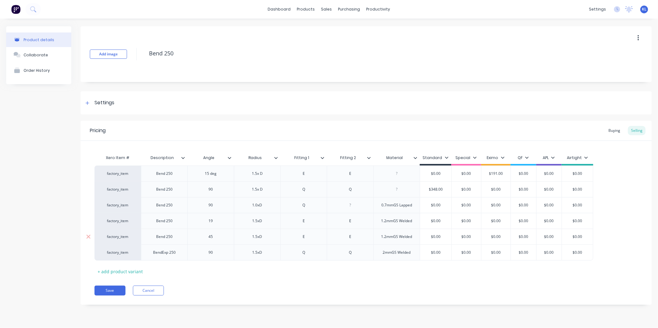
type textarea "x"
type input "$0.00"
drag, startPoint x: 504, startPoint y: 236, endPoint x: 489, endPoint y: 237, distance: 14.9
click at [489, 237] on input "$0.00" at bounding box center [495, 237] width 31 height 6
type textarea "x"
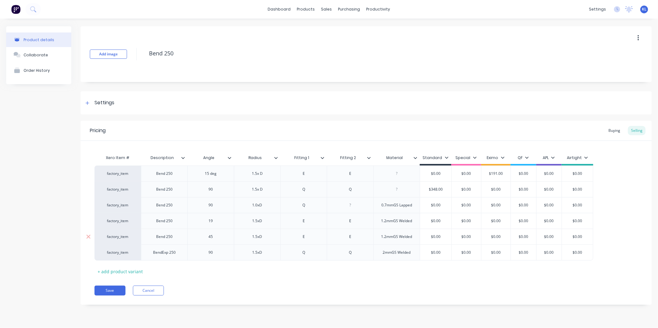
type input "1"
type textarea "x"
type input "17"
type textarea "x"
type input "172"
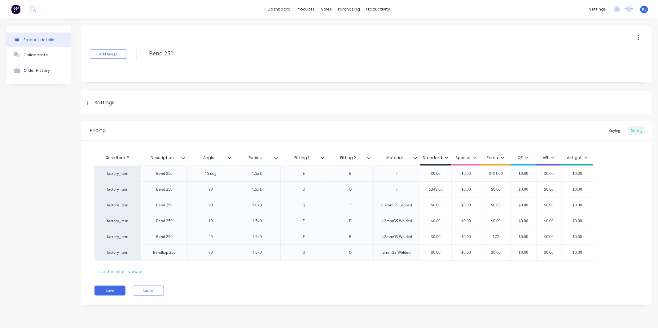
click at [499, 268] on div "Xero Item # Description Angle Radius Fitting 1 Fitting 2 Material Standard Spec…" at bounding box center [365, 214] width 543 height 125
click at [129, 273] on div "+ add product variant" at bounding box center [119, 272] width 51 height 10
drag, startPoint x: 176, startPoint y: 237, endPoint x: 149, endPoint y: 237, distance: 26.9
click at [149, 237] on div "Bend 250" at bounding box center [164, 237] width 31 height 8
copy div "Bend 250"
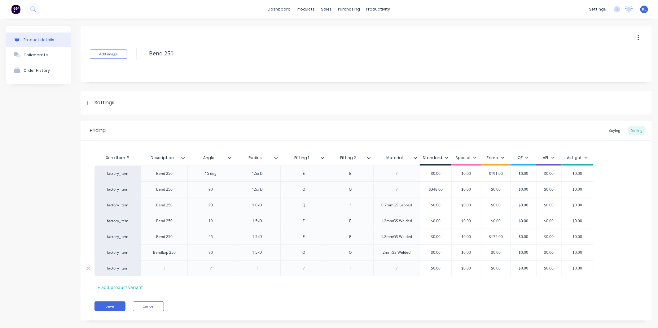
click at [173, 270] on div at bounding box center [164, 268] width 31 height 8
paste div
click at [220, 270] on div at bounding box center [210, 268] width 31 height 8
click at [261, 268] on div at bounding box center [257, 268] width 31 height 8
click at [308, 271] on div at bounding box center [303, 268] width 31 height 8
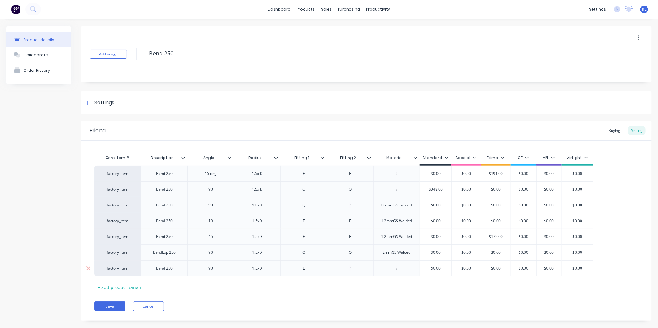
click at [349, 271] on div at bounding box center [350, 268] width 31 height 8
drag, startPoint x: 408, startPoint y: 237, endPoint x: 368, endPoint y: 238, distance: 39.6
click at [368, 238] on div "factory_item Bend 250 45 1.5xD E E 1.2mmGS Welded $0.00 $0.00 $172.00 172 $0.00…" at bounding box center [343, 237] width 499 height 16
click at [399, 268] on div at bounding box center [396, 268] width 31 height 8
paste div
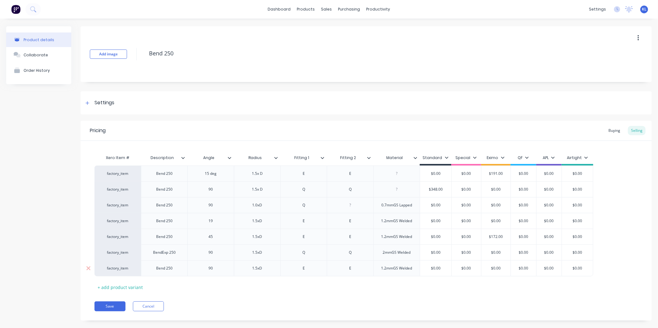
drag, startPoint x: 505, startPoint y: 265, endPoint x: 488, endPoint y: 268, distance: 17.2
click at [488, 268] on input "$0.00" at bounding box center [495, 269] width 31 height 6
click at [488, 286] on div "Xero Item # Description Angle Radius Fitting 1 Fitting 2 Material Standard Spec…" at bounding box center [365, 222] width 543 height 141
click at [109, 295] on button "Save" at bounding box center [109, 307] width 31 height 10
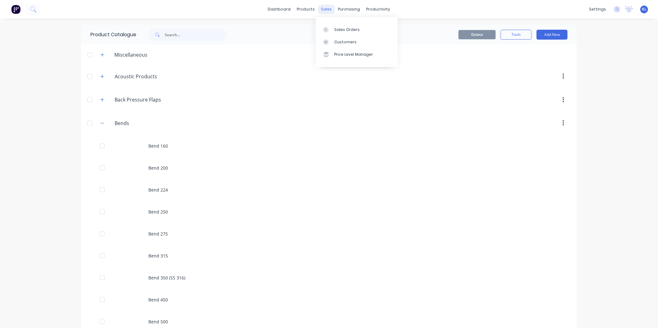
click at [320, 7] on div "sales" at bounding box center [326, 9] width 17 height 9
copy div "s"
click at [348, 31] on div "Sales Orders" at bounding box center [346, 30] width 25 height 6
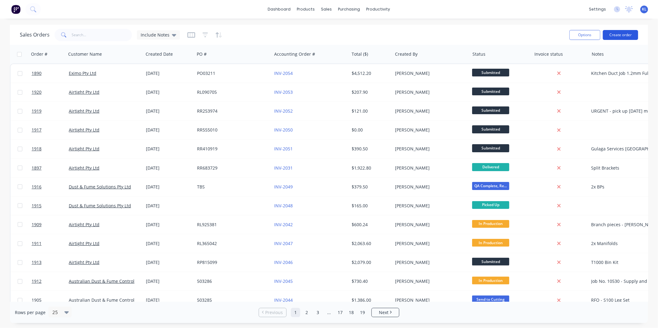
click at [592, 35] on button "Create order" at bounding box center [620, 35] width 35 height 10
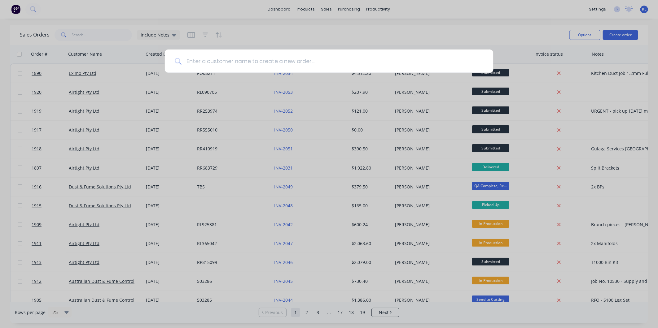
click at [202, 58] on input at bounding box center [332, 61] width 302 height 23
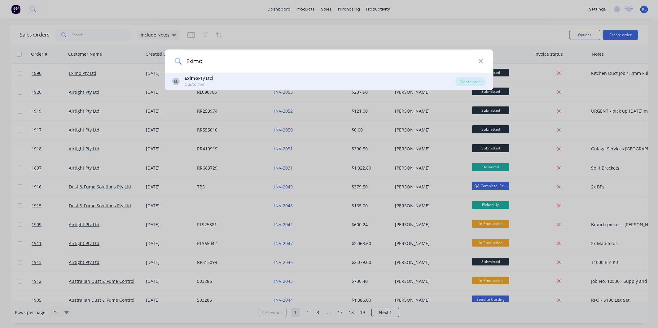
click at [208, 81] on div "Eximo Pty Ltd" at bounding box center [199, 78] width 28 height 7
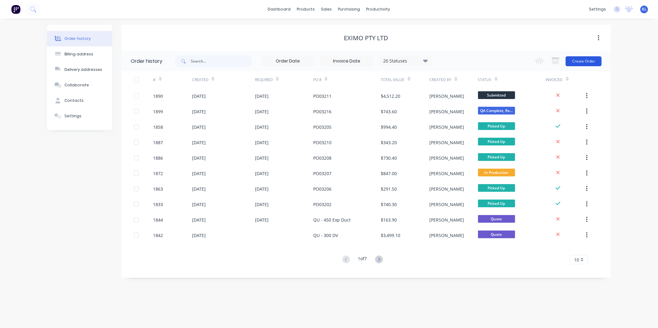
click at [587, 63] on button "Create Order" at bounding box center [583, 61] width 36 height 10
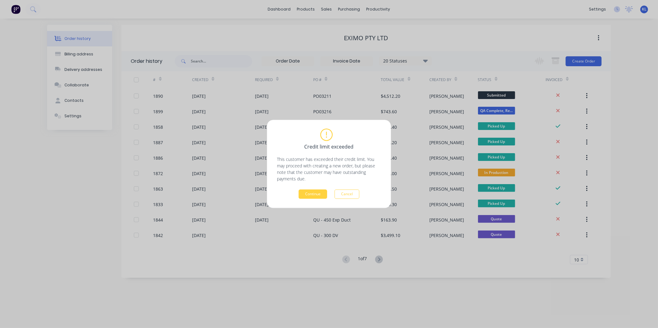
click at [317, 188] on div "Credit limit exceeded This customer has exceeded their credit limit. You may pr…" at bounding box center [329, 164] width 104 height 70
click at [314, 193] on button "Continue" at bounding box center [313, 194] width 28 height 9
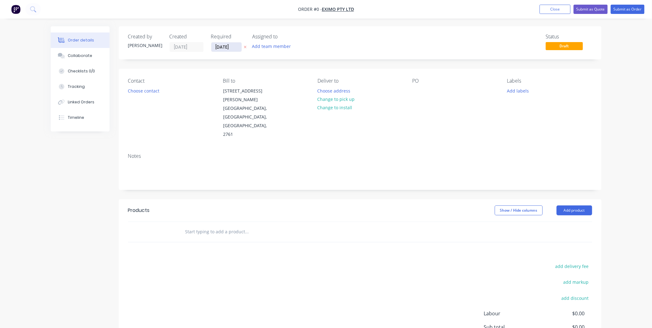
click at [220, 47] on input "26/08/25" at bounding box center [227, 46] width 30 height 9
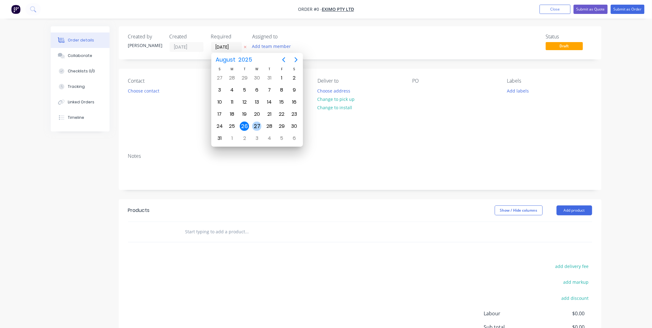
click at [258, 123] on div "27" at bounding box center [256, 126] width 9 height 9
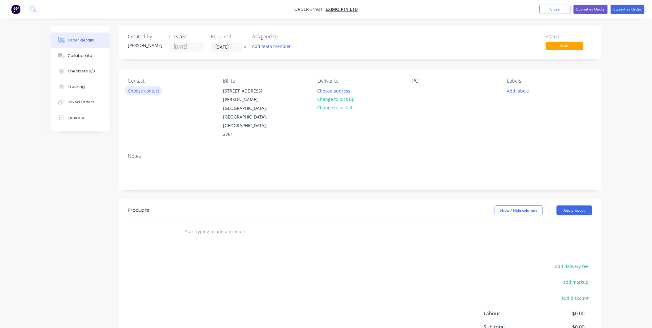
click at [142, 94] on button "Choose contact" at bounding box center [143, 90] width 38 height 8
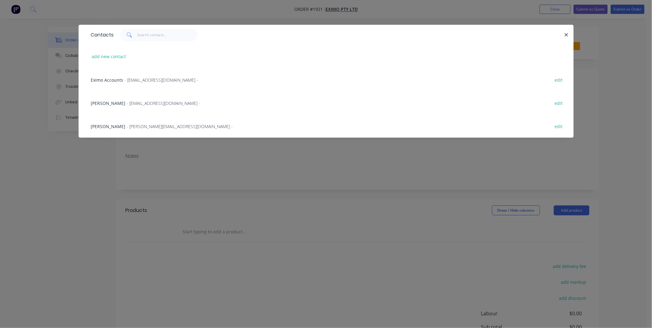
click at [116, 124] on span "Patrick Murphy" at bounding box center [108, 127] width 35 height 6
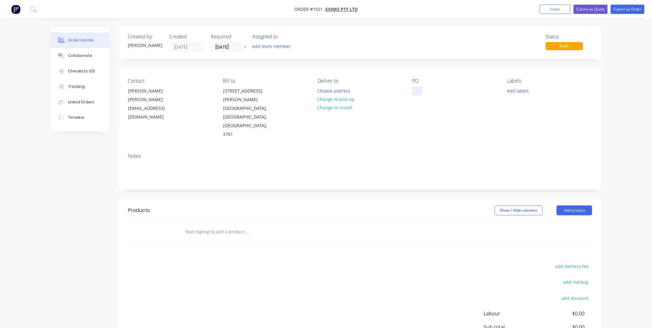
click at [415, 91] on div at bounding box center [418, 90] width 10 height 9
click at [419, 89] on div at bounding box center [418, 90] width 10 height 9
click at [518, 89] on button "Add labels" at bounding box center [518, 90] width 28 height 8
click at [330, 92] on button "Choose address" at bounding box center [334, 90] width 40 height 8
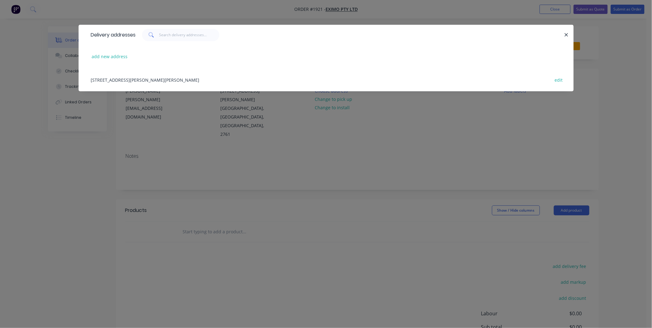
click at [122, 79] on div "2/1 Glendenning Rd, Glendenning, New South Wales, Australia, 2761 edit" at bounding box center [326, 79] width 477 height 23
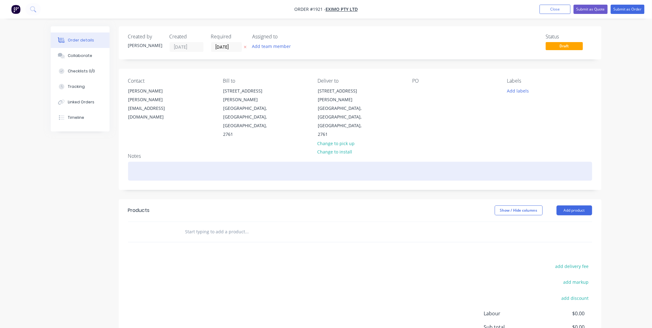
click at [131, 162] on div at bounding box center [360, 171] width 464 height 19
click at [155, 162] on div at bounding box center [360, 171] width 464 height 19
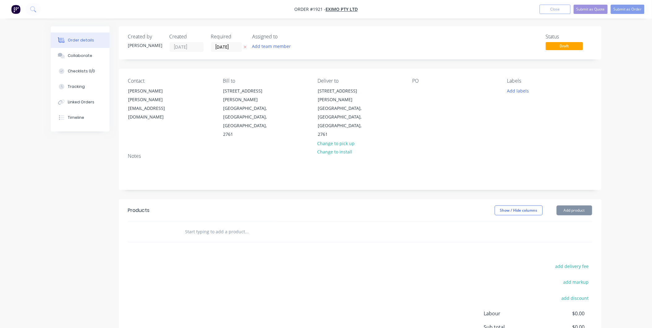
click at [428, 97] on div "PO" at bounding box center [455, 108] width 85 height 61
click at [417, 91] on div at bounding box center [418, 90] width 10 height 9
paste div
click at [521, 93] on button "Add labels" at bounding box center [518, 90] width 28 height 8
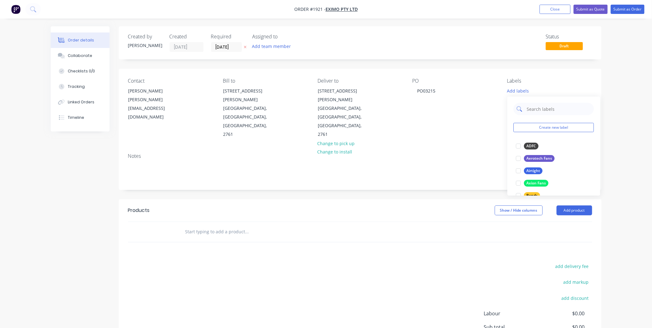
click at [540, 109] on input "text" at bounding box center [559, 109] width 65 height 12
drag, startPoint x: 521, startPoint y: 148, endPoint x: 541, endPoint y: 133, distance: 25.2
click at [521, 147] on div at bounding box center [519, 146] width 12 height 12
drag, startPoint x: 527, startPoint y: 143, endPoint x: 528, endPoint y: 140, distance: 3.7
click at [527, 143] on div "Duct Parts" at bounding box center [537, 143] width 24 height 7
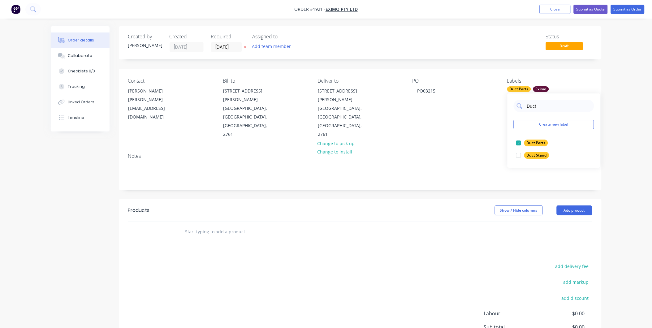
click at [551, 107] on input "Duct" at bounding box center [559, 106] width 65 height 12
click at [530, 143] on div "Welding" at bounding box center [534, 143] width 19 height 7
click at [384, 120] on div "Contact Patrick Murphy p.murphy@eximo.com.au Bill to 2/1 Glendenning Rd Glenden…" at bounding box center [360, 109] width 483 height 80
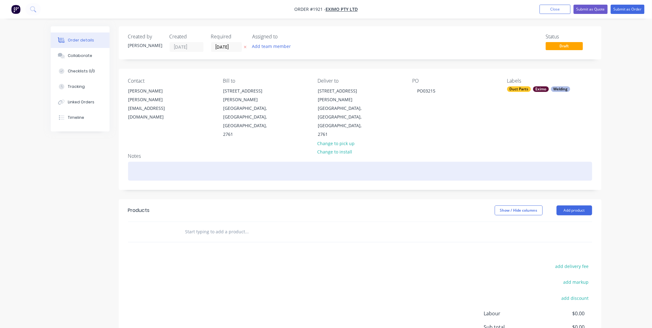
click at [206, 162] on div at bounding box center [360, 171] width 464 height 19
click at [149, 162] on div "1x" at bounding box center [360, 171] width 464 height 19
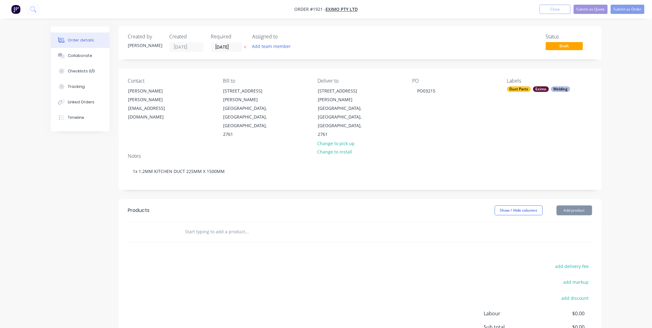
click at [184, 165] on div "Created by Kyle Created 26/08/25 Required 27/08/25 Assigned to Add team member …" at bounding box center [360, 208] width 483 height 365
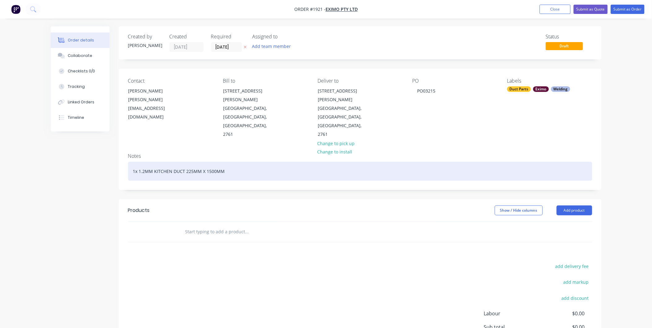
click at [136, 162] on div "1x 1.2MM KITCHEN DUCT 225MM X 1500MM" at bounding box center [360, 171] width 464 height 19
click at [138, 162] on div "1x 1.2MM KITCHEN DUCT 225MM X 1500MM" at bounding box center [360, 171] width 464 height 19
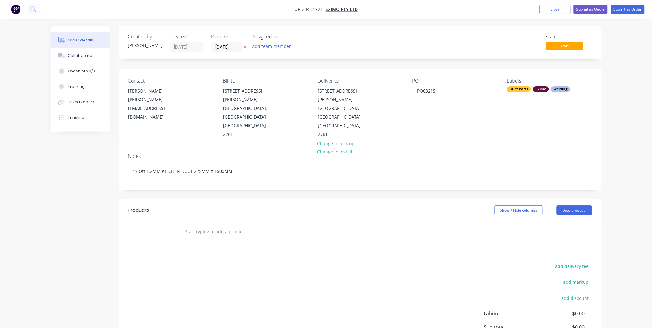
click at [271, 199] on header "Products Show / Hide columns Add product" at bounding box center [360, 210] width 483 height 22
click at [565, 206] on button "Add product" at bounding box center [575, 211] width 36 height 10
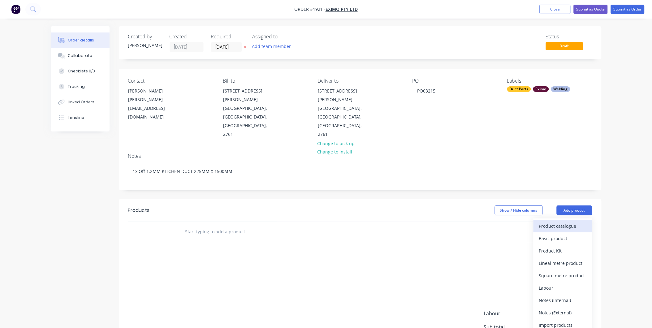
click at [568, 222] on div "Product catalogue" at bounding box center [563, 226] width 48 height 9
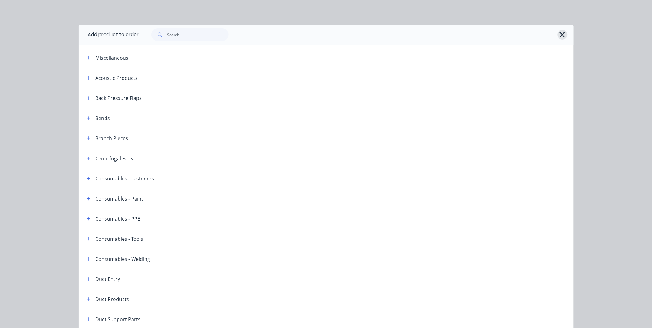
click at [561, 32] on icon "button" at bounding box center [563, 34] width 7 height 9
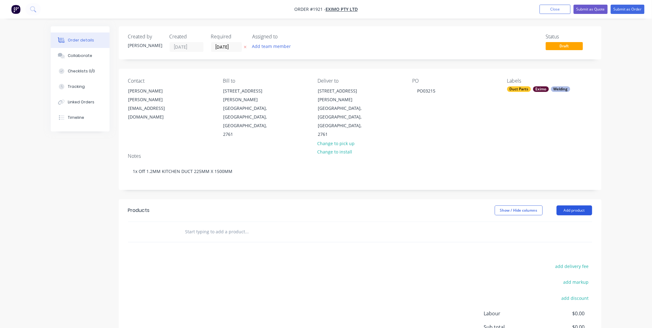
click at [563, 206] on button "Add product" at bounding box center [575, 211] width 36 height 10
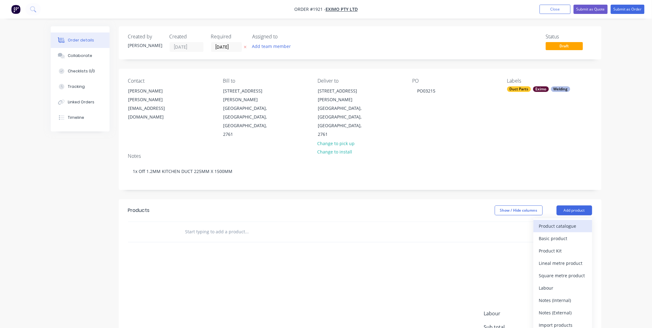
click at [559, 222] on div "Product catalogue" at bounding box center [563, 226] width 48 height 9
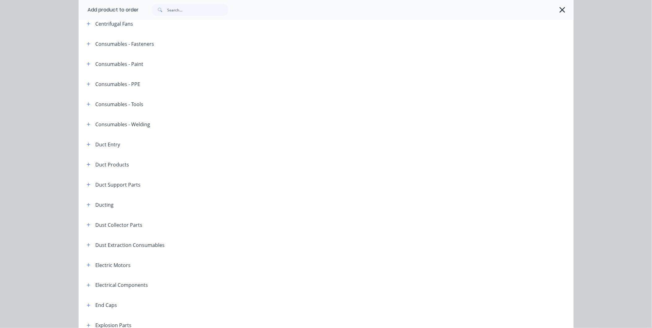
scroll to position [137, 0]
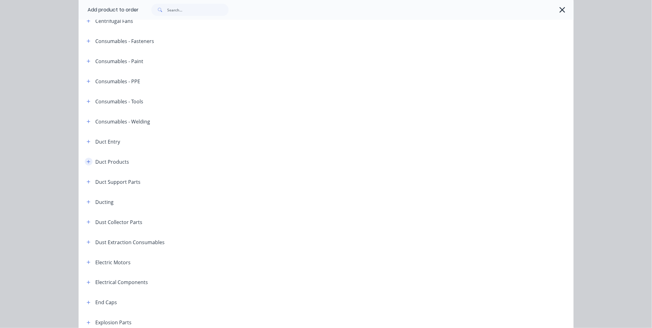
click at [87, 161] on icon "button" at bounding box center [89, 162] width 4 height 4
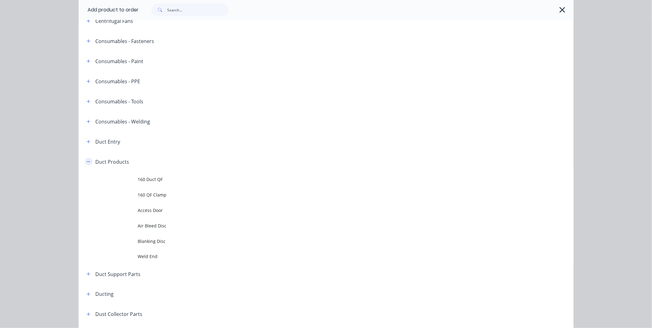
click at [87, 162] on icon "button" at bounding box center [88, 162] width 3 height 0
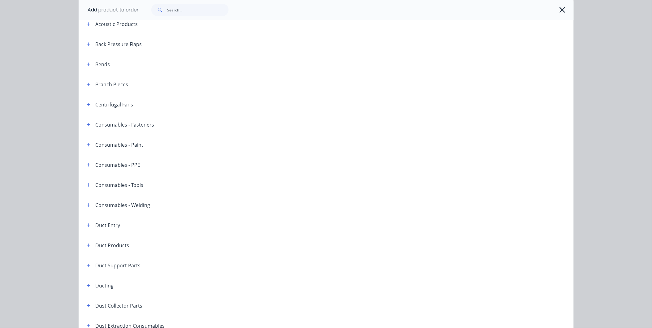
scroll to position [0, 0]
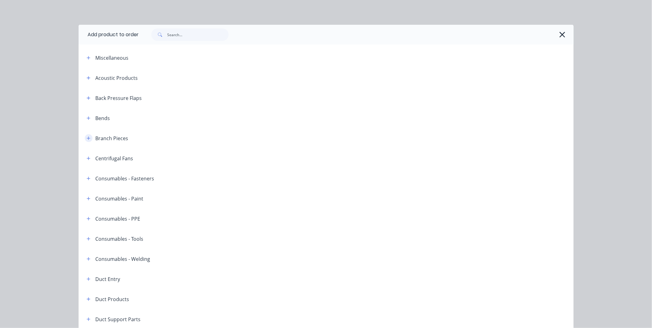
click at [87, 138] on icon "button" at bounding box center [88, 138] width 3 height 3
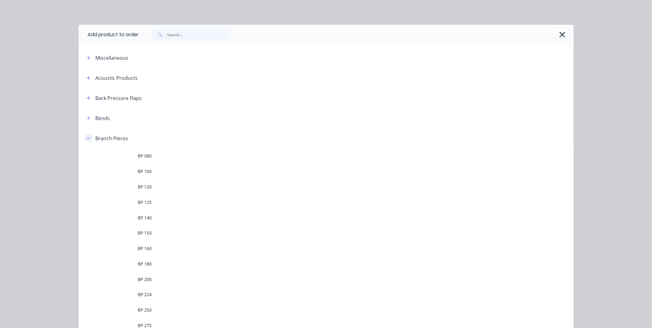
click at [87, 139] on icon "button" at bounding box center [89, 138] width 4 height 4
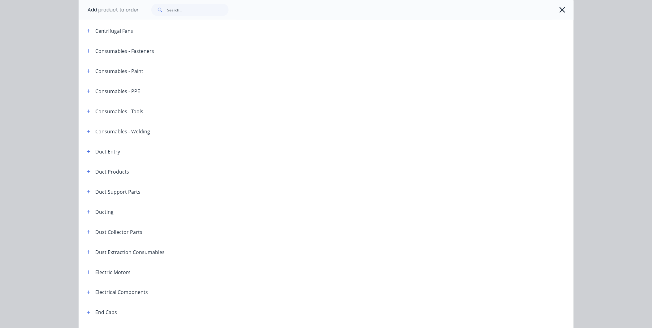
scroll to position [206, 0]
click at [88, 134] on button "button" at bounding box center [89, 133] width 8 height 8
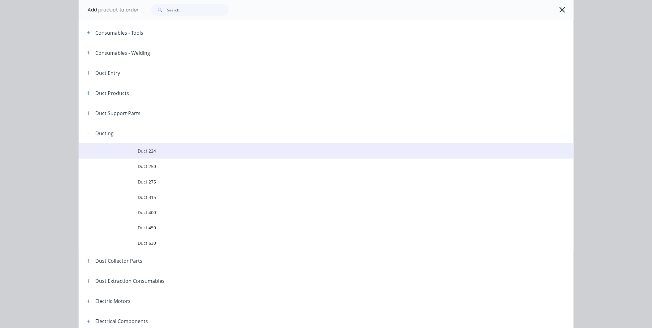
click at [159, 153] on span "Duct 224" at bounding box center [312, 151] width 349 height 7
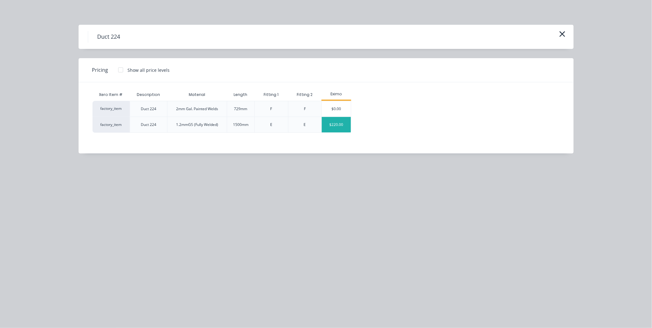
click at [335, 126] on div "$220.00" at bounding box center [336, 124] width 29 height 15
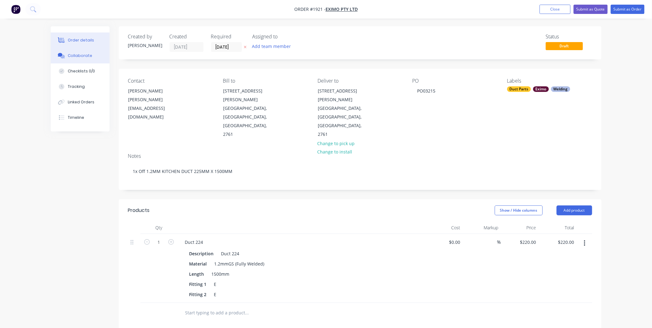
click at [73, 55] on div "Collaborate" at bounding box center [80, 56] width 24 height 6
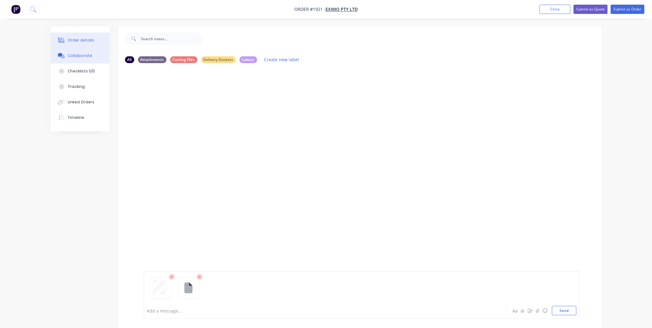
click at [72, 42] on div "Order details" at bounding box center [81, 40] width 26 height 6
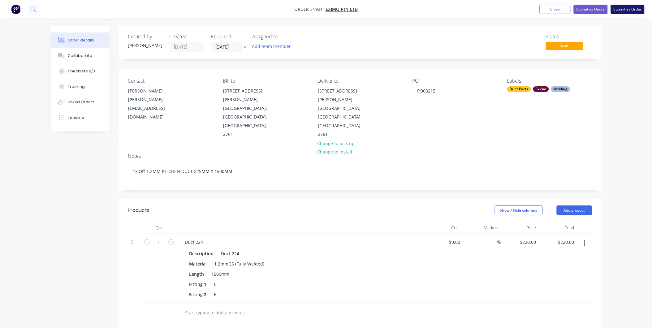
click at [592, 11] on button "Submit as Order" at bounding box center [628, 9] width 34 height 9
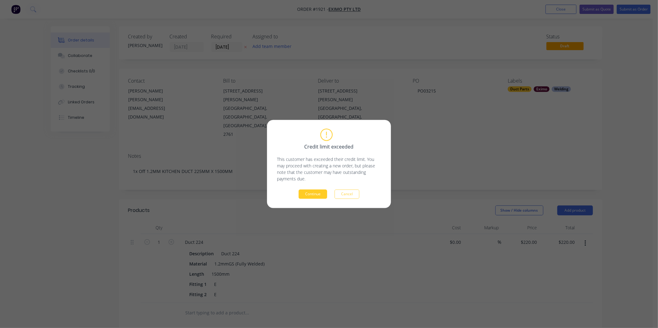
click at [314, 195] on button "Continue" at bounding box center [313, 194] width 28 height 9
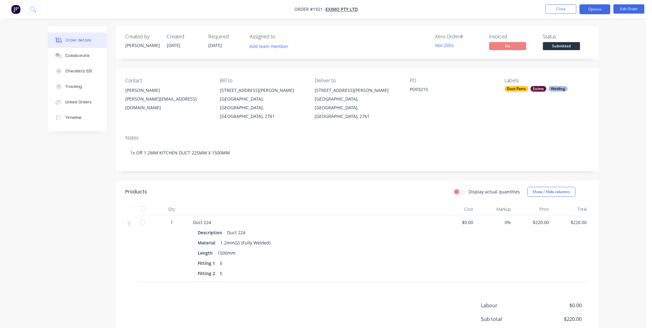
click at [592, 8] on button "Options" at bounding box center [595, 9] width 31 height 10
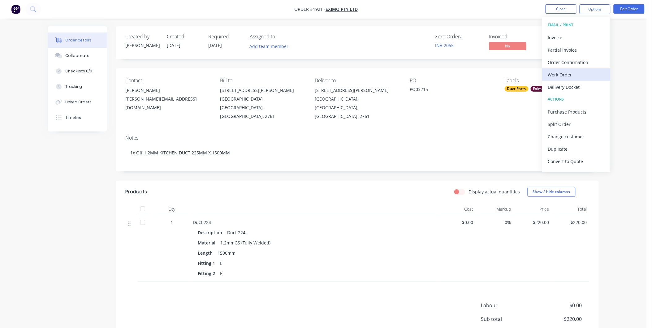
click at [552, 70] on div "Work Order" at bounding box center [576, 74] width 57 height 9
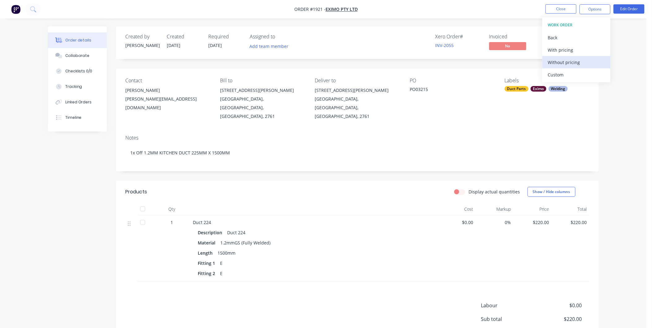
click at [565, 58] on div "Without pricing" at bounding box center [576, 62] width 57 height 9
click at [77, 61] on button "Collaborate" at bounding box center [77, 55] width 59 height 15
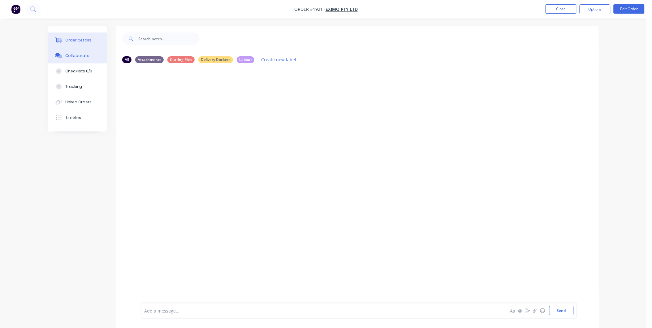
click at [85, 42] on div "Order details" at bounding box center [78, 40] width 26 height 6
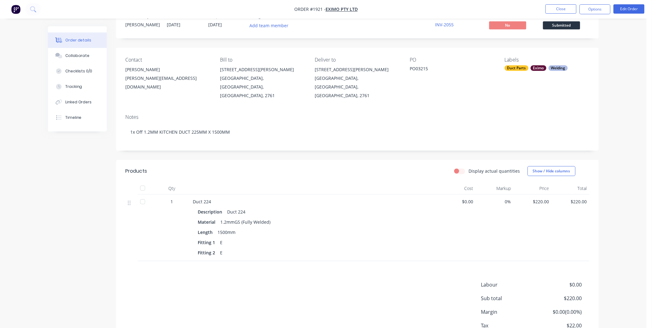
scroll to position [56, 0]
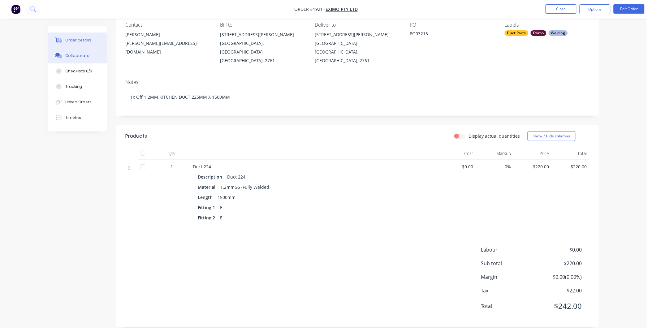
click at [75, 62] on button "Collaborate" at bounding box center [77, 55] width 59 height 15
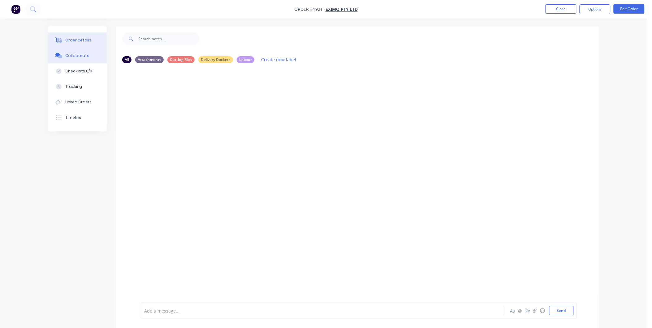
click at [57, 38] on icon at bounding box center [58, 39] width 7 height 5
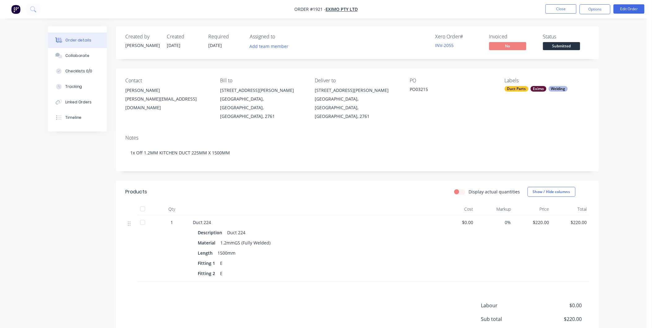
scroll to position [56, 0]
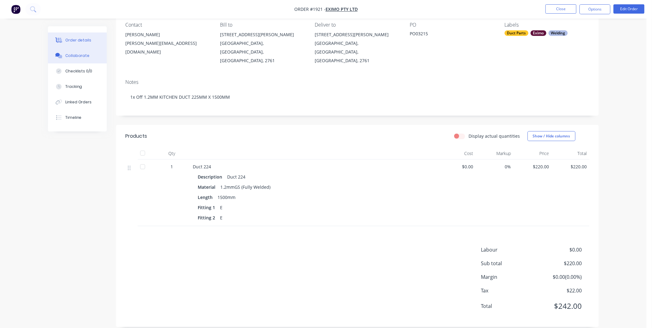
click at [79, 60] on button "Collaborate" at bounding box center [77, 55] width 59 height 15
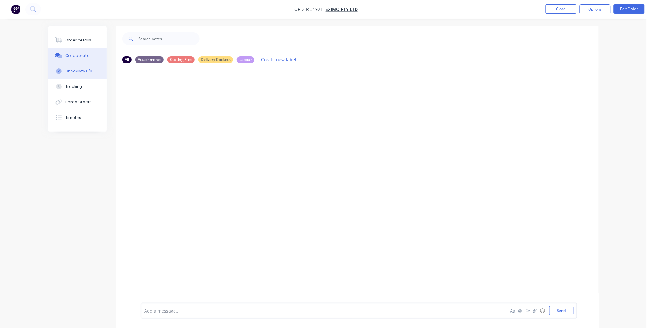
click at [82, 70] on div "Checklists 0/0" at bounding box center [78, 71] width 27 height 6
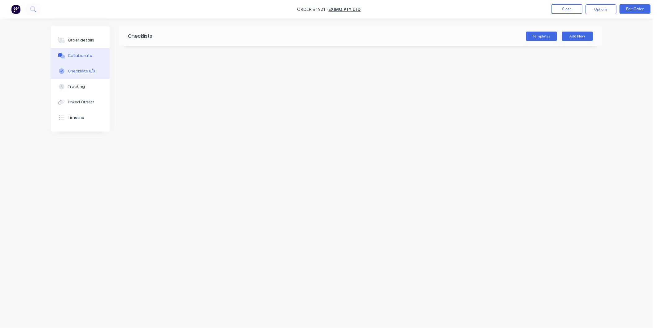
click at [83, 55] on div "Collaborate" at bounding box center [80, 56] width 24 height 6
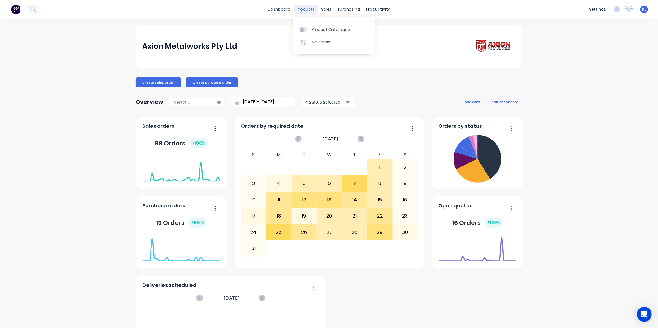
click at [311, 8] on div "products" at bounding box center [306, 9] width 24 height 9
click at [328, 24] on link "Product Catalogue" at bounding box center [334, 29] width 82 height 12
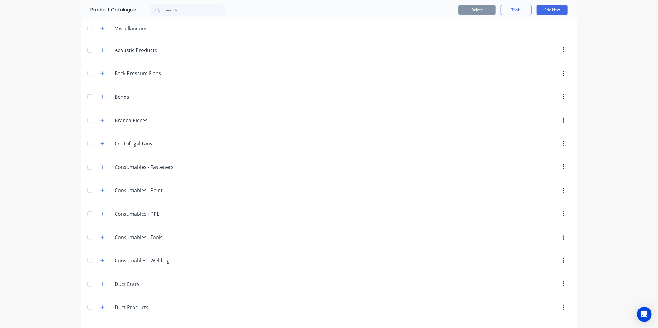
scroll to position [69, 0]
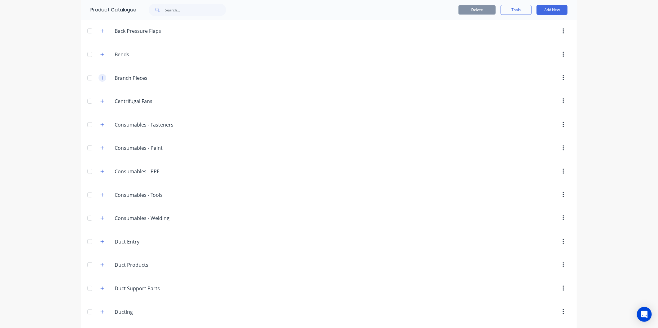
click at [100, 76] on icon "button" at bounding box center [102, 78] width 4 height 4
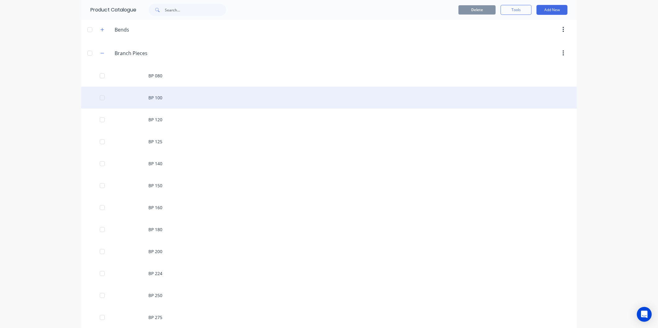
scroll to position [34, 0]
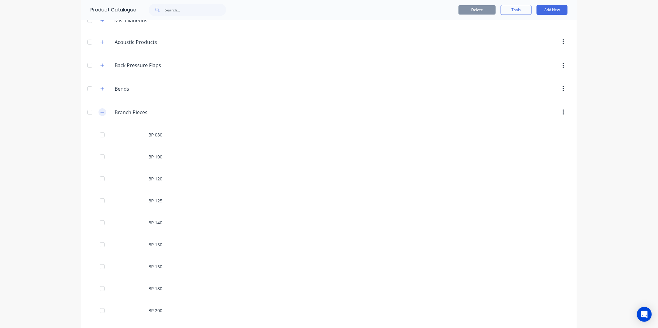
click at [100, 111] on icon "button" at bounding box center [102, 112] width 4 height 4
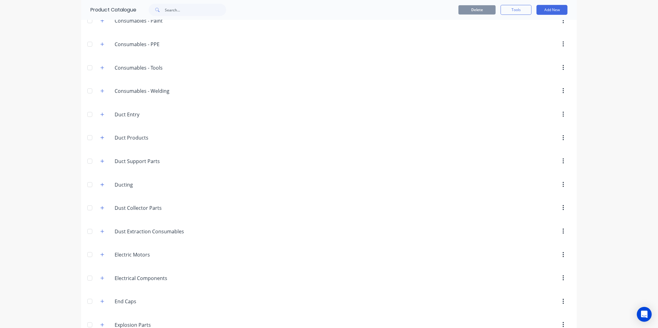
scroll to position [241, 0]
click at [100, 140] on icon "button" at bounding box center [102, 140] width 4 height 4
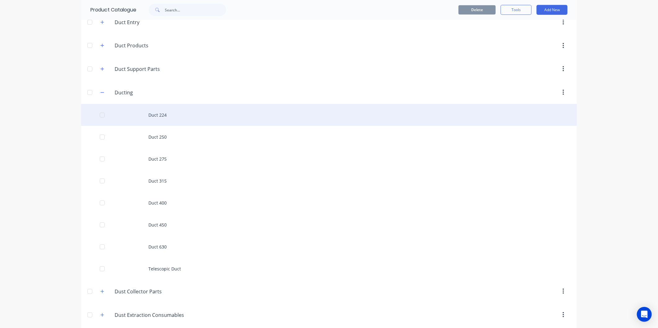
scroll to position [275, 0]
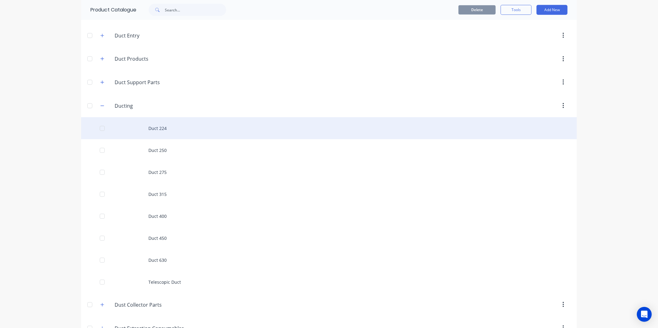
click at [144, 130] on div "Duct 224" at bounding box center [328, 128] width 495 height 22
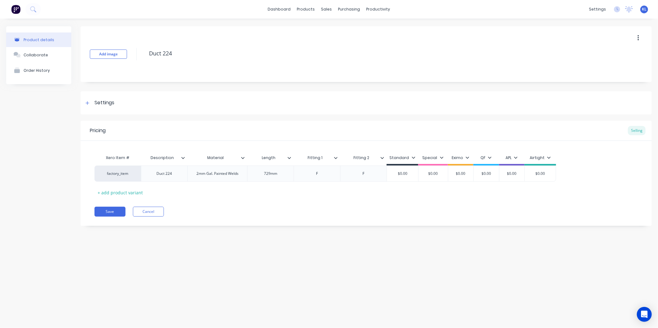
click at [116, 206] on div "Pricing Selling Xero Item # Description Material Length Fitting 1 Fitting 2 Sta…" at bounding box center [366, 173] width 571 height 105
click at [115, 210] on button "Save" at bounding box center [109, 212] width 31 height 10
type textarea "x"
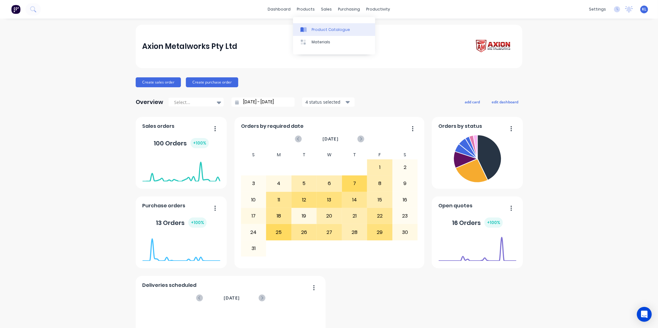
click at [327, 29] on div "Product Catalogue" at bounding box center [331, 30] width 38 height 6
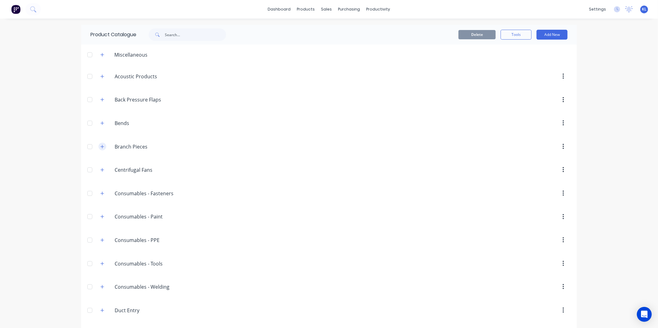
click at [100, 147] on icon "button" at bounding box center [102, 147] width 4 height 4
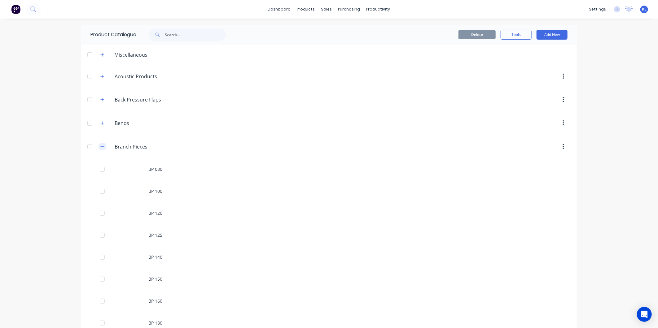
click at [100, 146] on icon "button" at bounding box center [102, 147] width 4 height 4
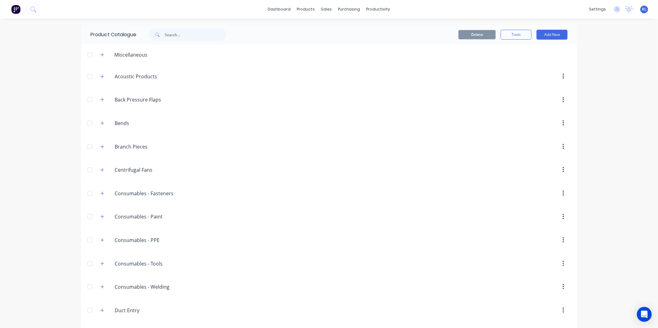
scroll to position [137, 0]
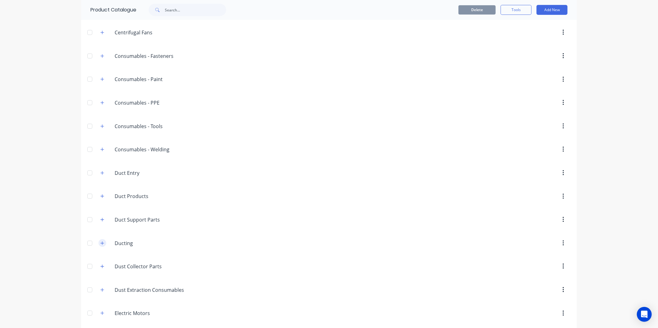
click at [99, 241] on button "button" at bounding box center [102, 243] width 8 height 8
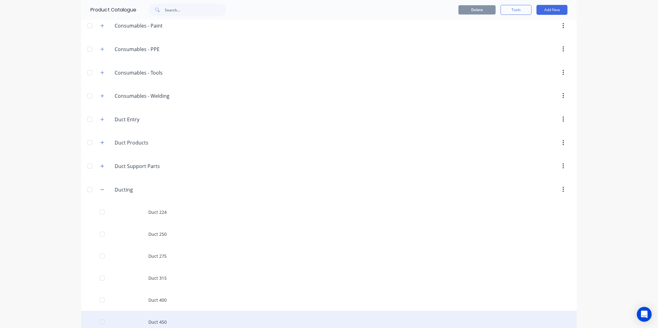
scroll to position [310, 0]
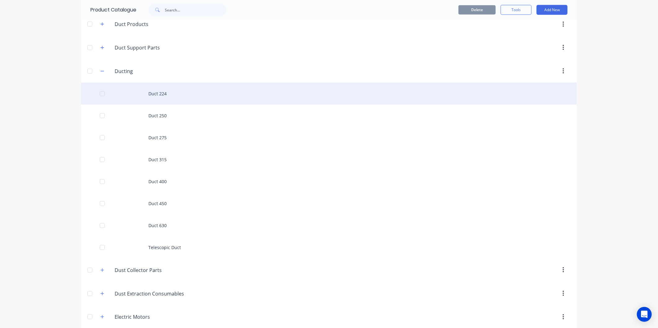
click at [162, 98] on div "Duct 224" at bounding box center [328, 94] width 495 height 22
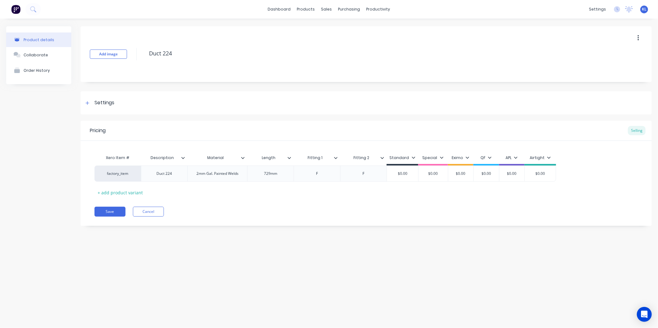
click at [120, 198] on div "Pricing Selling Xero Item # Description Material Length Fitting 1 Fitting 2 Sta…" at bounding box center [366, 173] width 571 height 105
click at [139, 193] on div "+ add product variant" at bounding box center [119, 193] width 51 height 10
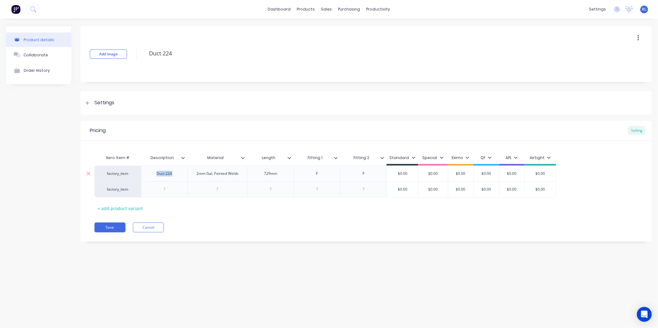
drag, startPoint x: 176, startPoint y: 175, endPoint x: 144, endPoint y: 172, distance: 31.4
click at [144, 172] on div "Duct 224" at bounding box center [164, 174] width 46 height 16
copy div "Duct 224"
type textarea "x"
click at [167, 191] on div at bounding box center [164, 189] width 31 height 8
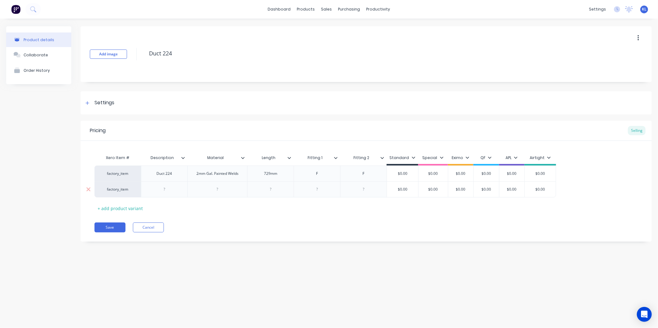
paste div
click at [225, 194] on div at bounding box center [217, 189] width 60 height 16
type textarea "x"
click at [223, 190] on div at bounding box center [217, 189] width 31 height 8
type textarea "x"
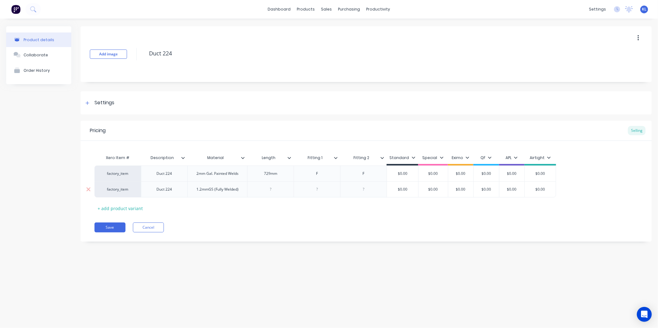
click at [274, 190] on div at bounding box center [270, 189] width 31 height 8
click at [274, 187] on div at bounding box center [270, 189] width 31 height 8
type textarea "x"
click at [292, 206] on div "Xero Item # Description Material Length Fitting 1 Fitting 2 Standard Special Ex…" at bounding box center [365, 183] width 543 height 62
click at [329, 194] on div at bounding box center [317, 189] width 46 height 16
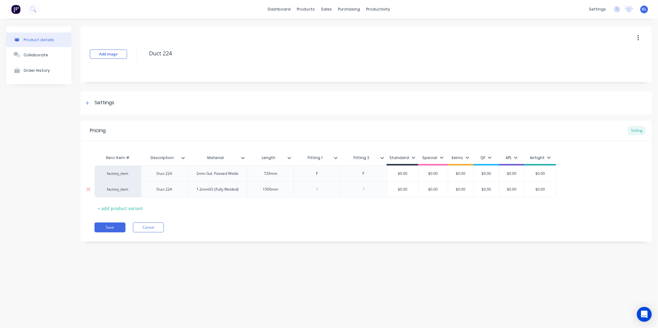
click at [316, 186] on div at bounding box center [317, 189] width 31 height 8
type textarea "x"
click at [362, 187] on div at bounding box center [363, 189] width 31 height 8
type textarea "x"
type input "$0.00"
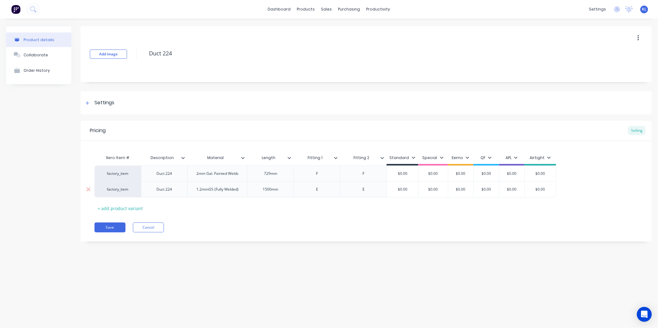
drag, startPoint x: 468, startPoint y: 188, endPoint x: 449, endPoint y: 186, distance: 18.9
click at [449, 187] on input "$0.00" at bounding box center [460, 190] width 31 height 6
type textarea "x"
type input "2"
type textarea "x"
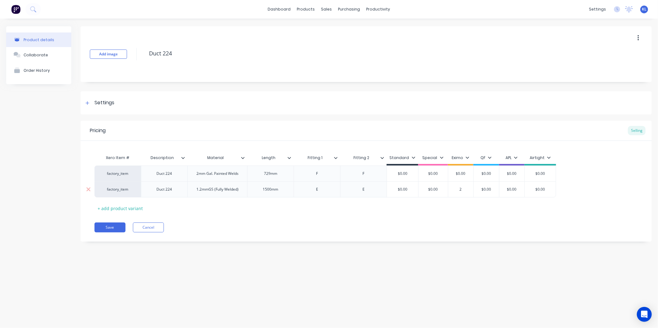
type input "22"
type textarea "x"
type input "220"
click at [446, 219] on div "Pricing Selling Xero Item # Description Material Length Fitting 1 Fitting 2 Sta…" at bounding box center [366, 181] width 571 height 121
click at [100, 226] on button "Save" at bounding box center [109, 228] width 31 height 10
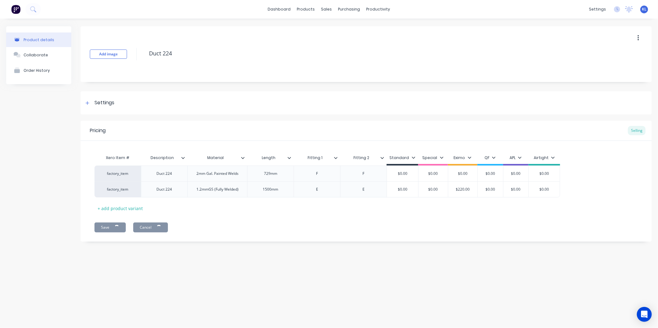
type textarea "x"
